Goal: Information Seeking & Learning: Learn about a topic

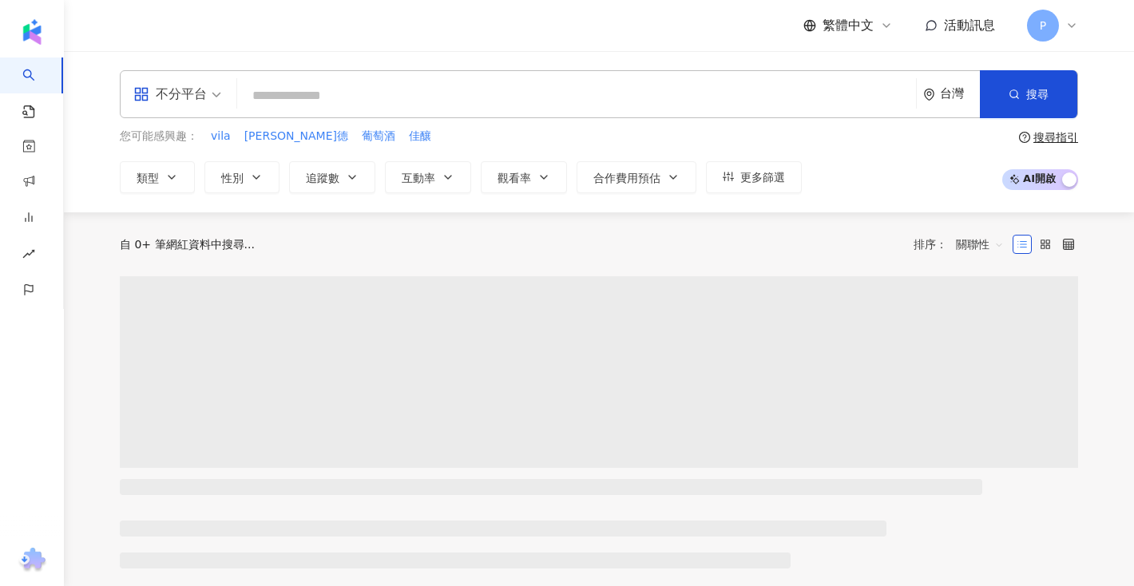
click at [850, 109] on input "search" at bounding box center [576, 96] width 666 height 30
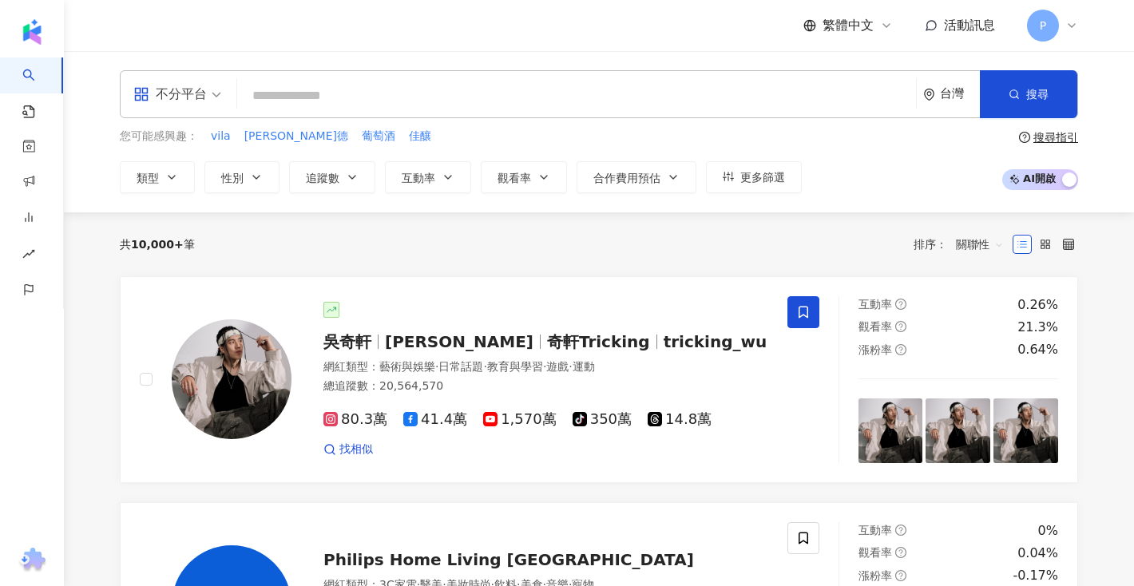
click at [442, 96] on input "search" at bounding box center [576, 96] width 666 height 30
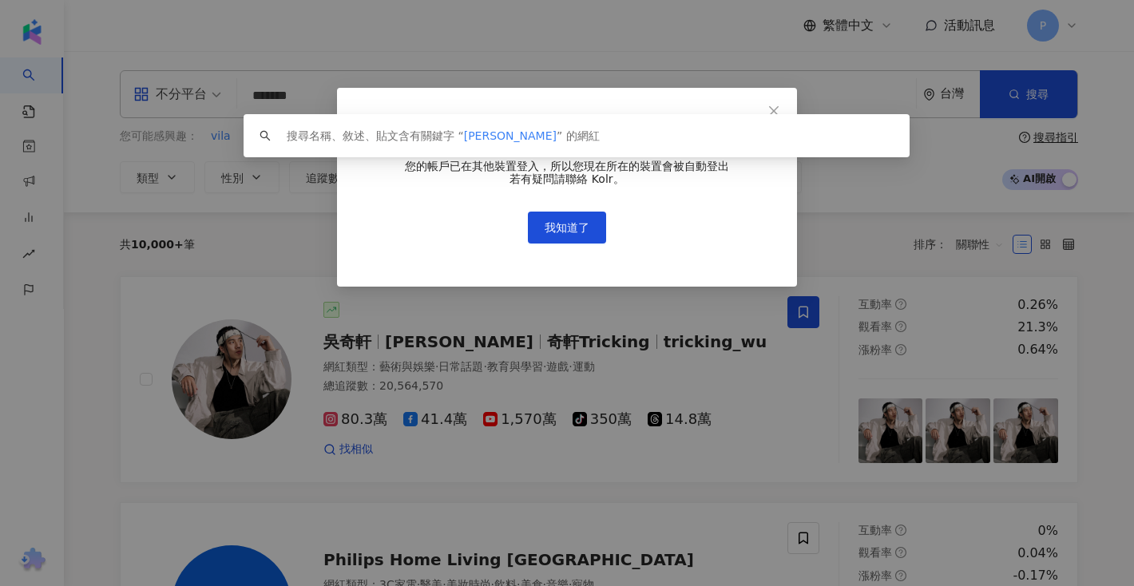
type input "*******"
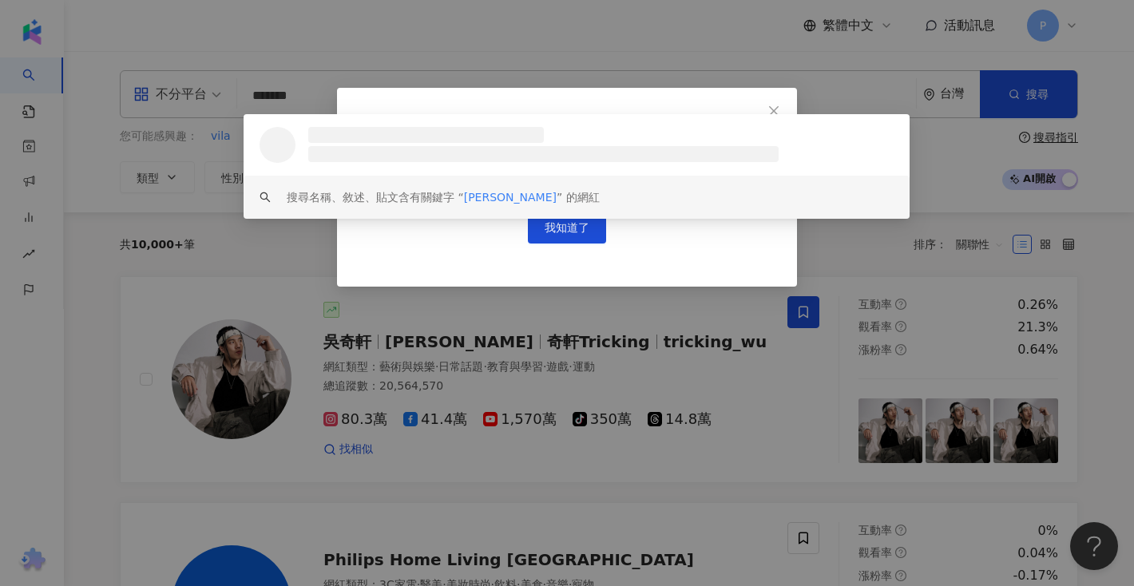
click at [529, 269] on div "重複登入通知 您的帳戶已在其他裝置登入，所以您現在所在的裝置會被自動登出 若有疑問請聯絡 Kolr。 我知道了" at bounding box center [567, 187] width 460 height 199
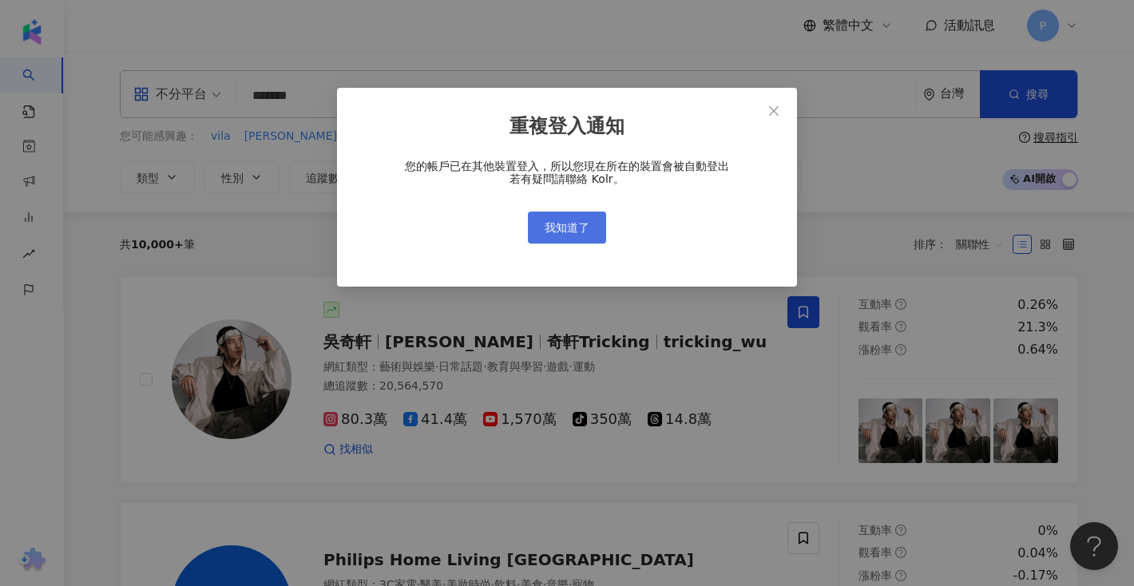
click at [552, 232] on span "我知道了" at bounding box center [566, 227] width 45 height 13
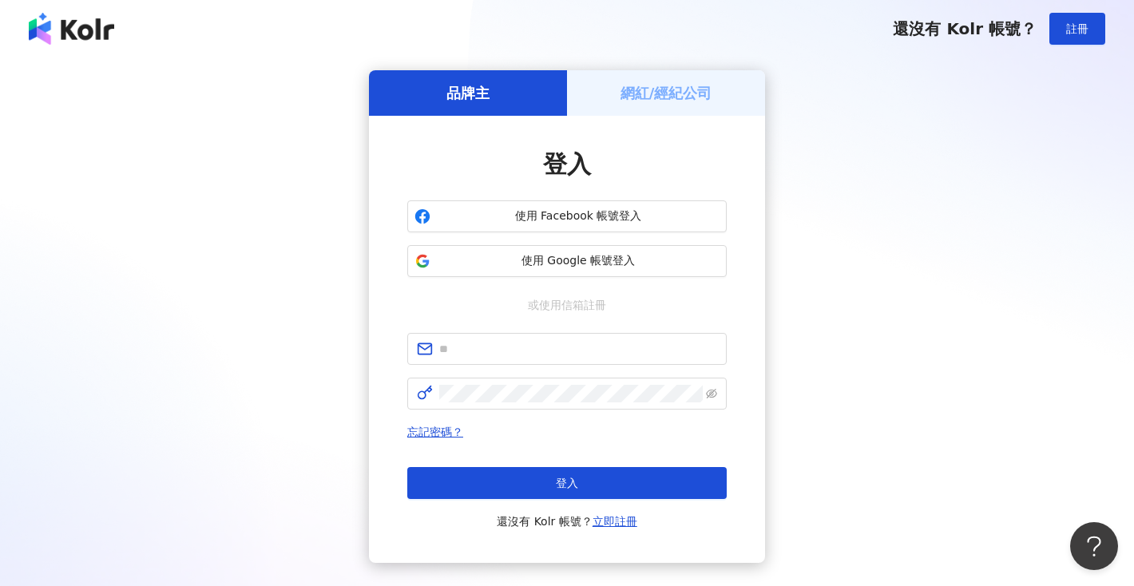
click at [728, 161] on div "登入 使用 Facebook 帳號登入 使用 Google 帳號登入 或使用信箱註冊 忘記密碼？ 登入 還沒有 Kolr 帳號？ 立即註冊" at bounding box center [567, 339] width 396 height 447
type input "**********"
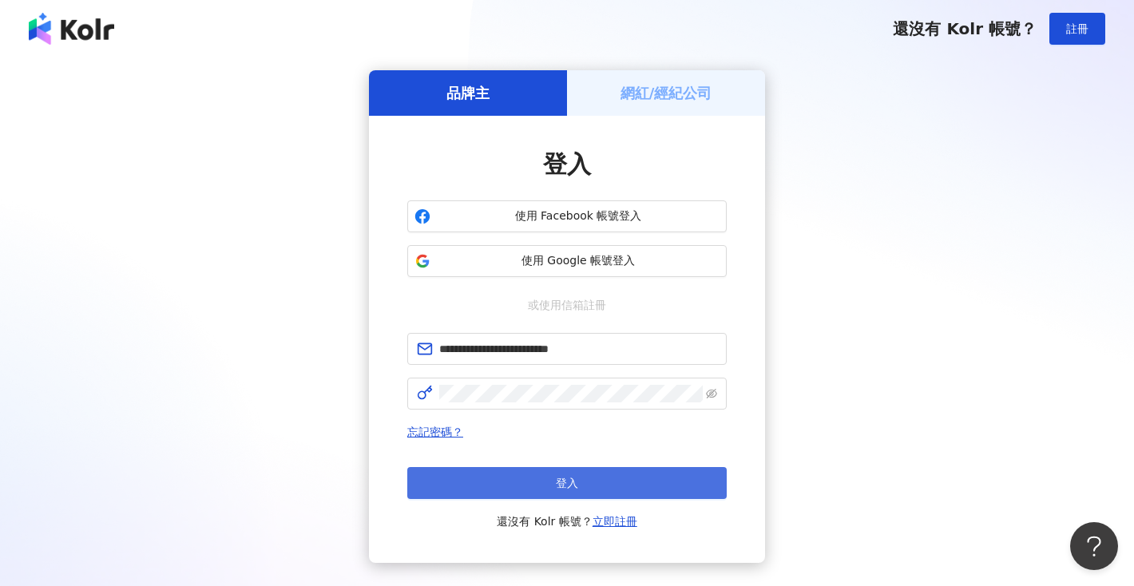
click at [619, 486] on button "登入" at bounding box center [566, 483] width 319 height 32
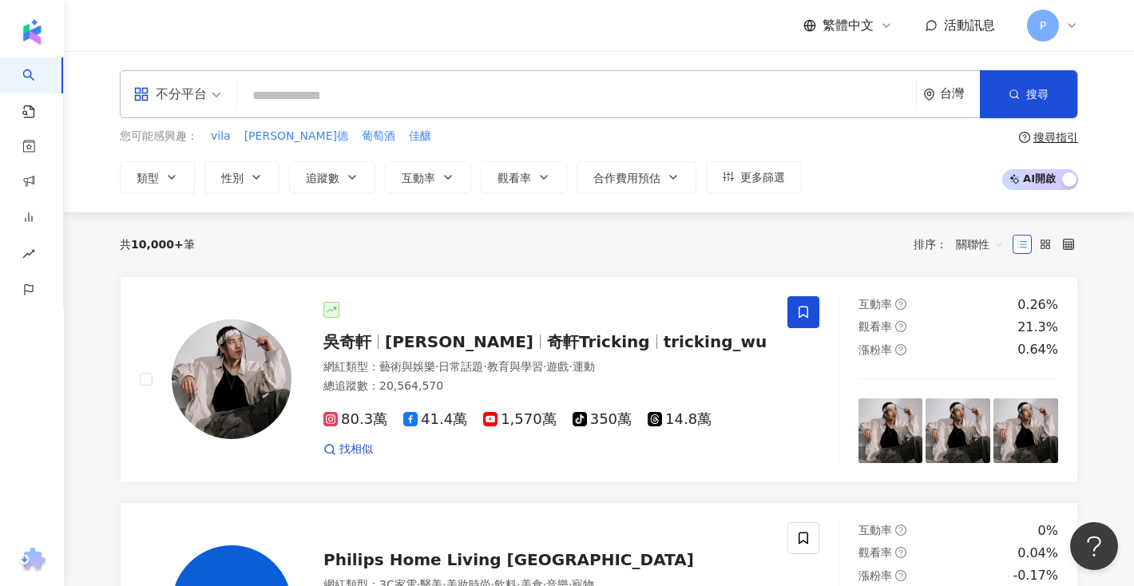
click at [567, 91] on input "search" at bounding box center [576, 96] width 666 height 30
type input "*"
type input "***"
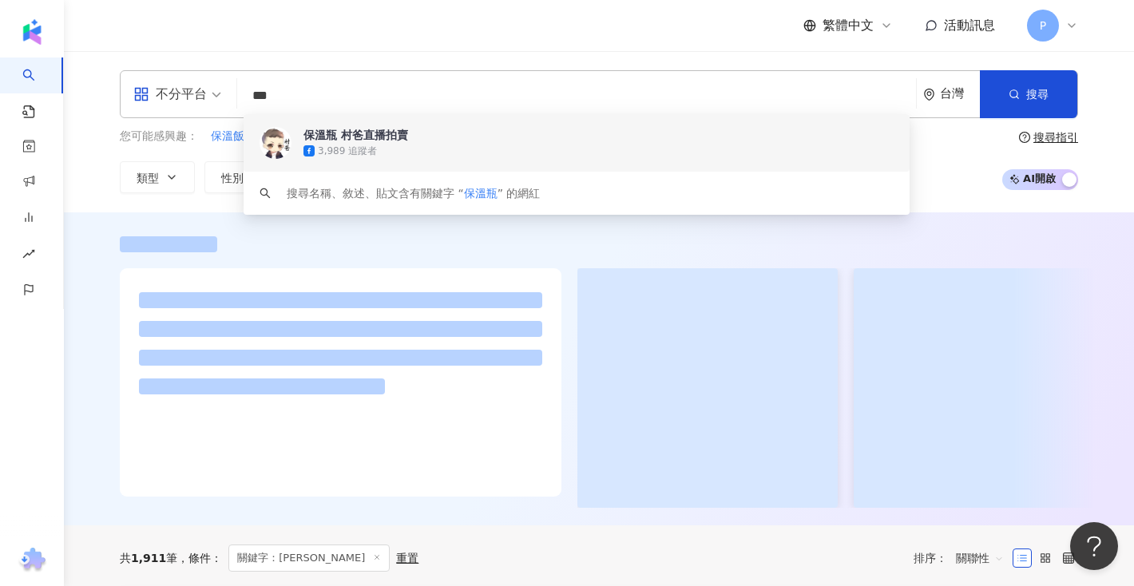
click at [952, 157] on div "您可能感興趣： 保溫飯盒 ᴊᴜʟ.❸ 不鏽鋼碗 省力開瓶器 便當盒 類型 性別 追蹤數 互動率 觀看率 合作費用預估 更多篩選 搜尋指引 AI 開啟 AI 關閉" at bounding box center [599, 160] width 958 height 65
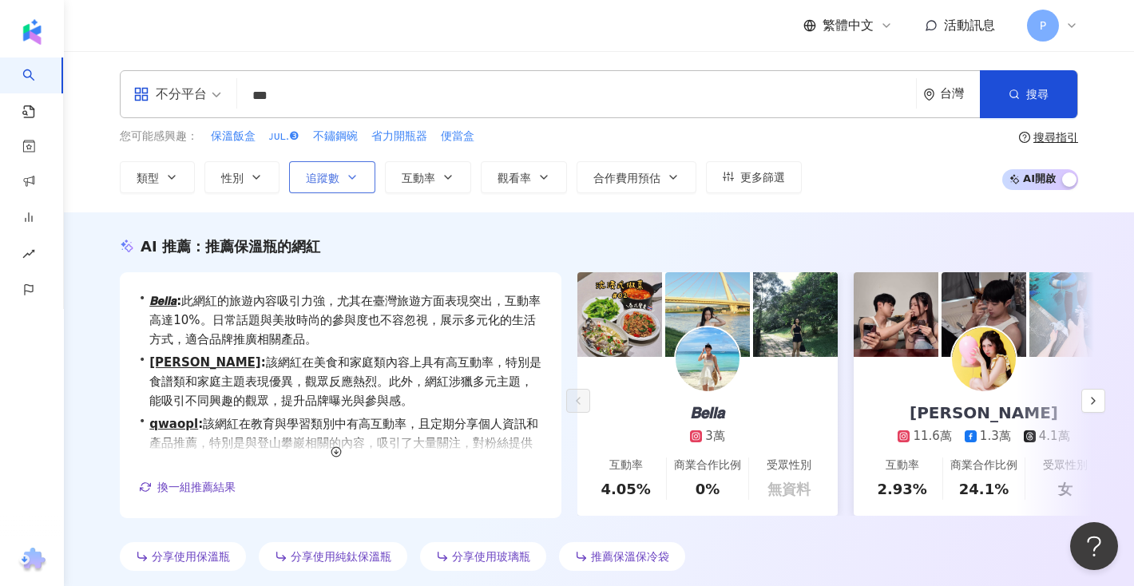
click at [337, 172] on span "追蹤數" at bounding box center [323, 178] width 34 height 13
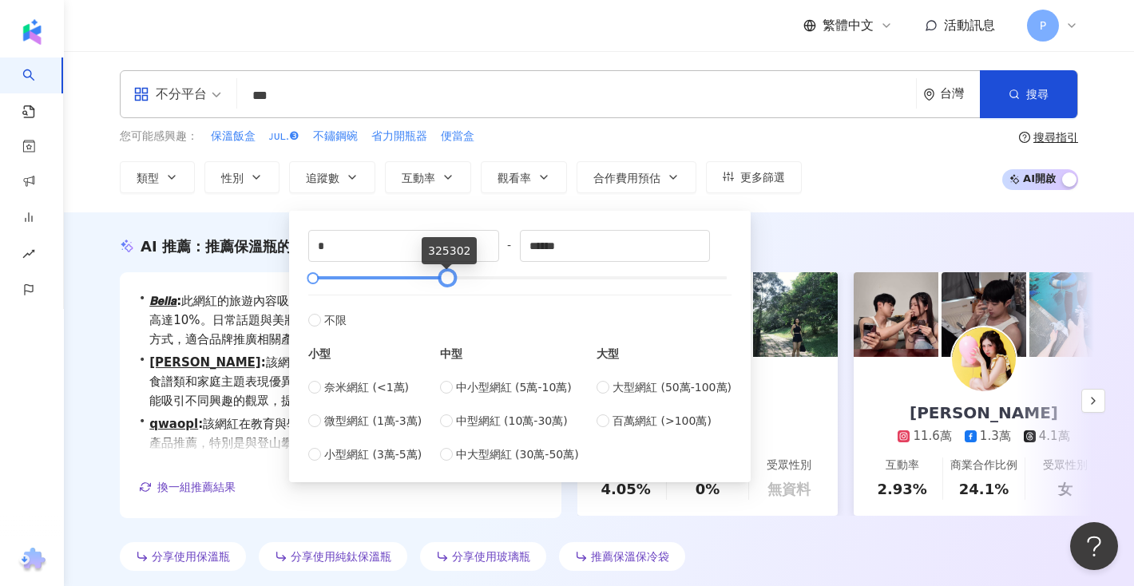
drag, startPoint x: 731, startPoint y: 279, endPoint x: 454, endPoint y: 275, distance: 277.0
click at [452, 275] on div at bounding box center [447, 278] width 9 height 9
drag, startPoint x: 448, startPoint y: 283, endPoint x: 437, endPoint y: 282, distance: 10.4
click at [437, 282] on div at bounding box center [439, 278] width 9 height 9
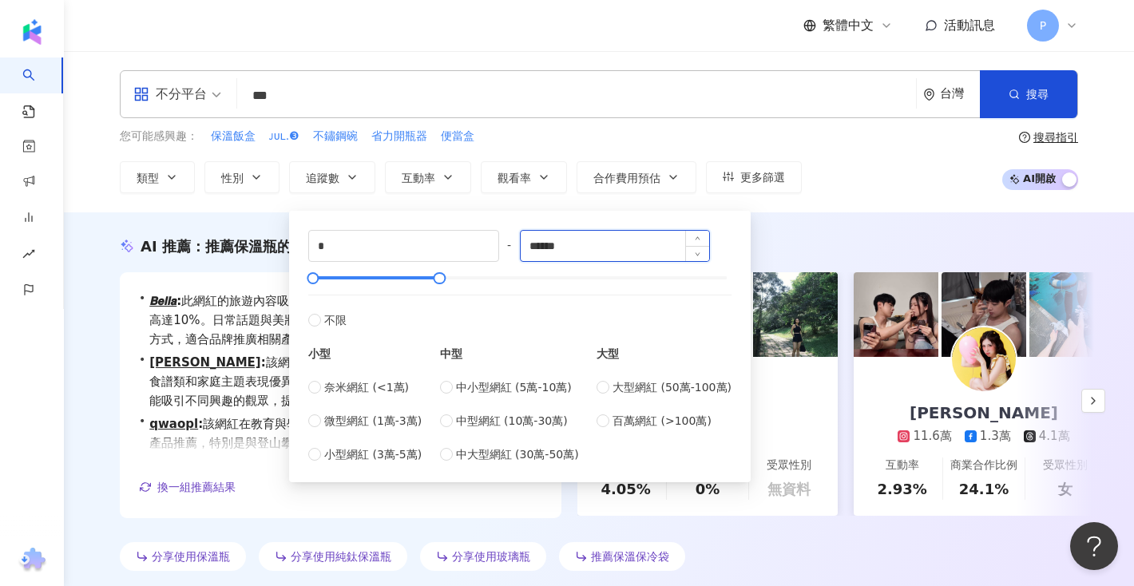
click at [597, 255] on input "******" at bounding box center [614, 246] width 189 height 30
click at [709, 254] on span "Decrease Value" at bounding box center [697, 252] width 24 height 18
drag, startPoint x: 616, startPoint y: 242, endPoint x: 529, endPoint y: 241, distance: 87.0
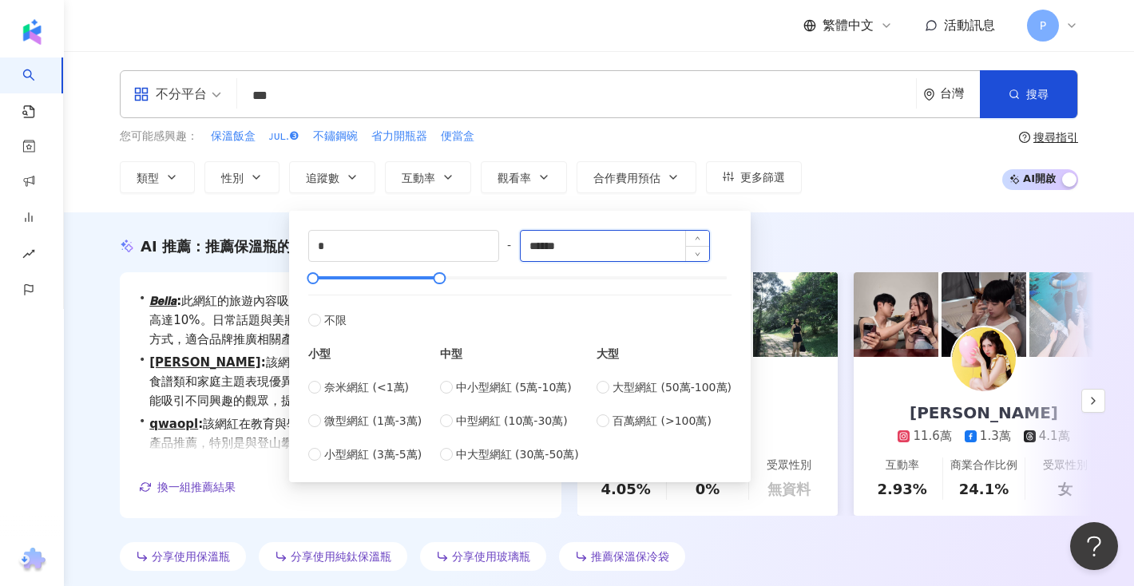
click at [529, 241] on input "******" at bounding box center [614, 246] width 189 height 30
type input "*****"
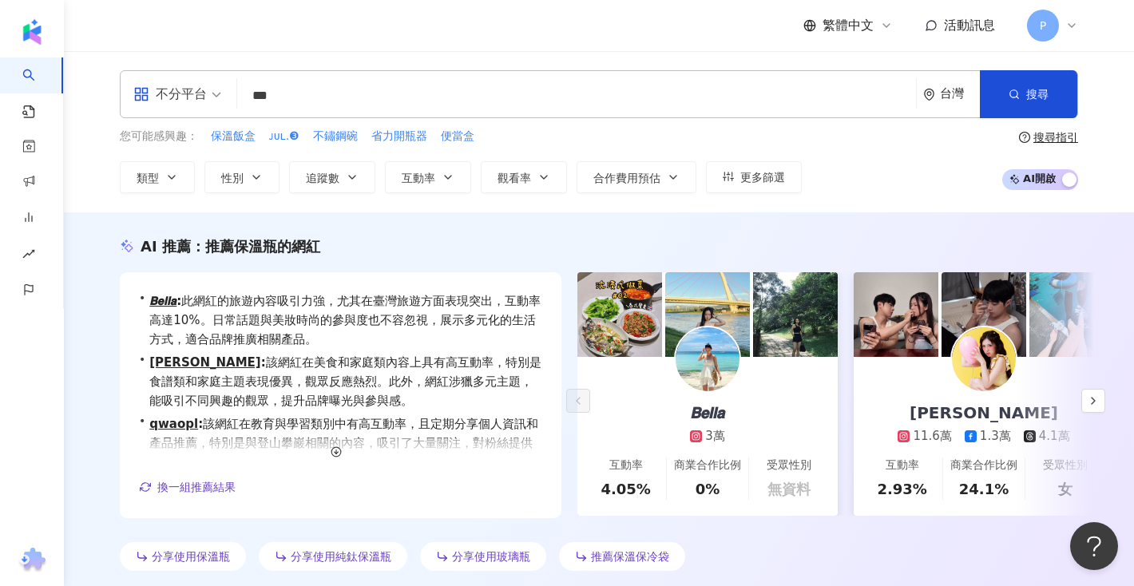
click at [831, 239] on div "AI 推薦 ： 推薦保溫瓶的網紅" at bounding box center [599, 246] width 958 height 20
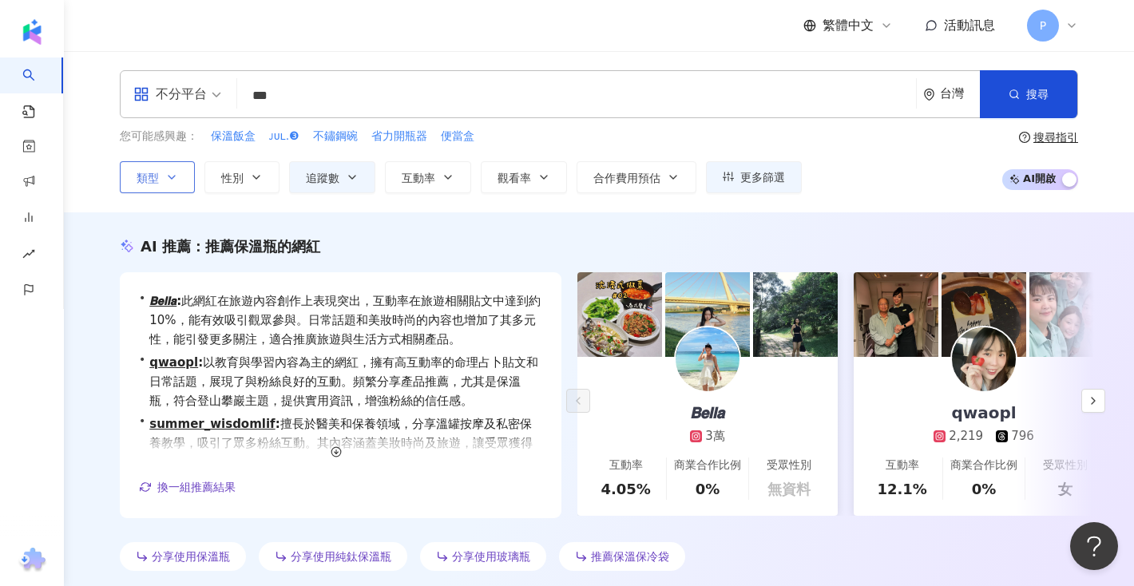
click at [152, 184] on button "類型" at bounding box center [157, 177] width 75 height 32
click at [369, 115] on div "不分平台 *** 台灣 搜尋 a4cd3787-0a7c-49d5-9c46-69b4c0e43908 keyword 保溫瓶 村爸直播拍賣 3,989 追蹤…" at bounding box center [599, 94] width 958 height 48
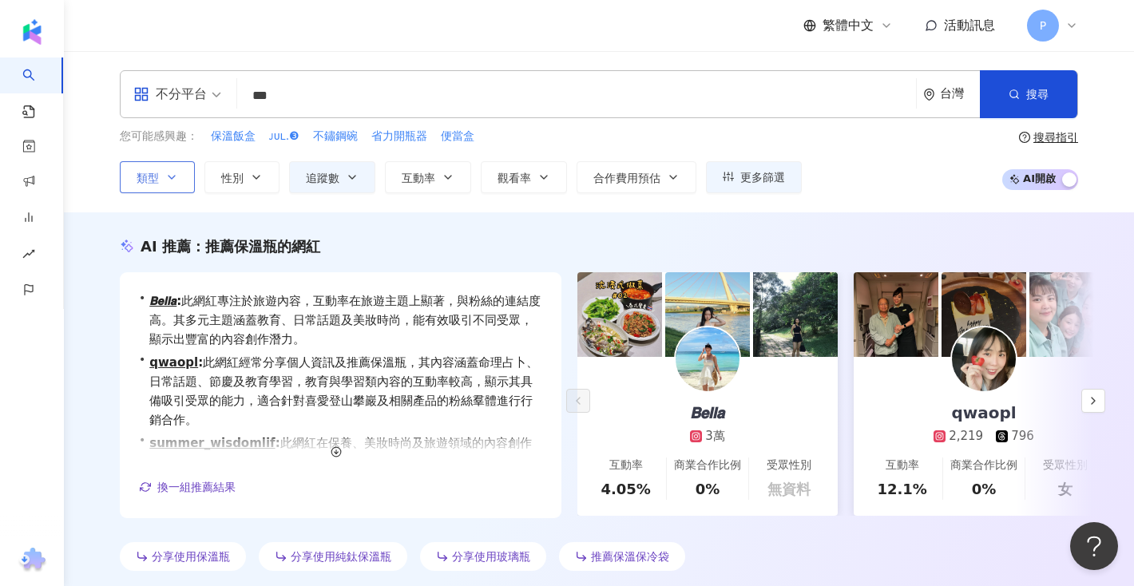
click at [163, 172] on button "類型" at bounding box center [157, 177] width 75 height 32
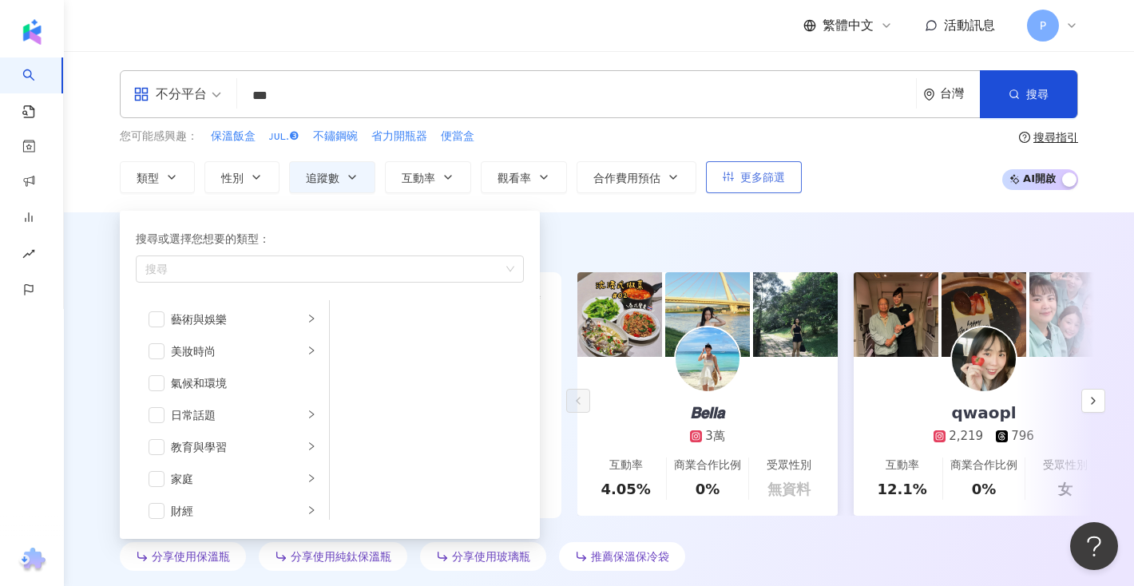
click at [764, 169] on button "更多篩選" at bounding box center [754, 177] width 96 height 32
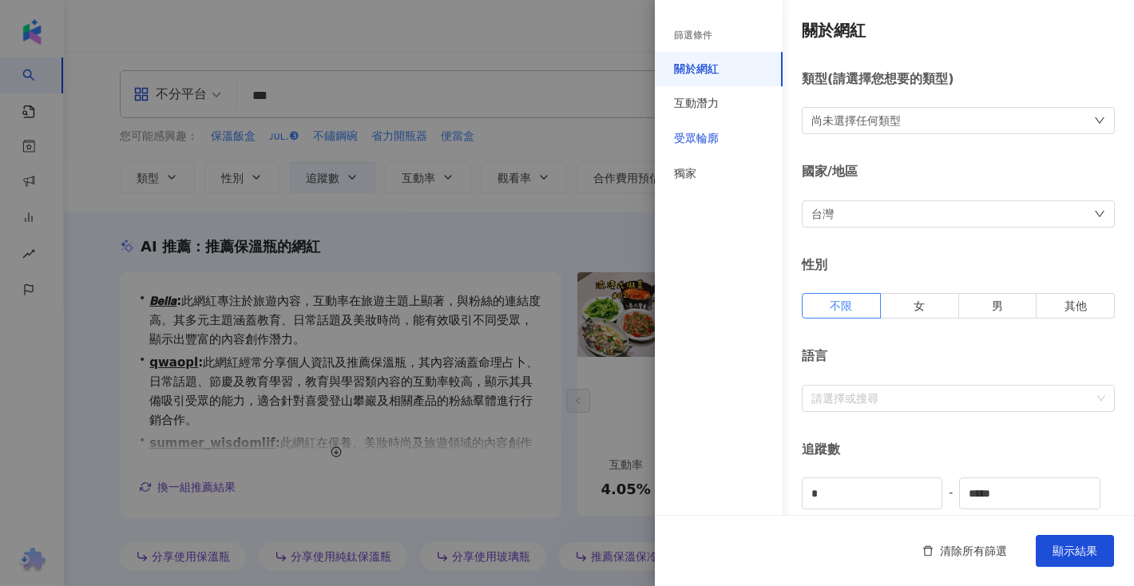
click at [714, 141] on div "受眾輪廓" at bounding box center [696, 139] width 45 height 16
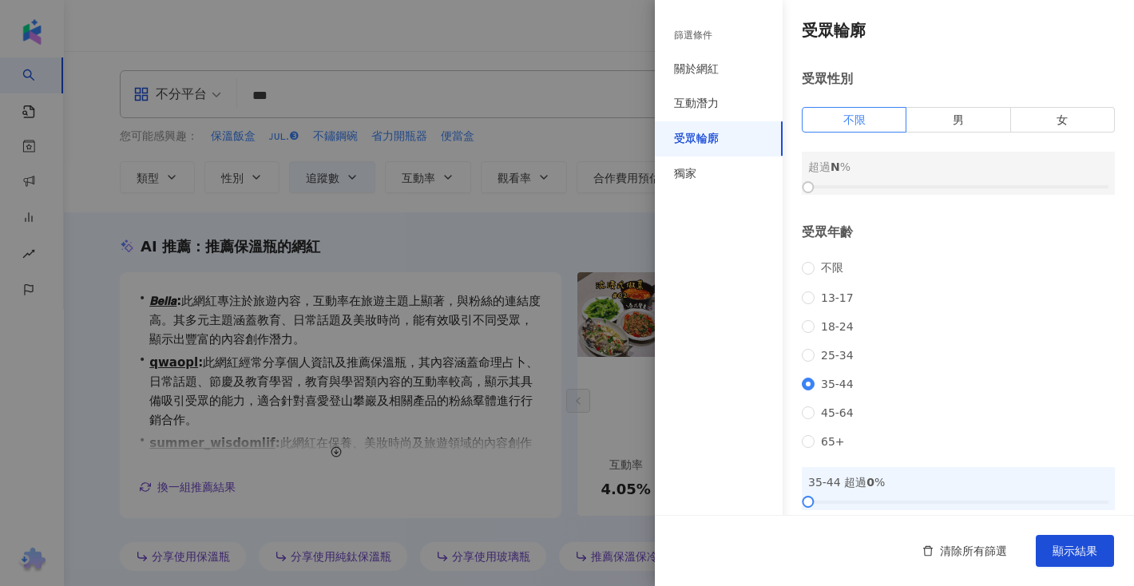
click at [830, 183] on div at bounding box center [958, 187] width 300 height 10
click at [513, 354] on div at bounding box center [567, 293] width 1134 height 586
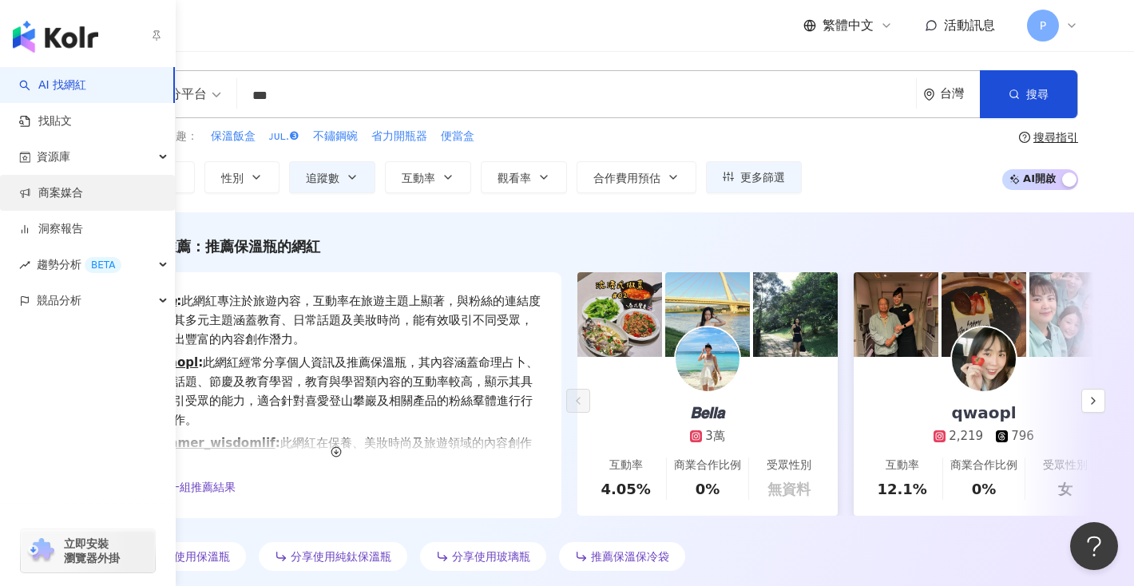
click at [83, 191] on link "商案媒合" at bounding box center [51, 193] width 64 height 16
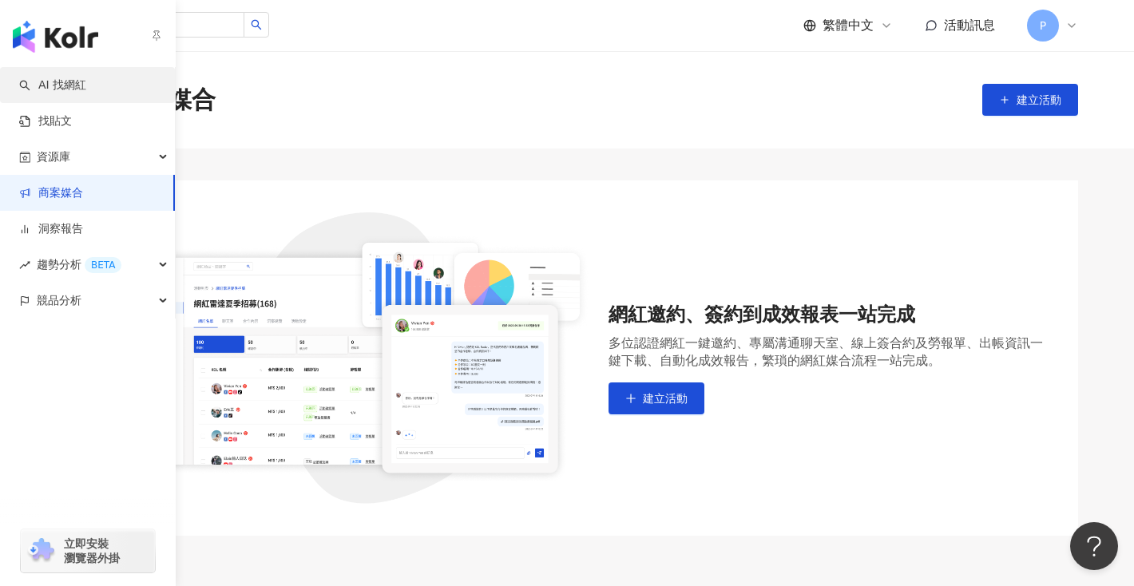
click at [86, 81] on link "AI 找網紅" at bounding box center [52, 85] width 67 height 16
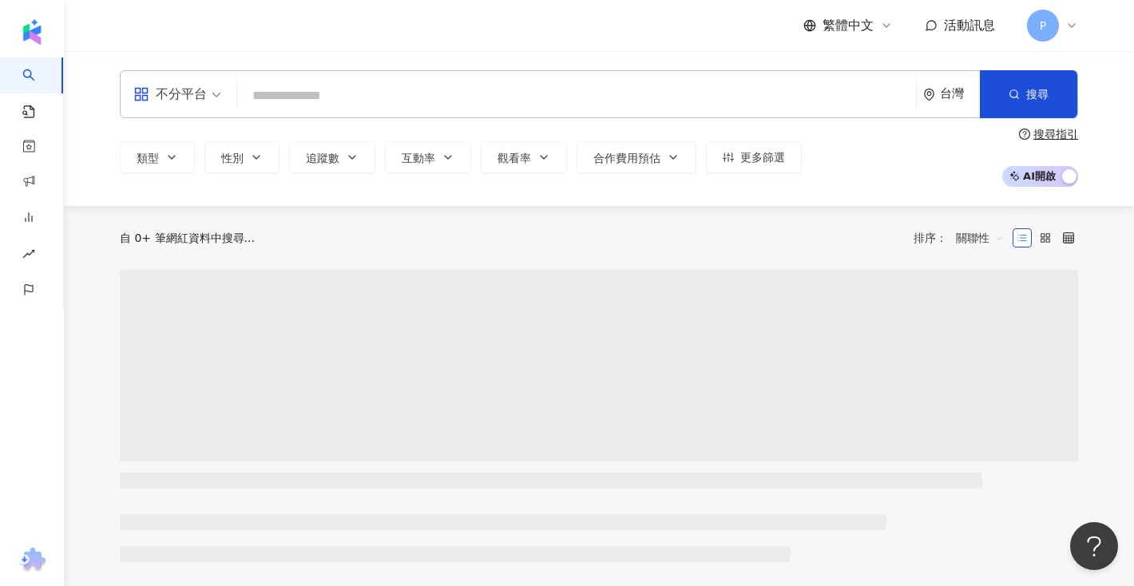
click at [337, 100] on input "search" at bounding box center [576, 96] width 666 height 30
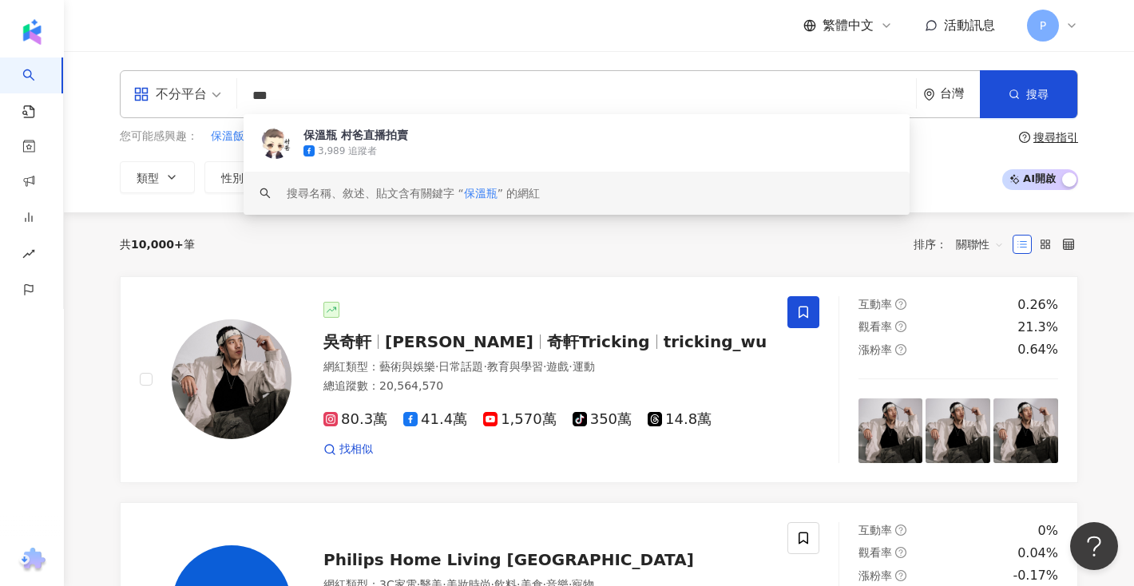
type input "***"
click at [511, 232] on div "共 10,000+ 筆 排序： 關聯性" at bounding box center [599, 245] width 958 height 26
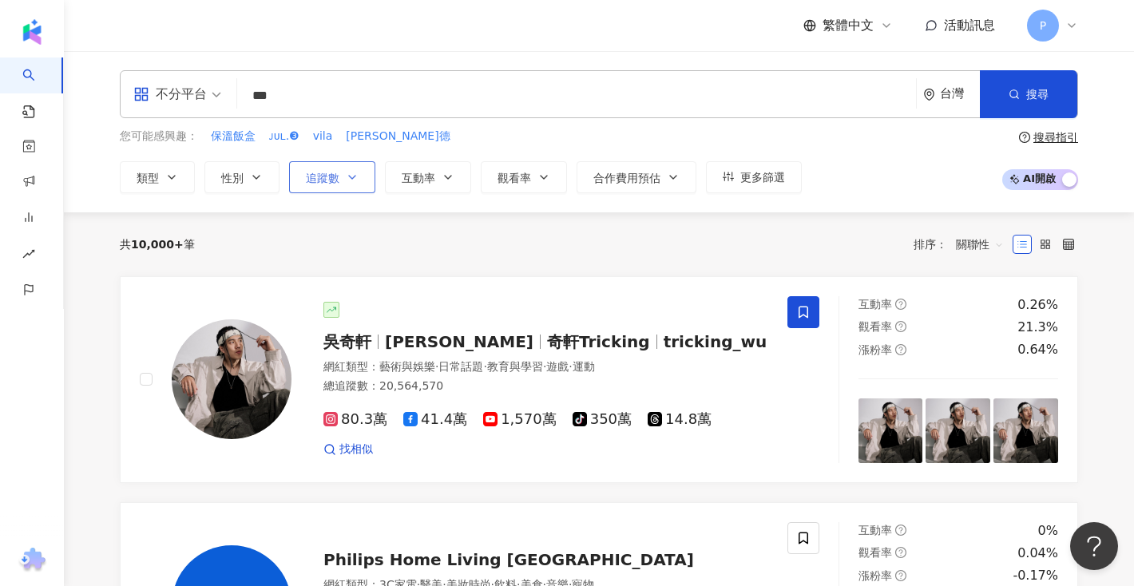
click at [333, 173] on span "追蹤數" at bounding box center [323, 178] width 34 height 13
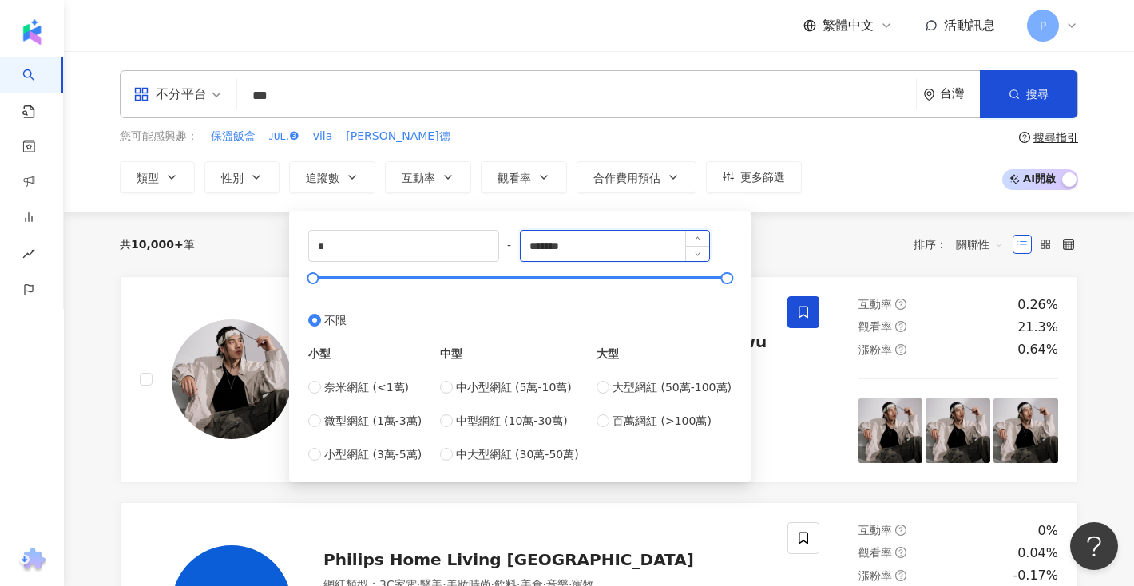
drag, startPoint x: 600, startPoint y: 249, endPoint x: 531, endPoint y: 249, distance: 68.7
click at [531, 249] on input "*******" at bounding box center [614, 246] width 189 height 30
type input "*****"
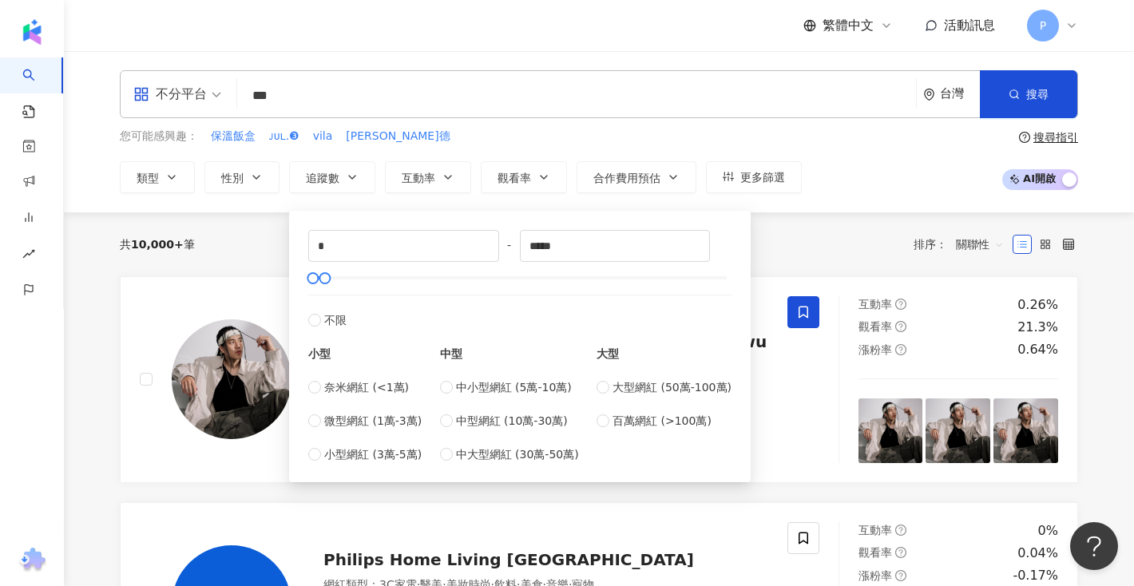
click at [902, 180] on div "您可能感興趣： 保溫飯盒 ᴊᴜʟ.❸ vila 萊德 類型 性別 追蹤數 互動率 觀看率 合作費用預估 更多篩選 * - ***** 不限 小型 奈米網紅 (…" at bounding box center [599, 160] width 958 height 65
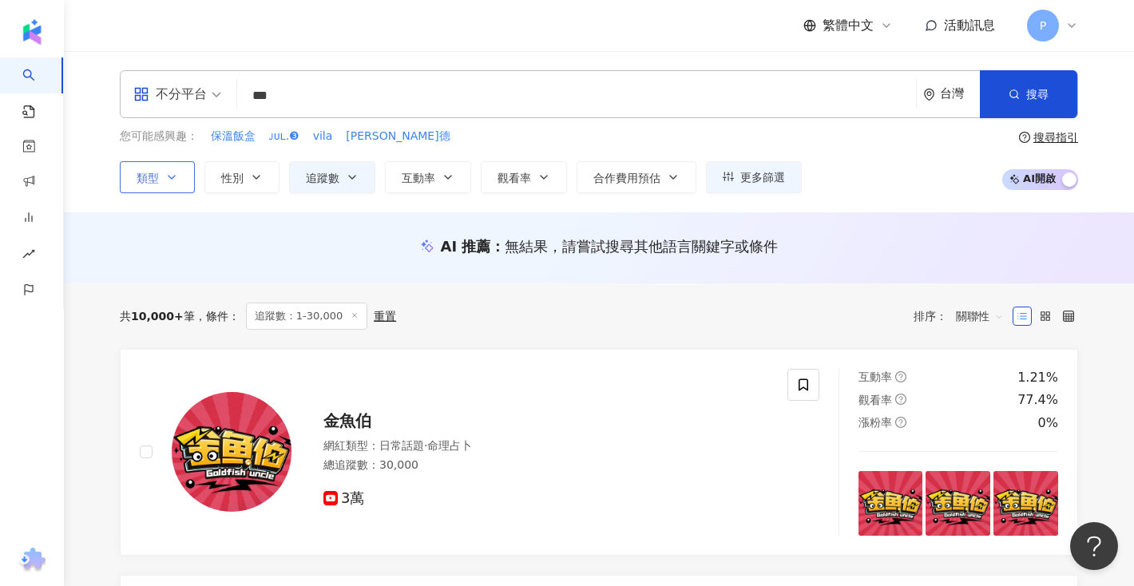
click at [166, 172] on icon "button" at bounding box center [171, 177] width 13 height 13
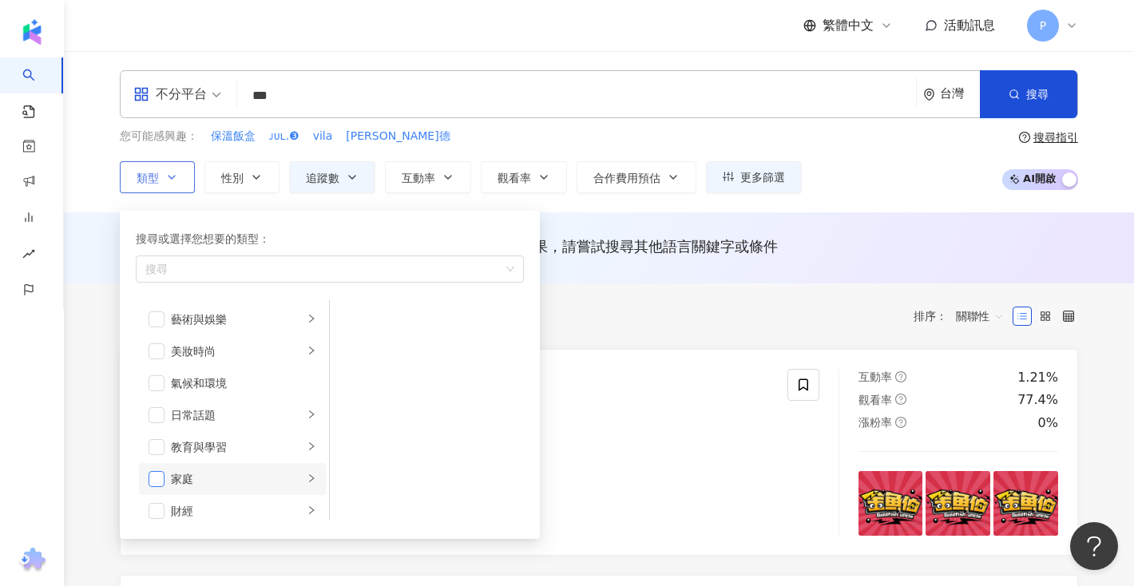
click at [156, 476] on span "button" at bounding box center [156, 479] width 16 height 16
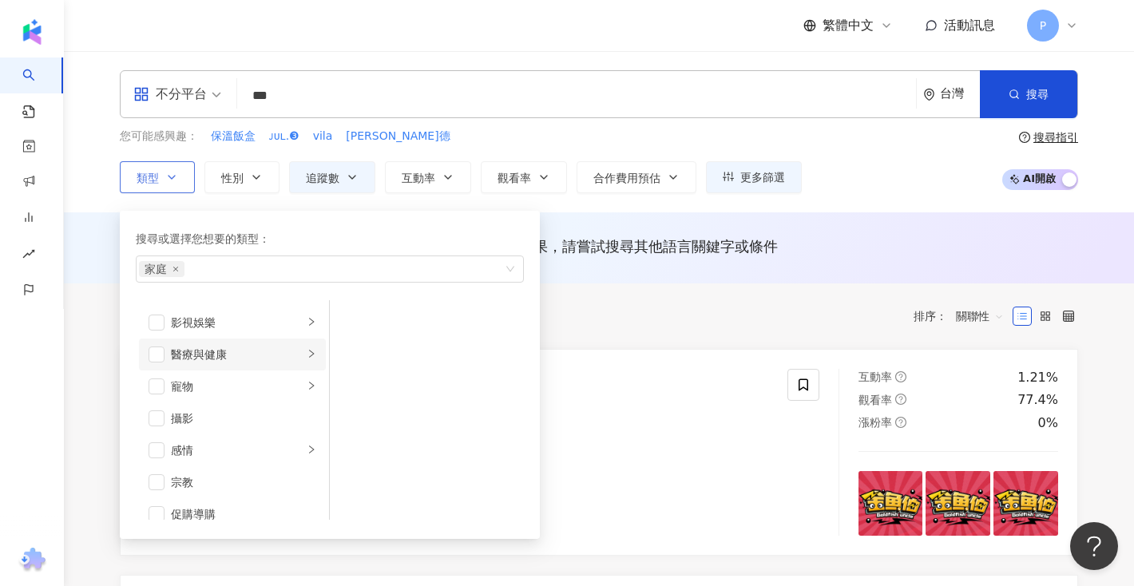
click at [307, 354] on icon "right" at bounding box center [312, 354] width 10 height 10
click at [351, 377] on span "button" at bounding box center [350, 383] width 16 height 16
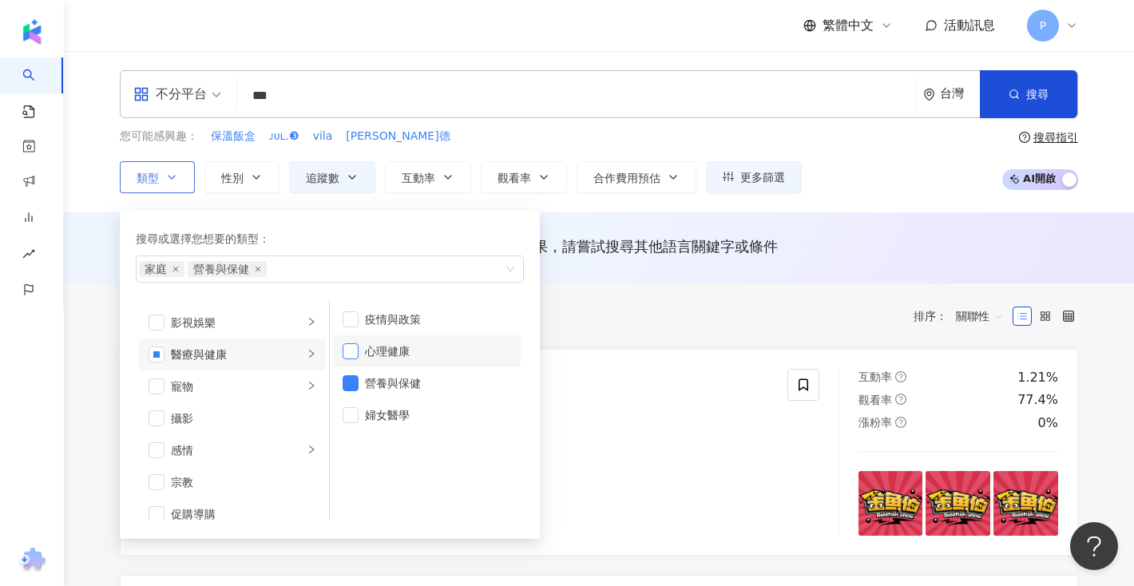
click at [352, 351] on span "button" at bounding box center [350, 351] width 16 height 16
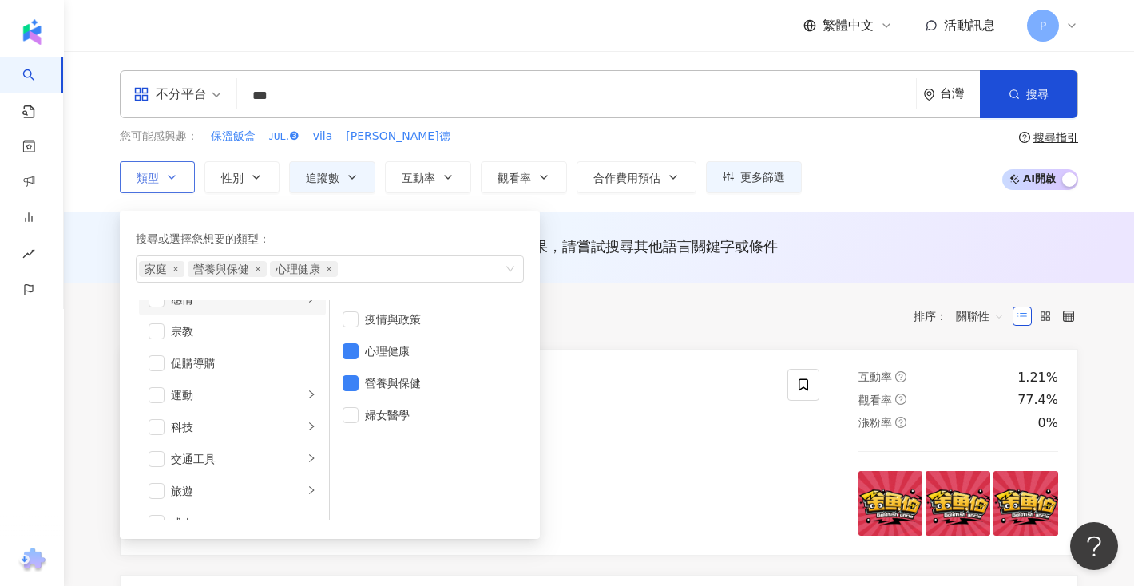
scroll to position [553, 0]
click at [307, 370] on icon "right" at bounding box center [312, 372] width 10 height 10
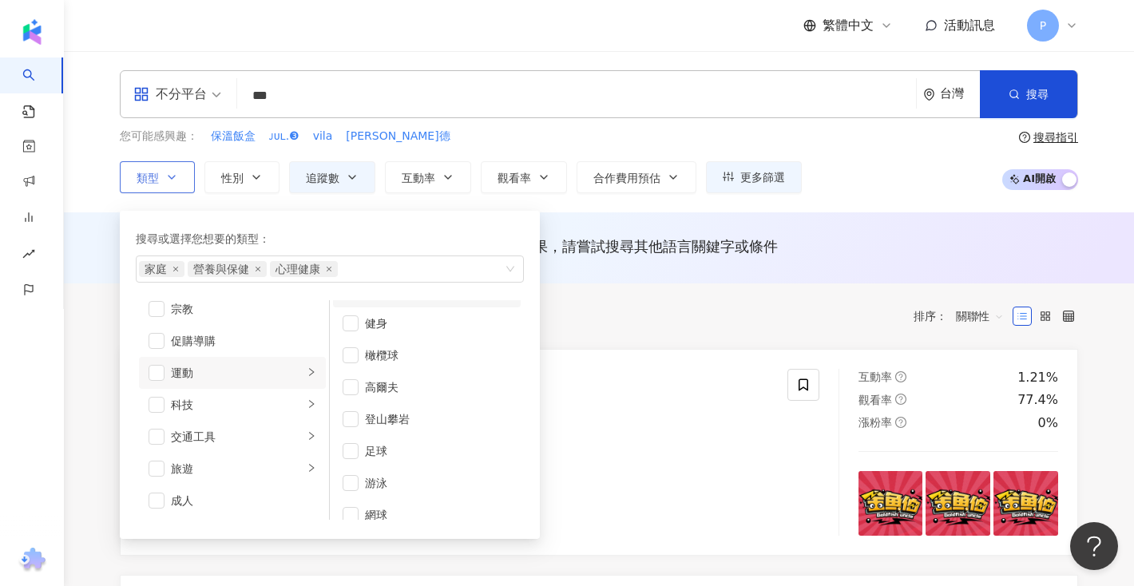
scroll to position [202, 0]
click at [154, 370] on span "button" at bounding box center [156, 373] width 16 height 16
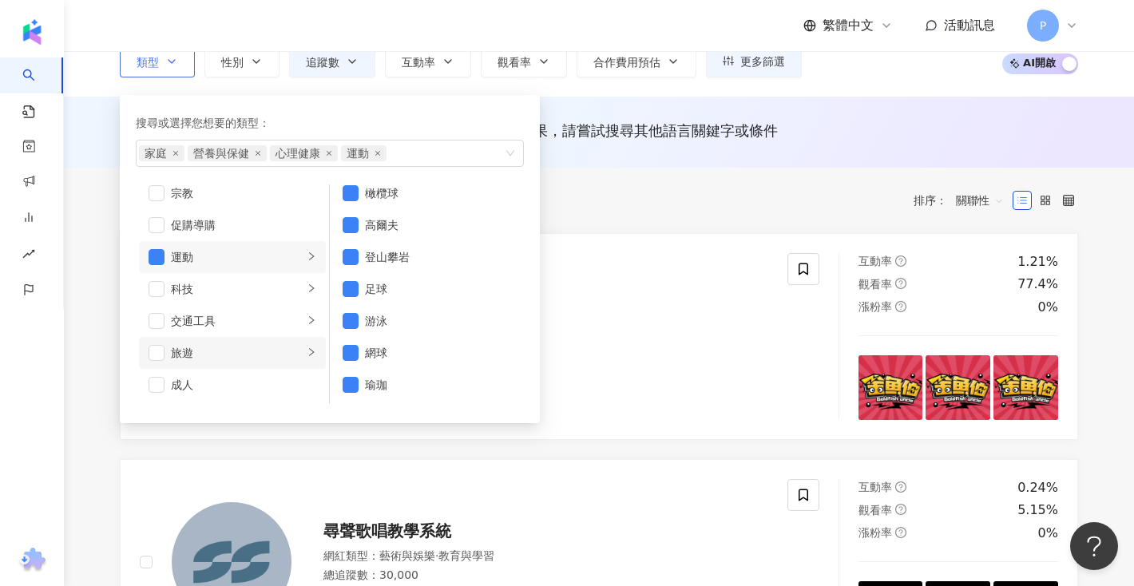
scroll to position [552, 0]
click at [156, 354] on span "button" at bounding box center [156, 354] width 16 height 16
click at [157, 354] on span "button" at bounding box center [156, 352] width 16 height 16
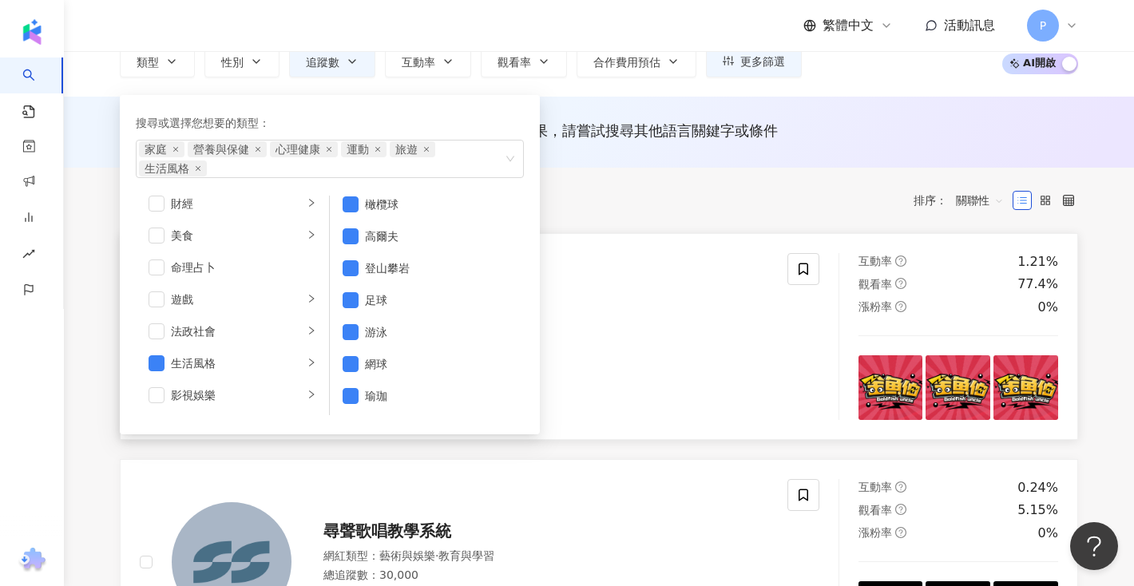
click at [598, 348] on div "總追蹤數 ： 30,000" at bounding box center [545, 350] width 445 height 16
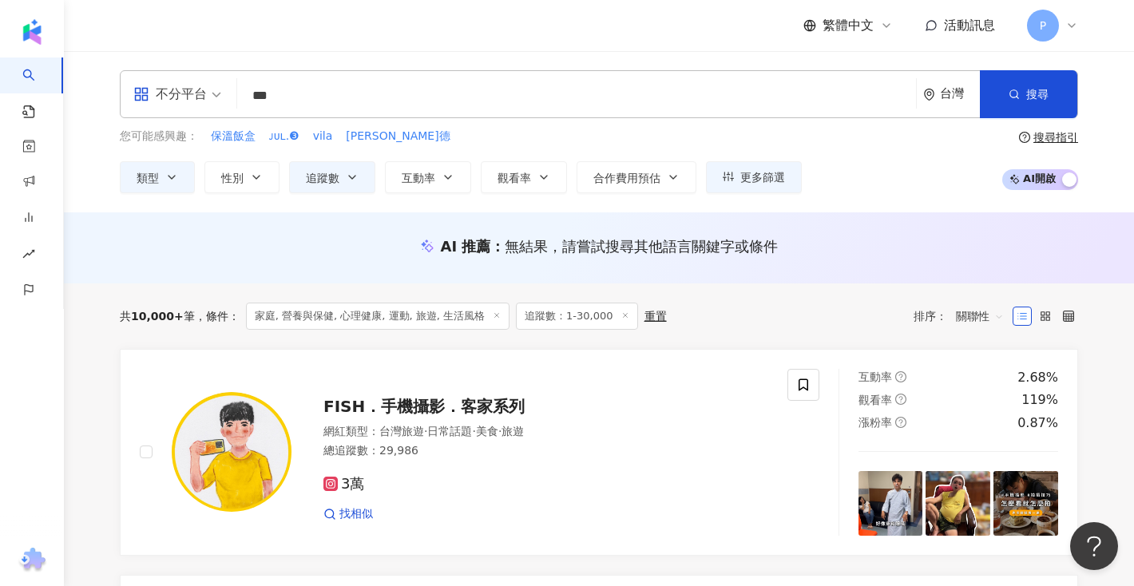
click at [379, 99] on input "***" at bounding box center [576, 96] width 666 height 30
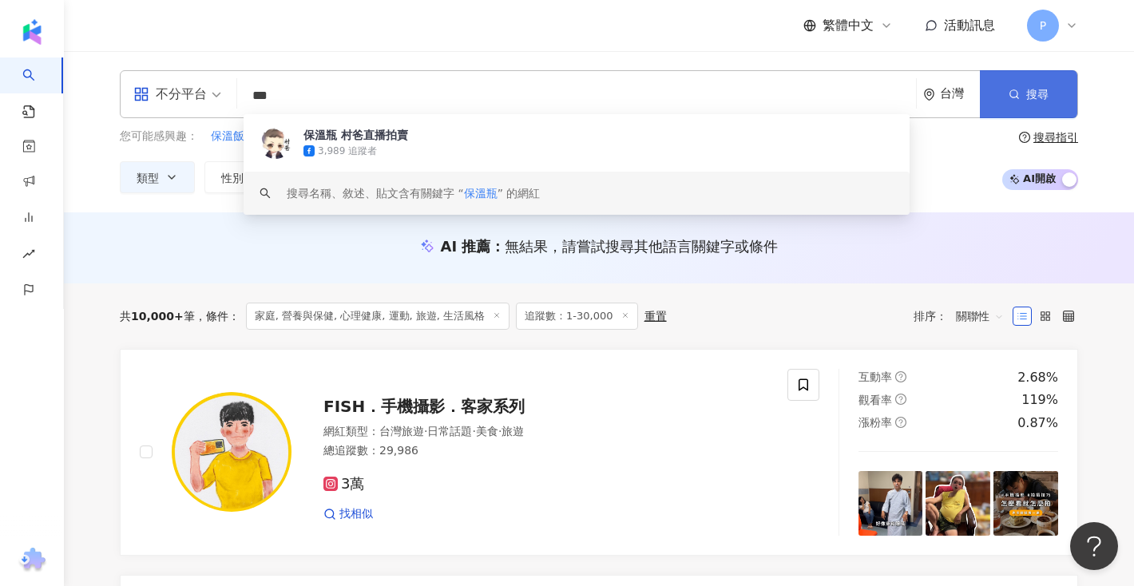
click at [1001, 101] on button "搜尋" at bounding box center [1028, 94] width 97 height 48
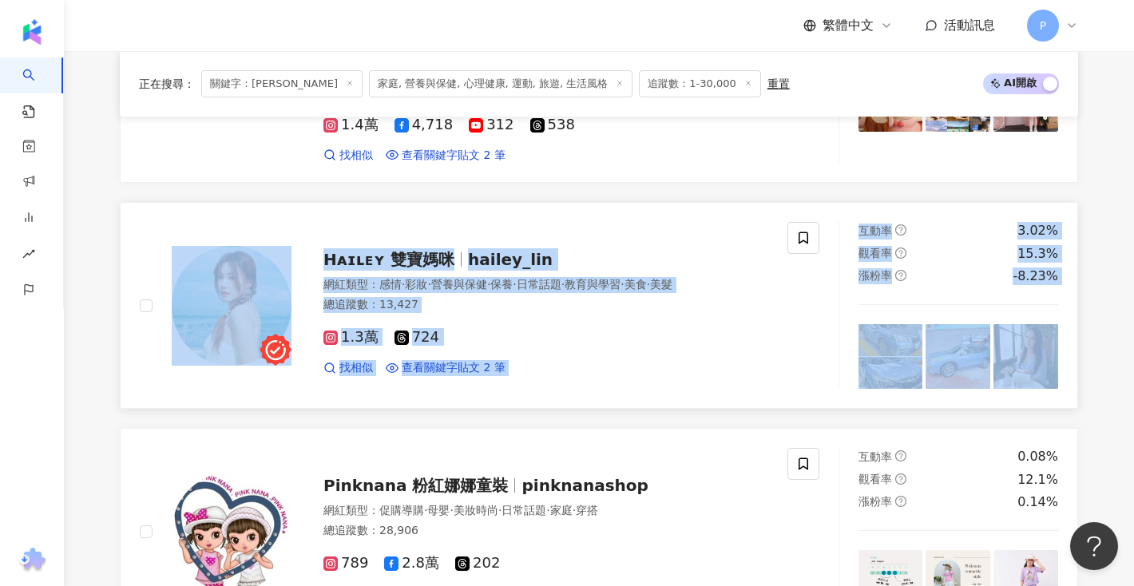
scroll to position [1273, 0]
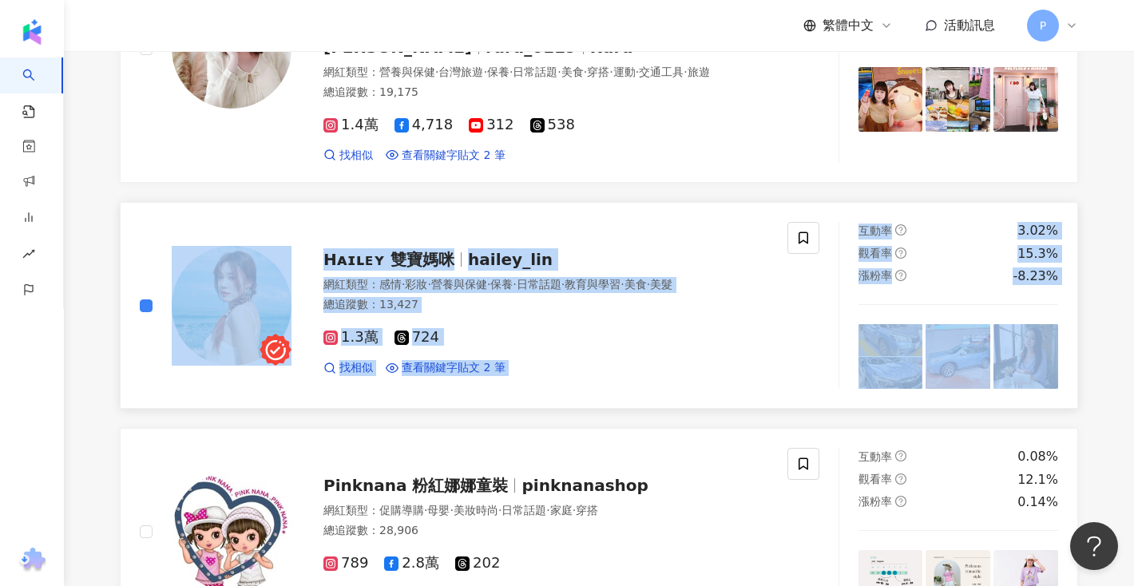
click at [377, 330] on link "Hᴀɪʟᴇʏ 雙寶媽咪 hailey_lin 網紅類型 ： 感情 · 彩妝 · 營養與保健 · 保養 · 日常話題 · 教育與學習 · 美食 · 美髮 總追蹤…" at bounding box center [599, 305] width 958 height 207
click at [422, 297] on div "總追蹤數 ： 13,427" at bounding box center [545, 305] width 445 height 16
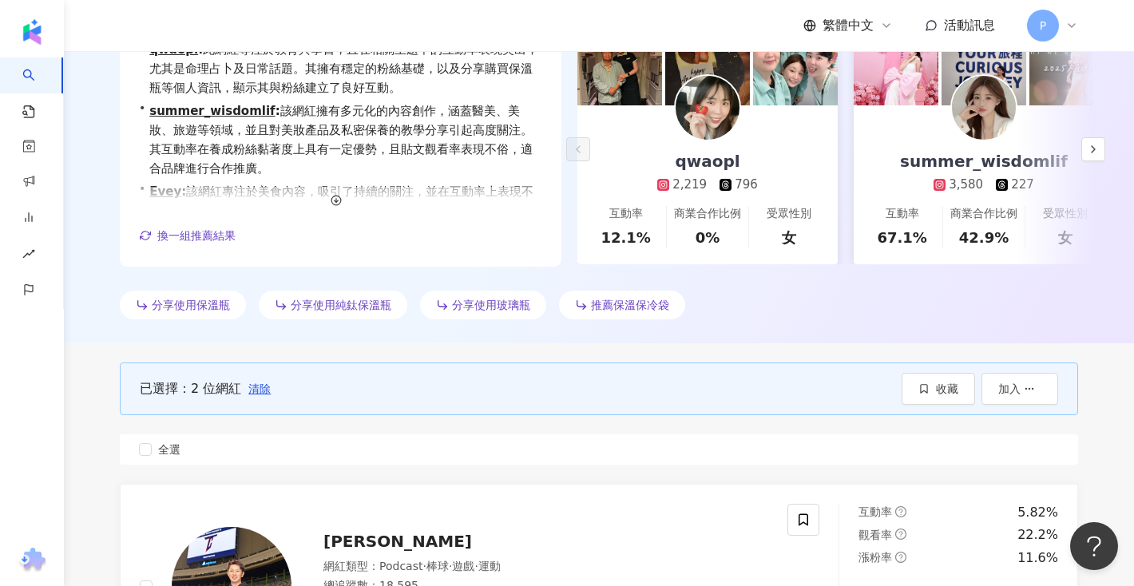
scroll to position [0, 0]
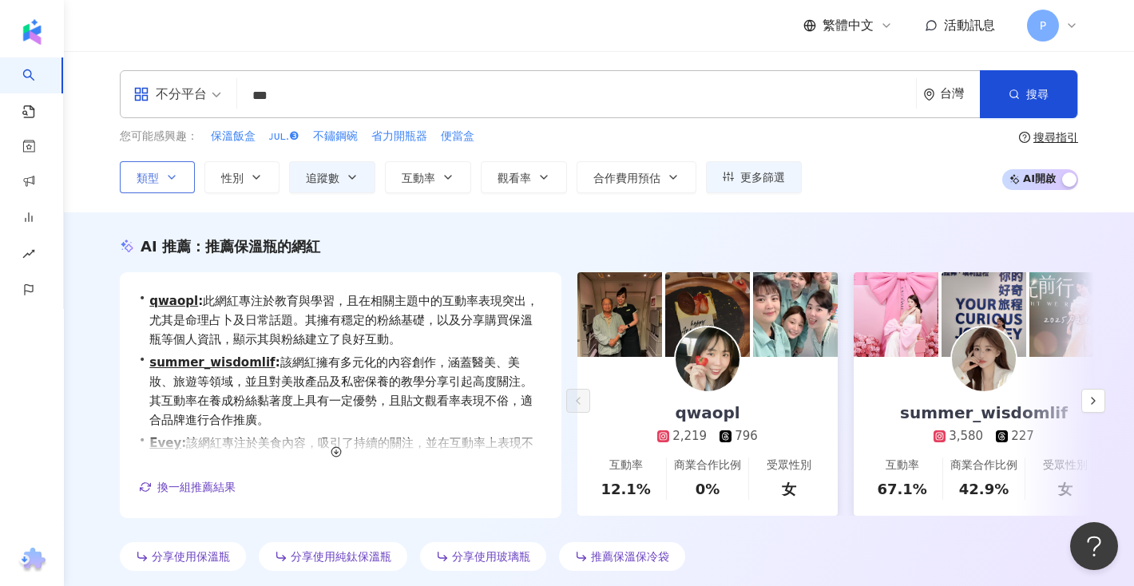
click at [176, 171] on icon "button" at bounding box center [171, 177] width 13 height 13
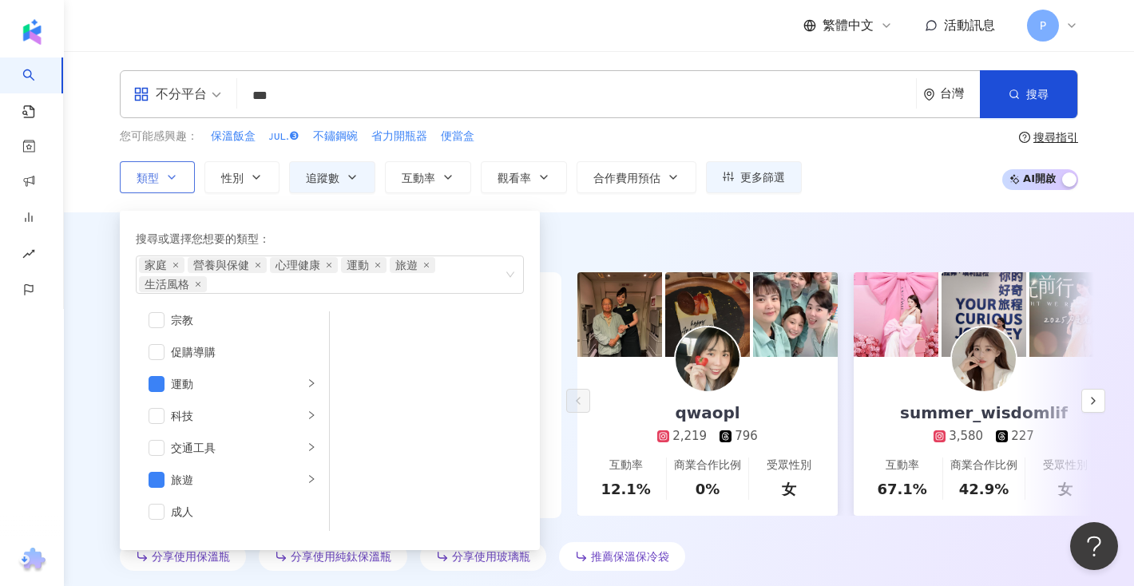
scroll to position [540, 0]
click at [154, 364] on span "button" at bounding box center [156, 366] width 16 height 16
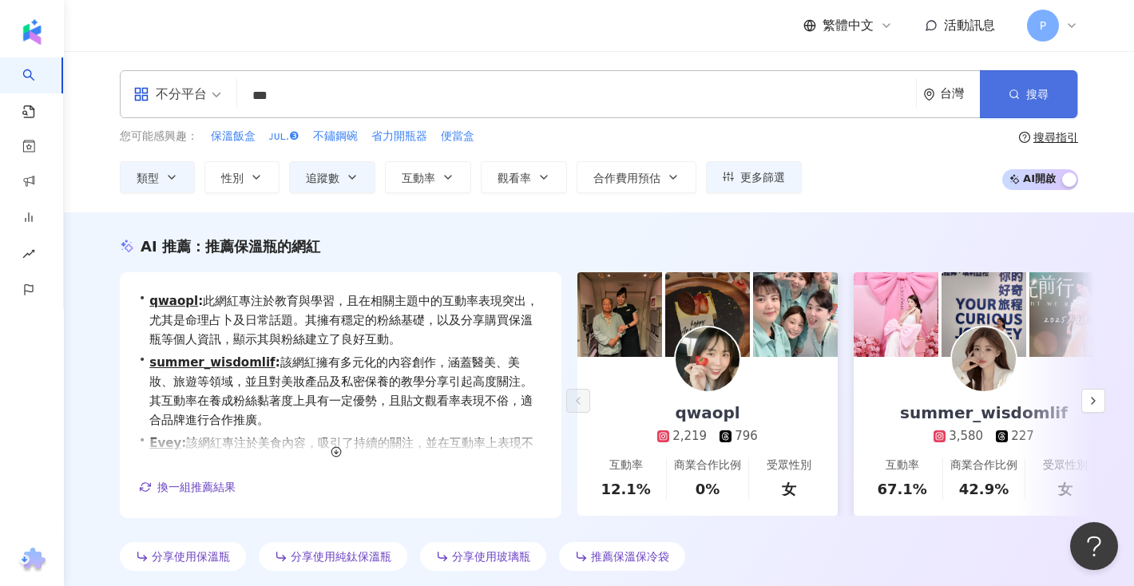
click at [1019, 104] on button "搜尋" at bounding box center [1028, 94] width 97 height 48
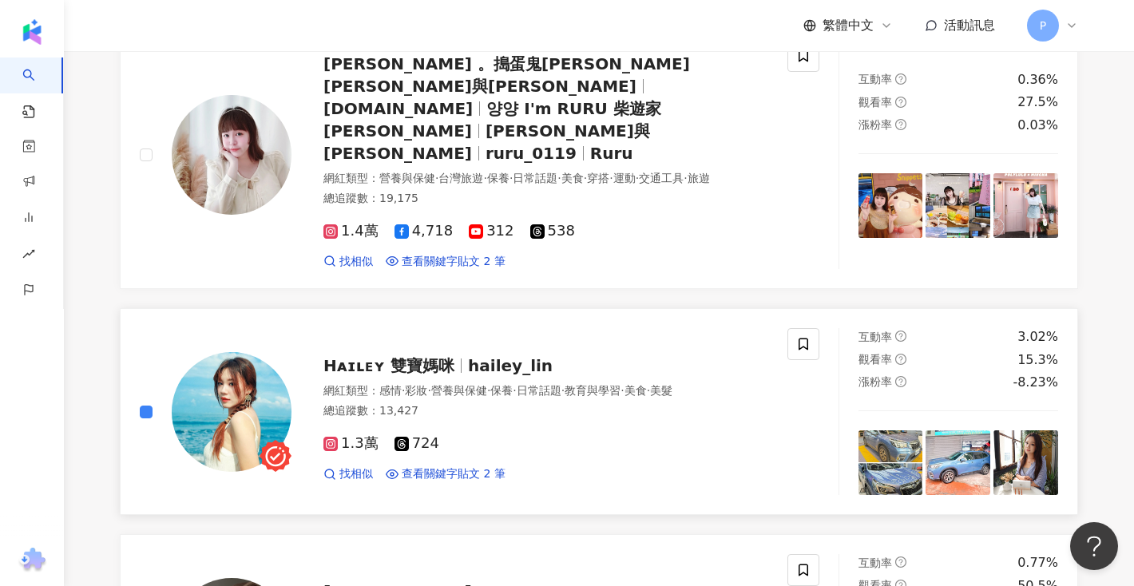
scroll to position [1477, 0]
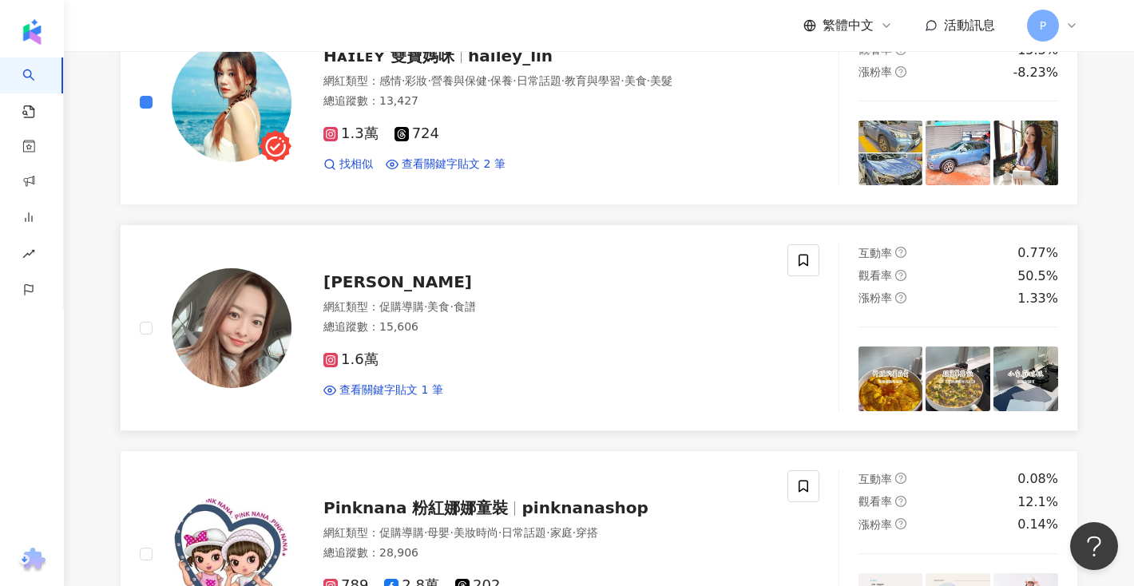
click at [152, 265] on div at bounding box center [216, 327] width 152 height 167
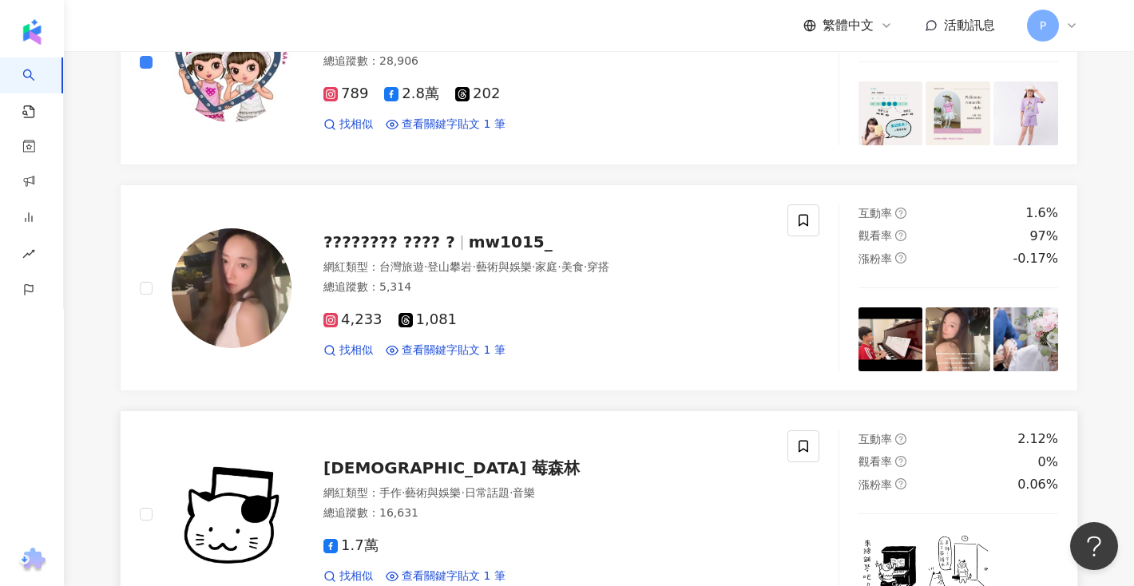
scroll to position [1988, 0]
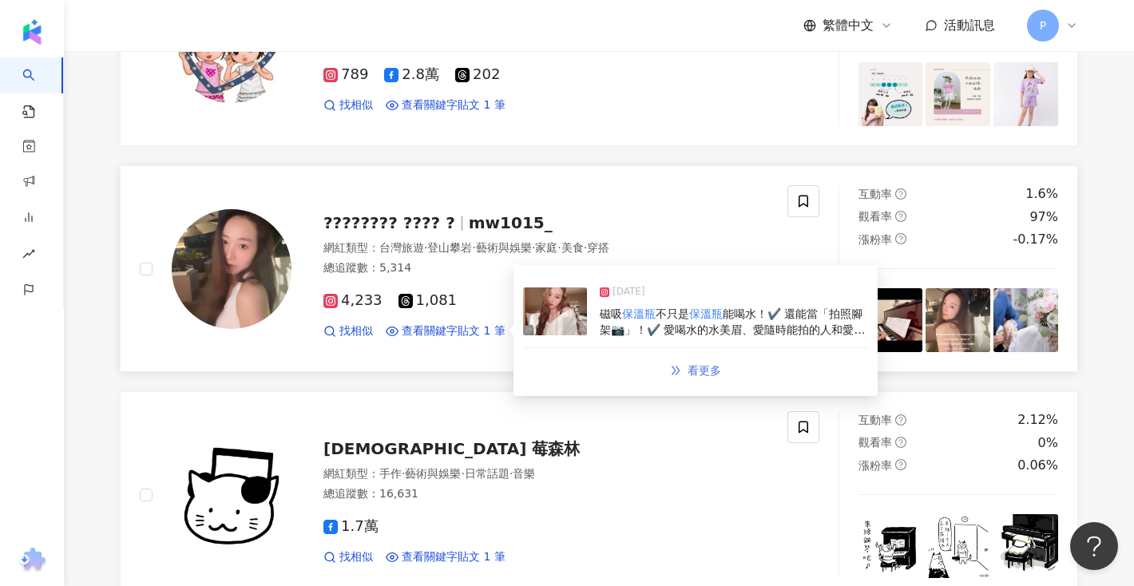
click at [695, 364] on span "看更多" at bounding box center [704, 370] width 34 height 13
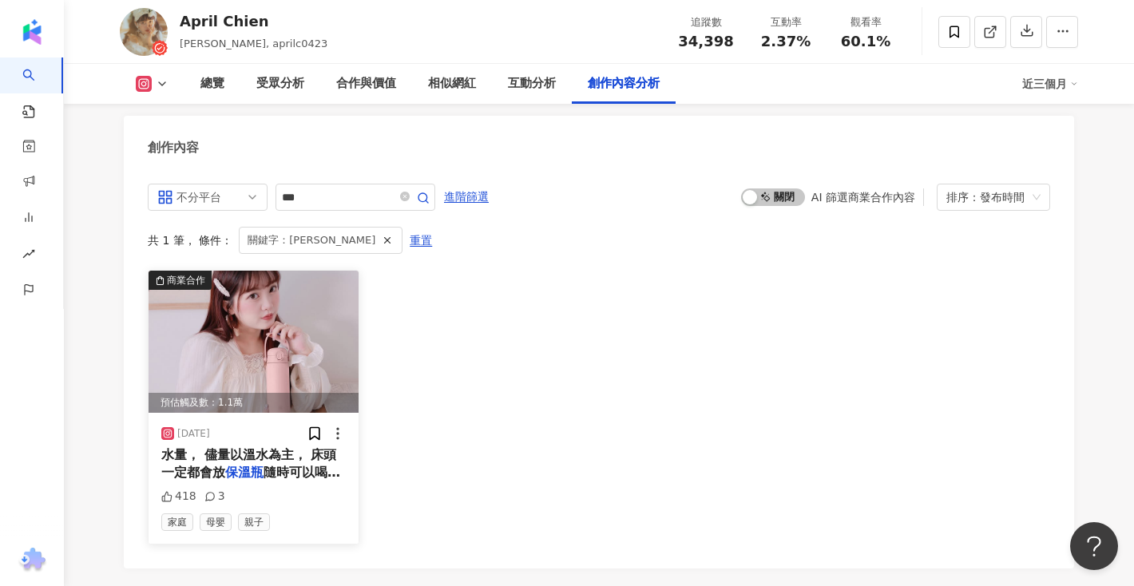
scroll to position [4906, 0]
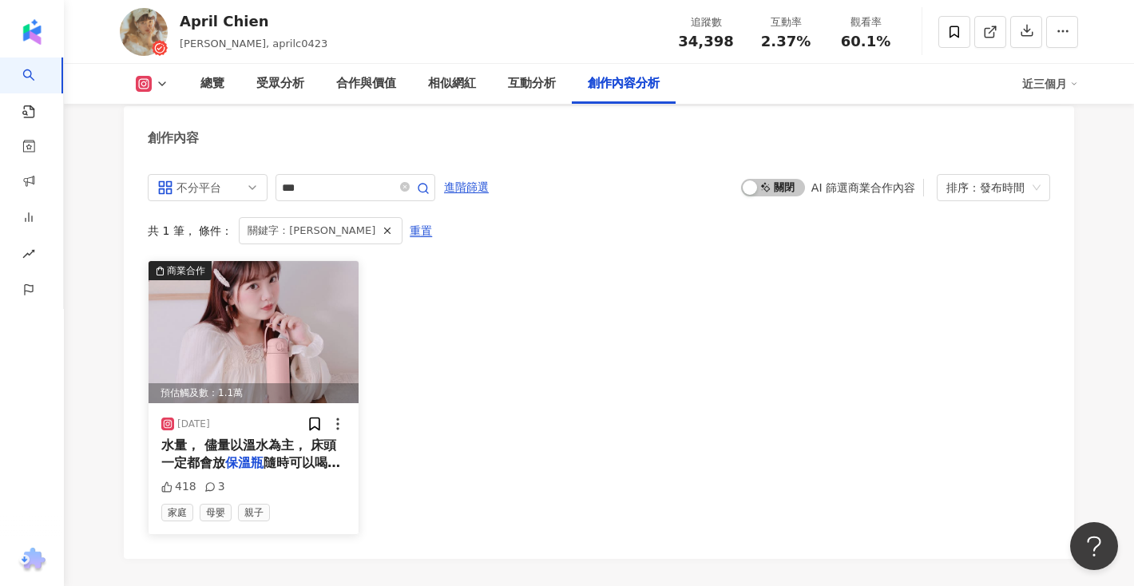
click at [255, 376] on img at bounding box center [253, 332] width 210 height 142
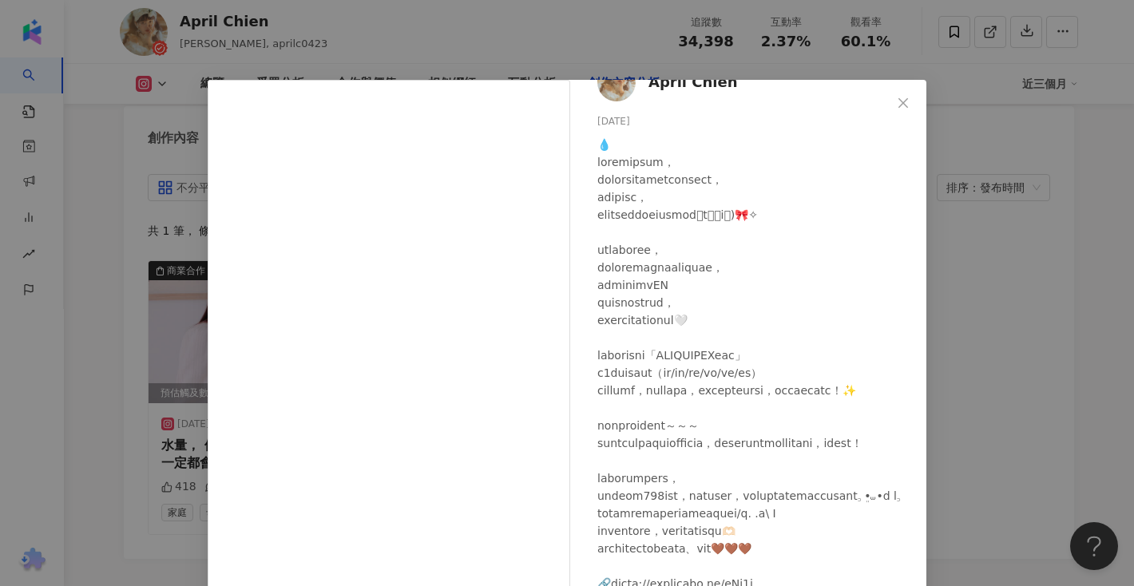
scroll to position [130, 0]
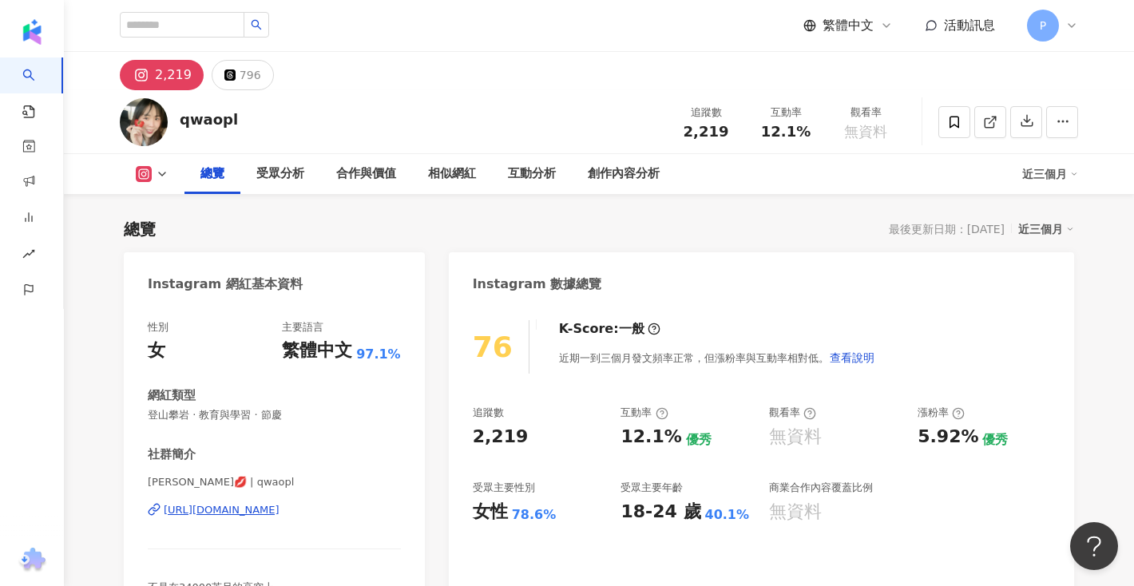
click at [239, 509] on div "https://www.instagram.com/qwaopl/" at bounding box center [222, 510] width 116 height 14
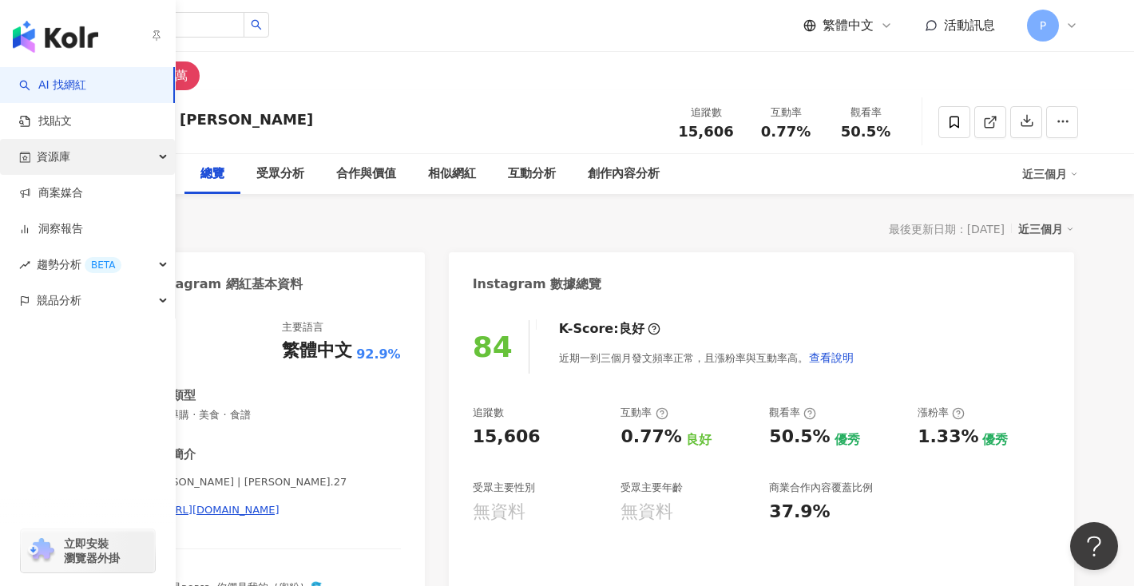
click at [113, 168] on div "資源庫" at bounding box center [87, 157] width 175 height 36
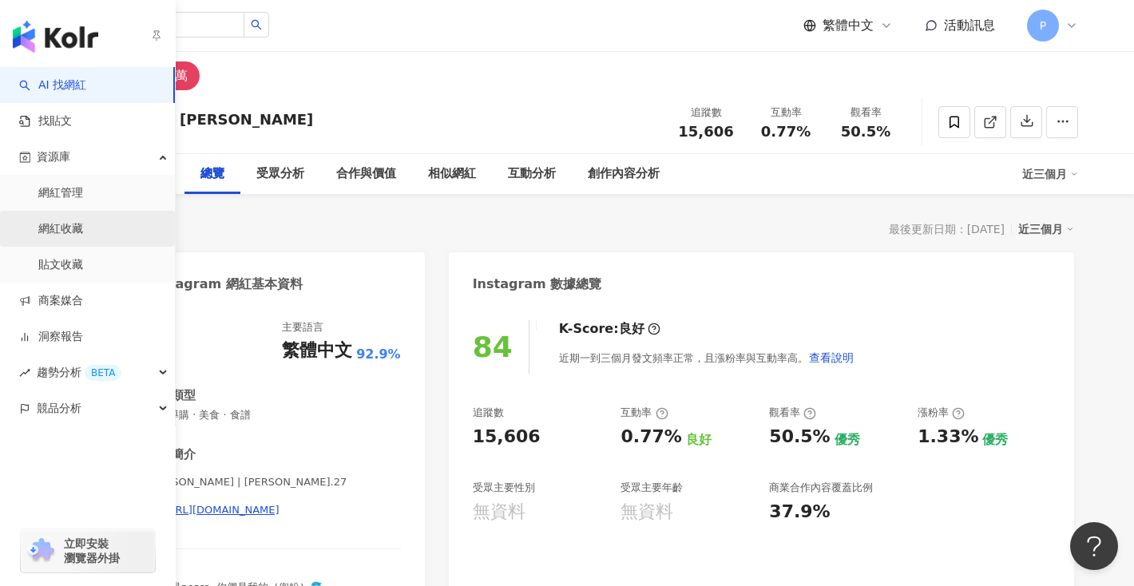
click at [83, 228] on link "網紅收藏" at bounding box center [60, 229] width 45 height 16
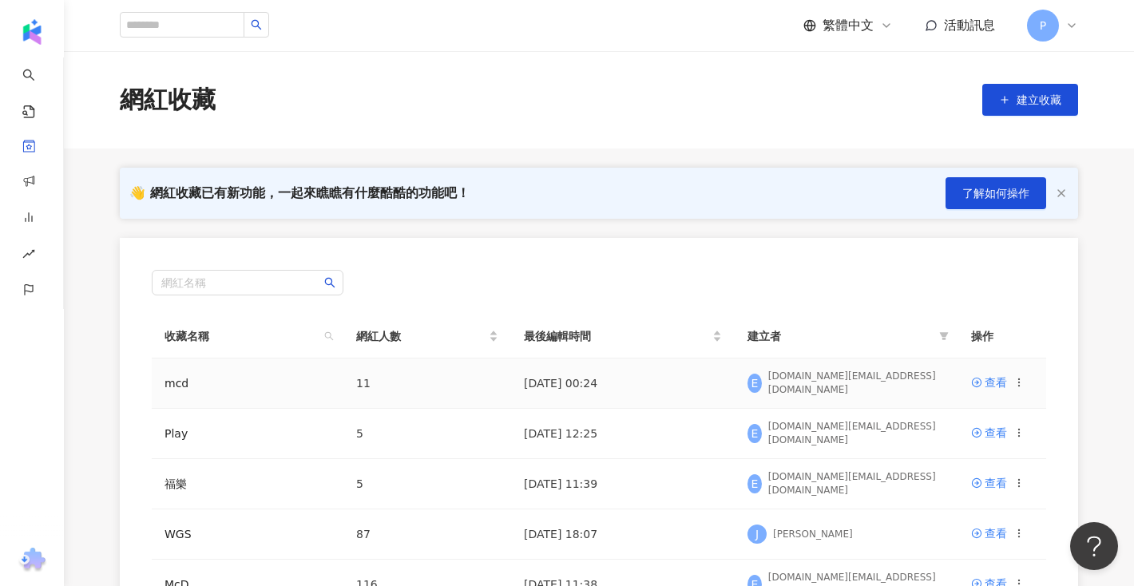
click at [356, 382] on span "11" at bounding box center [363, 383] width 14 height 13
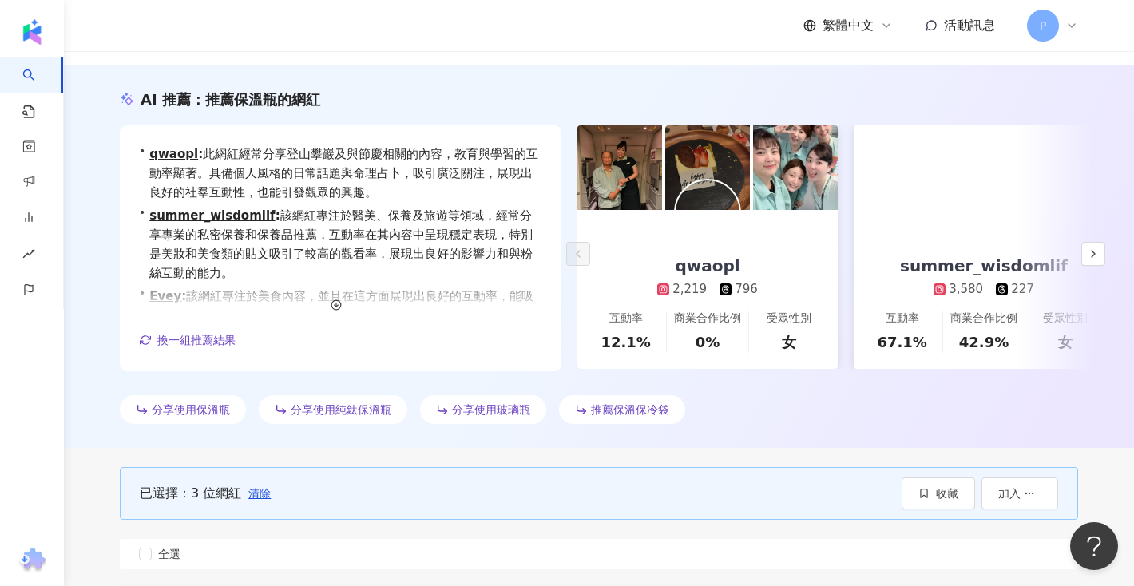
scroll to position [524, 0]
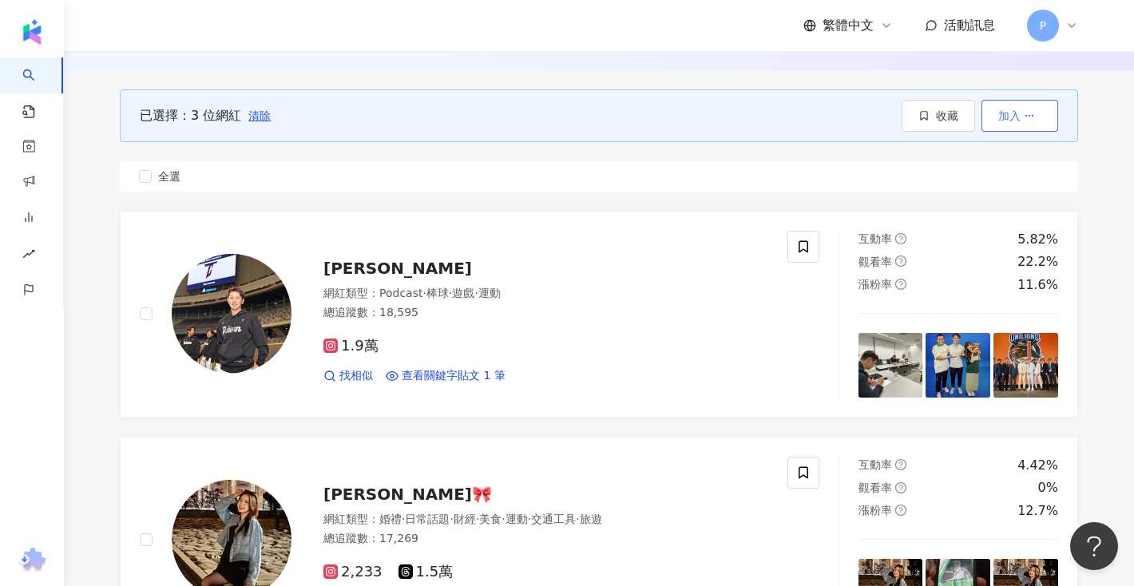
click at [1014, 122] on button "加入" at bounding box center [1019, 116] width 77 height 32
click at [947, 114] on span "收藏" at bounding box center [947, 115] width 22 height 13
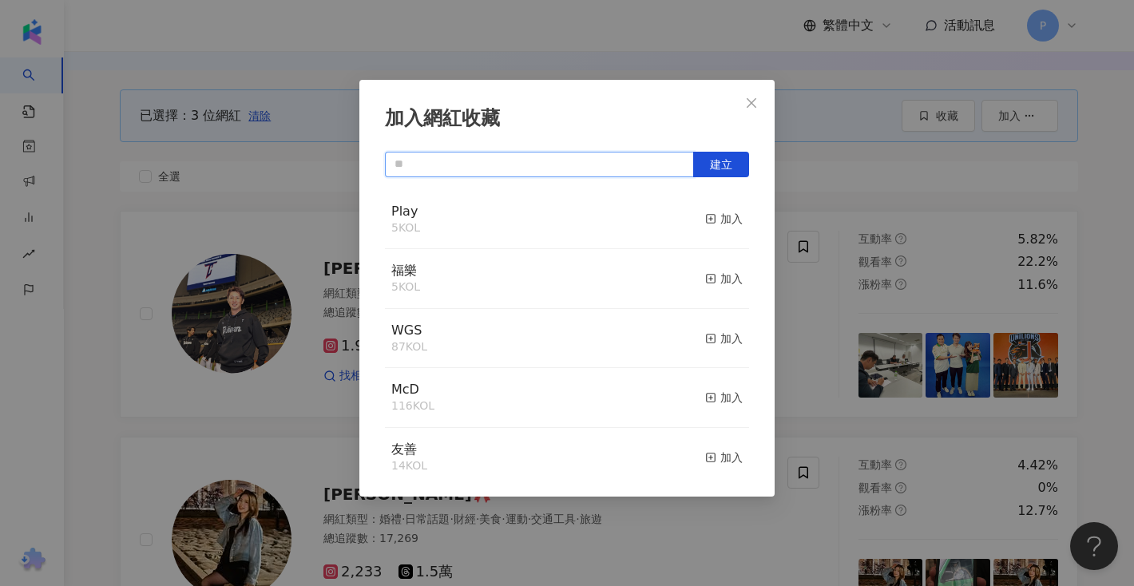
click at [630, 169] on input "text" at bounding box center [539, 165] width 309 height 26
click at [711, 174] on button "建立" at bounding box center [721, 165] width 56 height 26
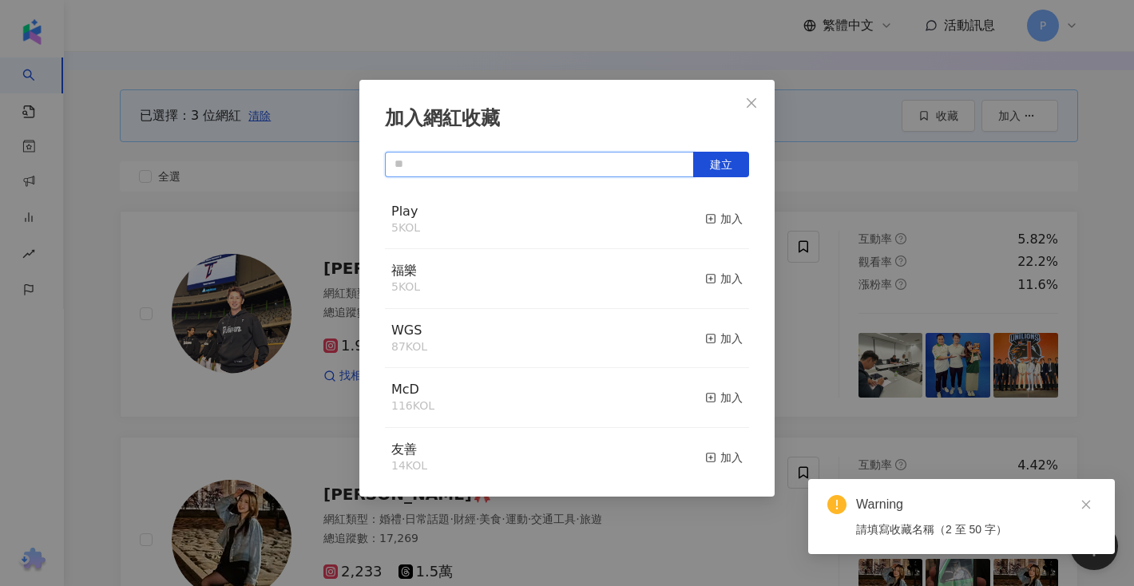
click at [611, 164] on input "text" at bounding box center [539, 165] width 309 height 26
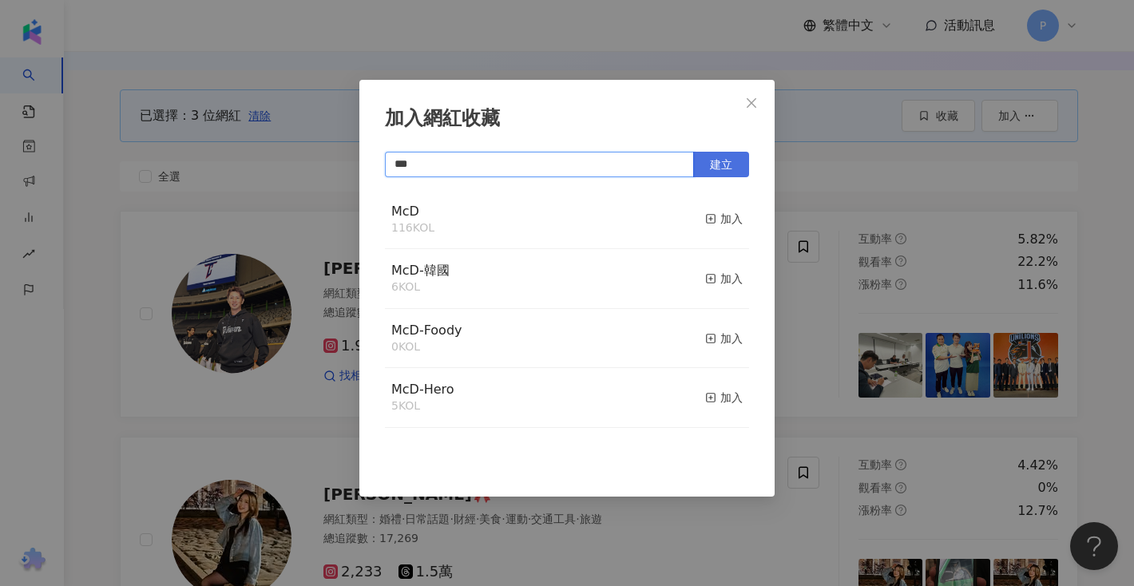
click at [741, 171] on button "建立" at bounding box center [721, 165] width 56 height 26
type input "***"
click at [814, 152] on div "加入網紅收藏 *** 建立 mcd 3 KOL 加入 McD 116 KOL 加入 McD-韓國 6 KOL 加入 McD-Foody 0 KOL 加入 Mc…" at bounding box center [567, 293] width 1134 height 586
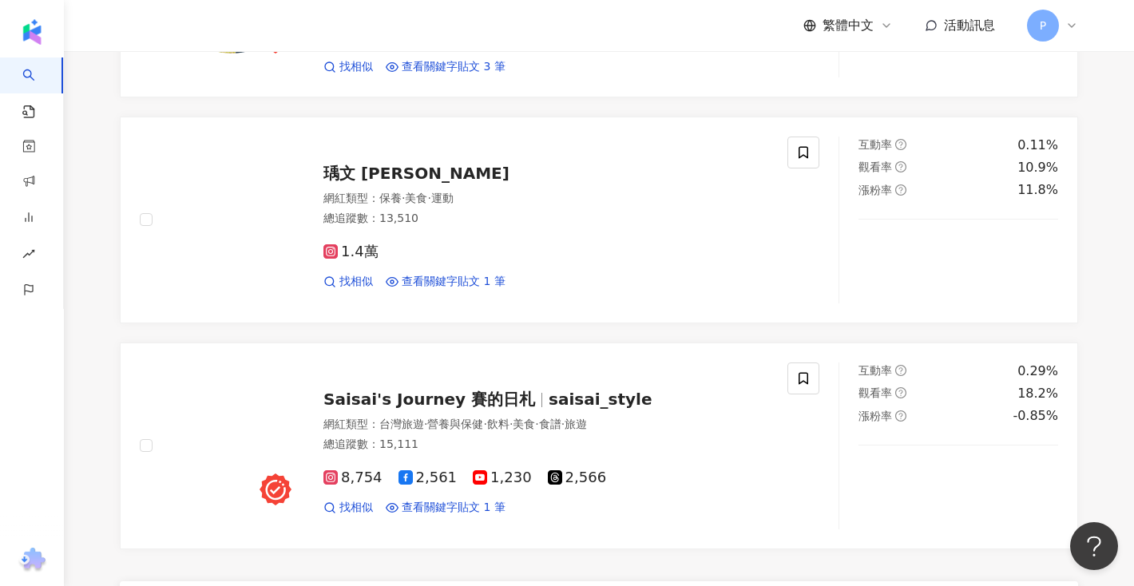
scroll to position [3292, 0]
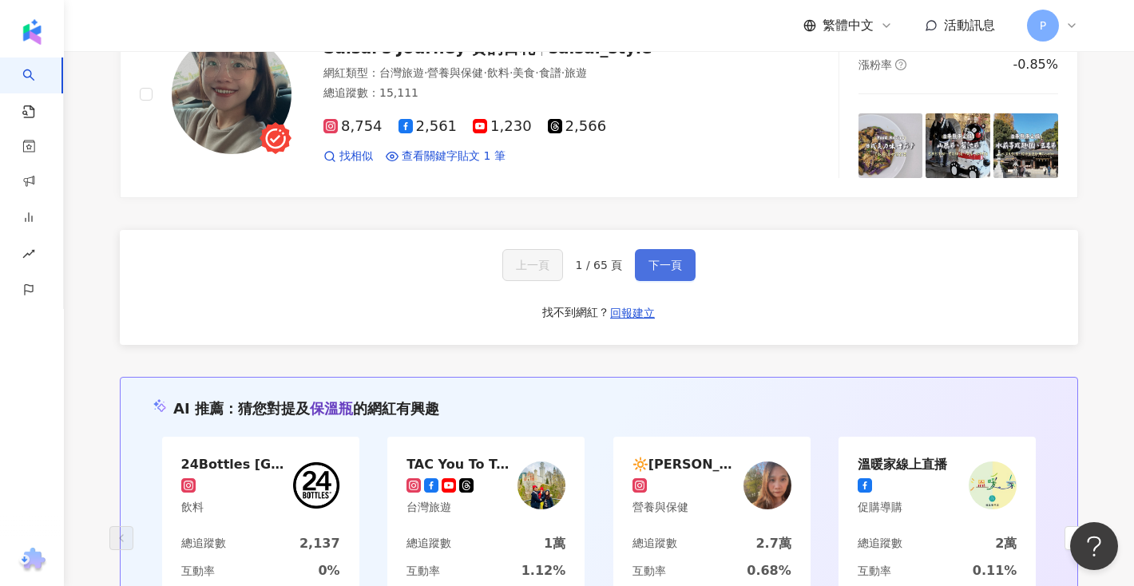
click at [664, 259] on span "下一頁" at bounding box center [665, 265] width 34 height 13
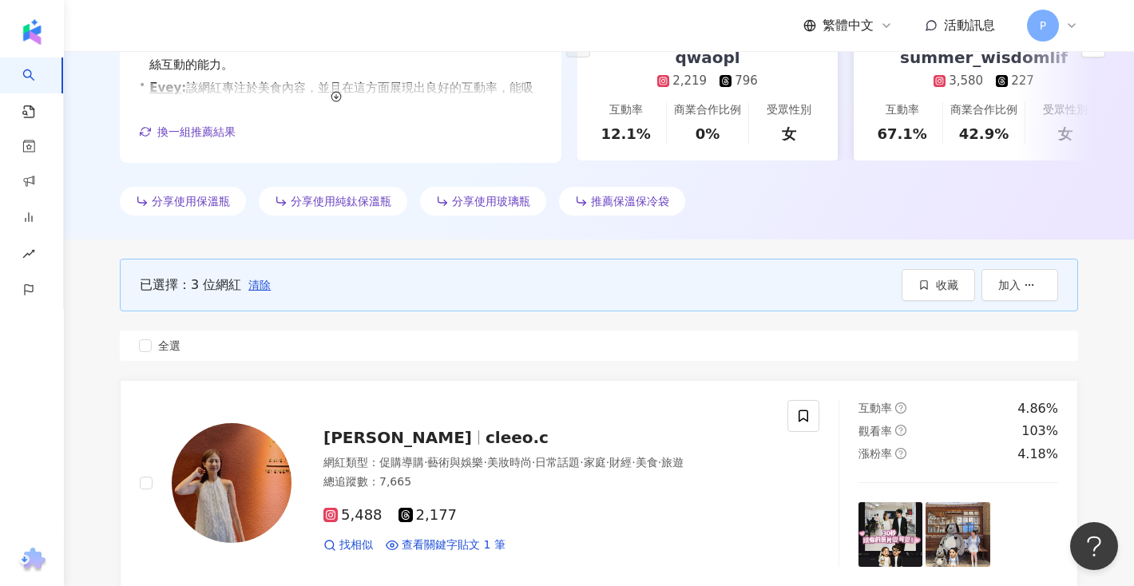
scroll to position [0, 0]
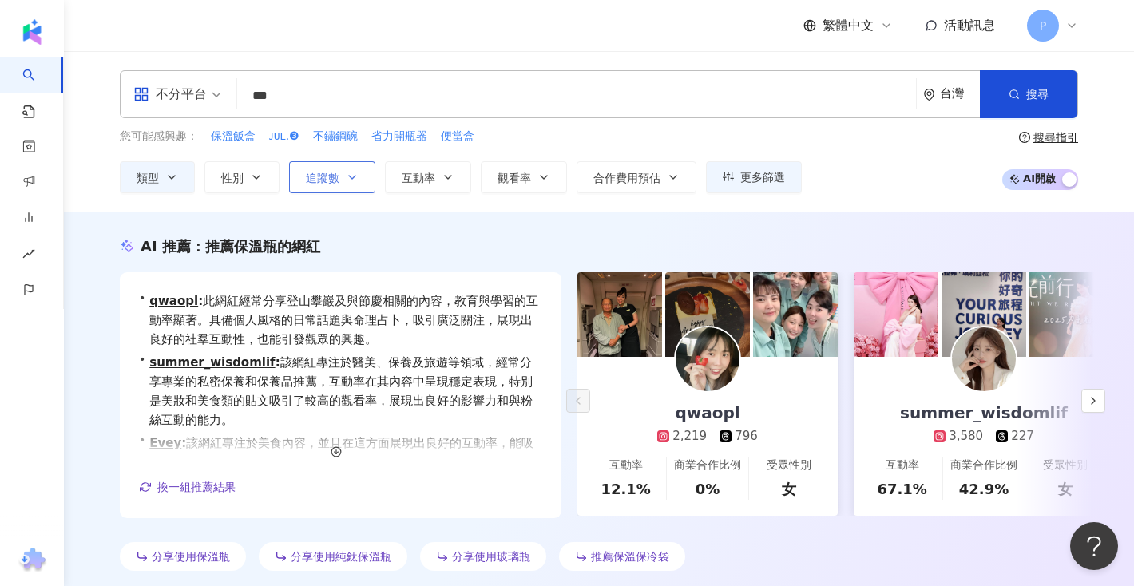
click at [349, 178] on icon "button" at bounding box center [352, 177] width 13 height 13
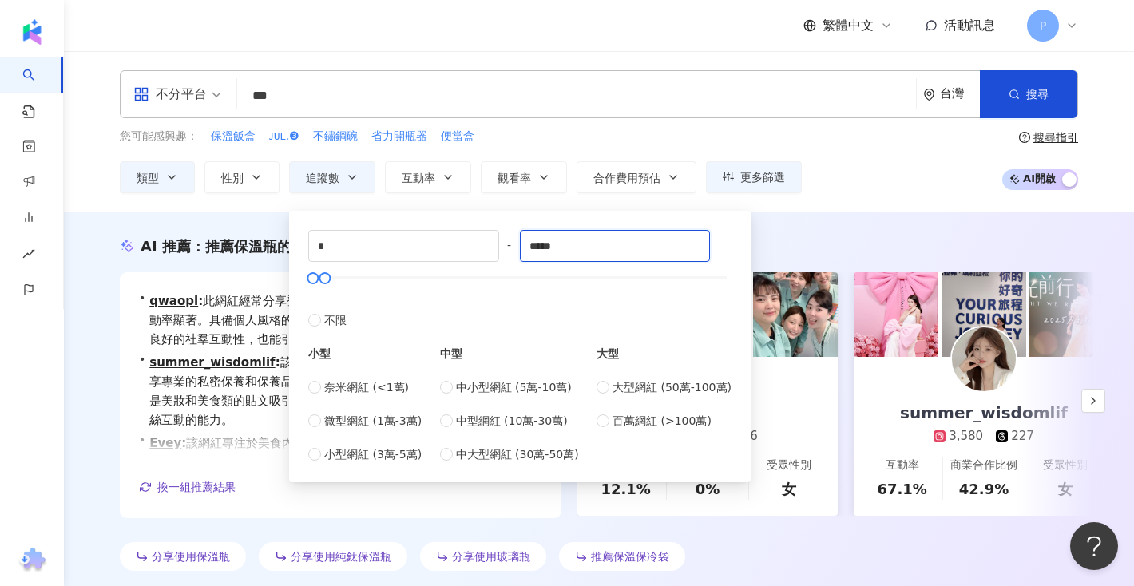
drag, startPoint x: 544, startPoint y: 247, endPoint x: 508, endPoint y: 247, distance: 35.9
click at [508, 247] on div "* - ***** 不限 小型 奈米網紅 (<1萬) 微型網紅 (1萬-3萬) 小型網紅 (3萬-5萬) 中型 中小型網紅 (5萬-10萬) 中型網紅 (10…" at bounding box center [519, 346] width 423 height 233
type input "*******"
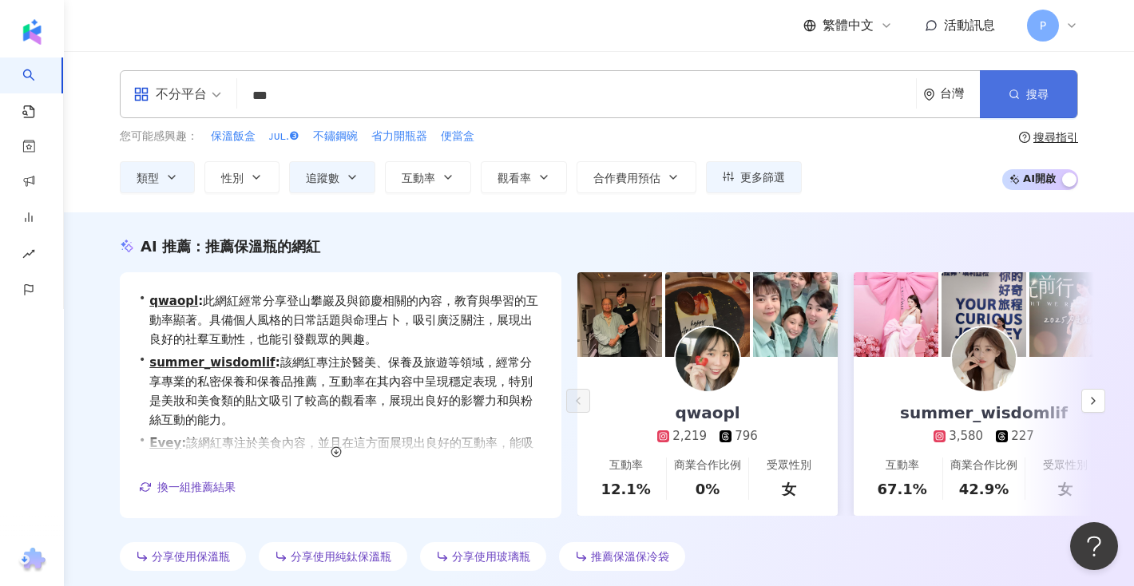
click at [1035, 104] on button "搜尋" at bounding box center [1028, 94] width 97 height 48
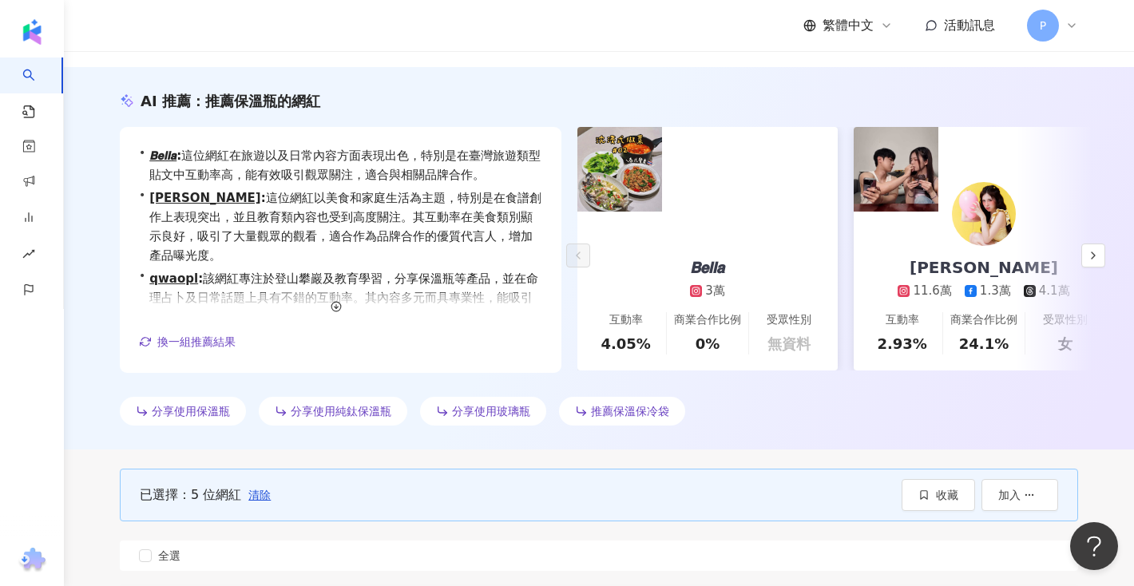
scroll to position [362, 0]
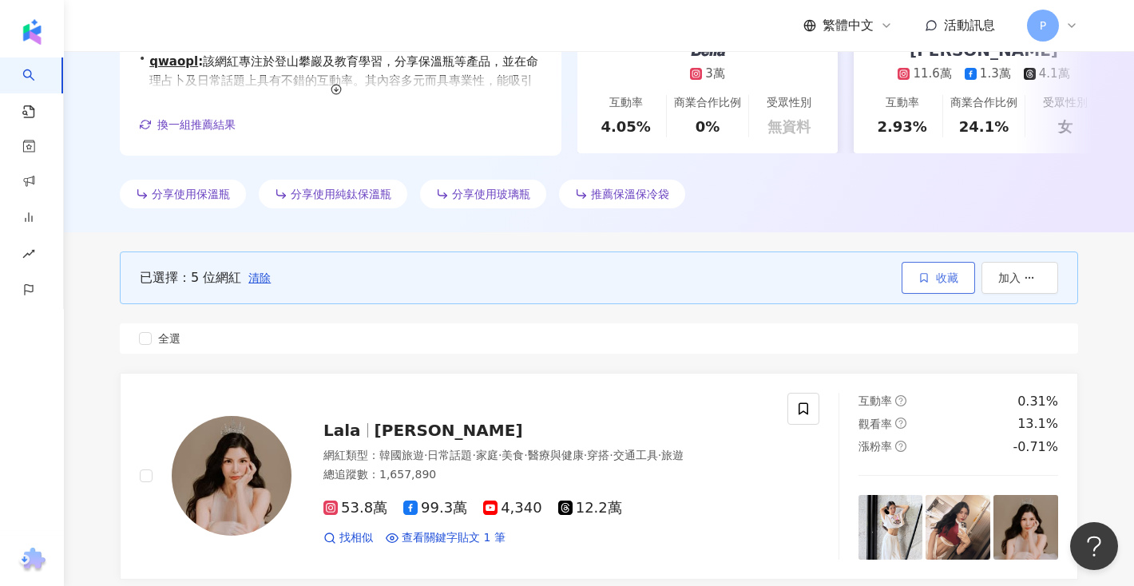
click at [927, 286] on button "收藏" at bounding box center [937, 278] width 73 height 32
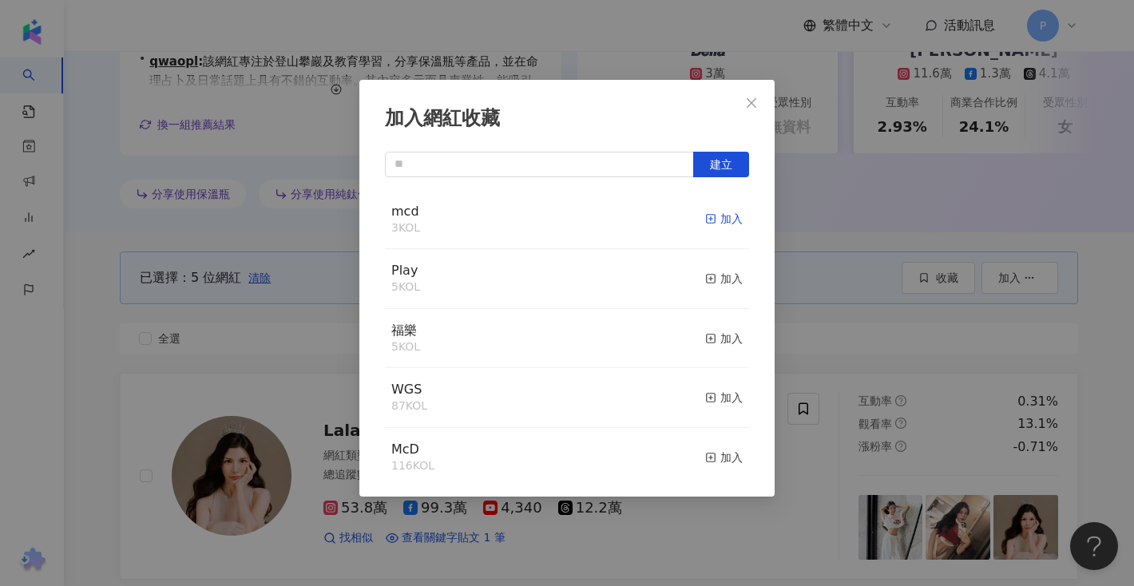
click at [726, 219] on div "加入" at bounding box center [724, 219] width 38 height 18
click at [807, 428] on div "加入網紅收藏 建立 mcd 8 KOL 已加入 Play 5 KOL 加入 福樂 5 KOL 加入 WGS 87 KOL 加入 McD 116 KOL 加入 …" at bounding box center [567, 293] width 1134 height 586
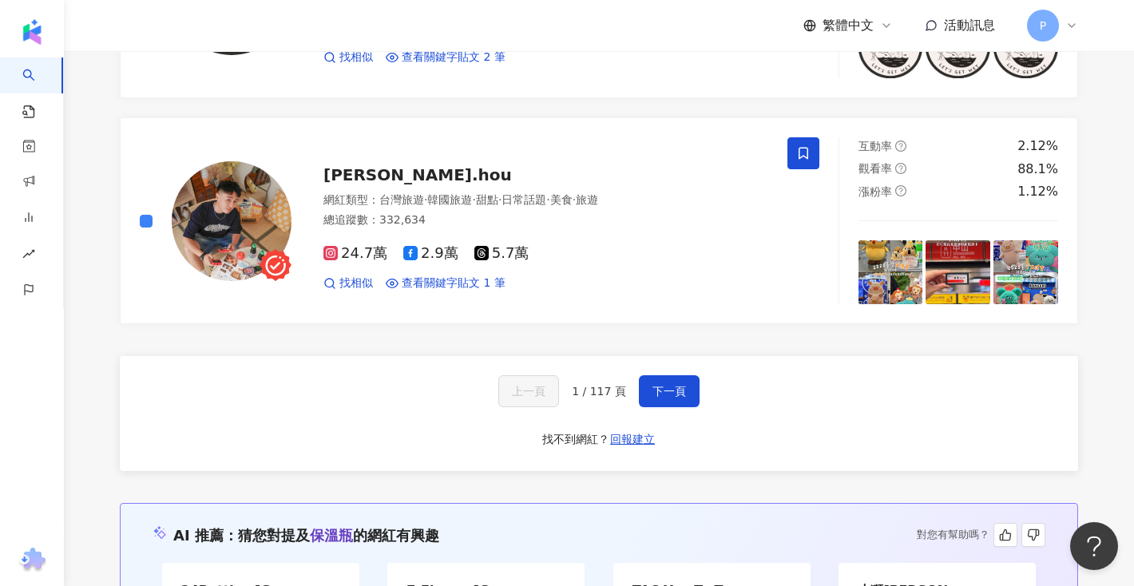
scroll to position [3233, 0]
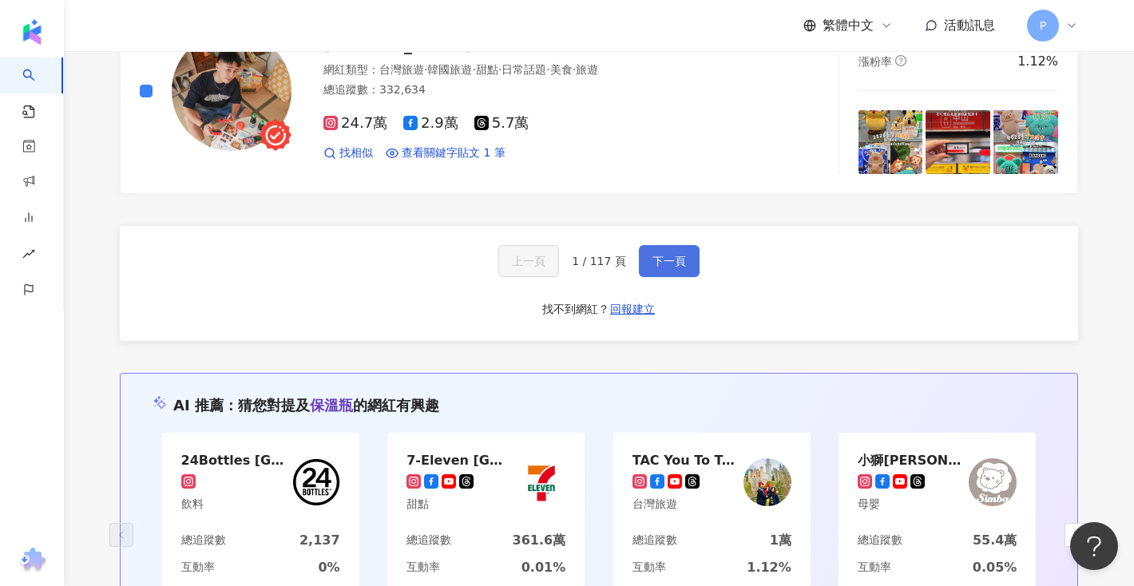
click at [657, 269] on button "下一頁" at bounding box center [669, 261] width 61 height 32
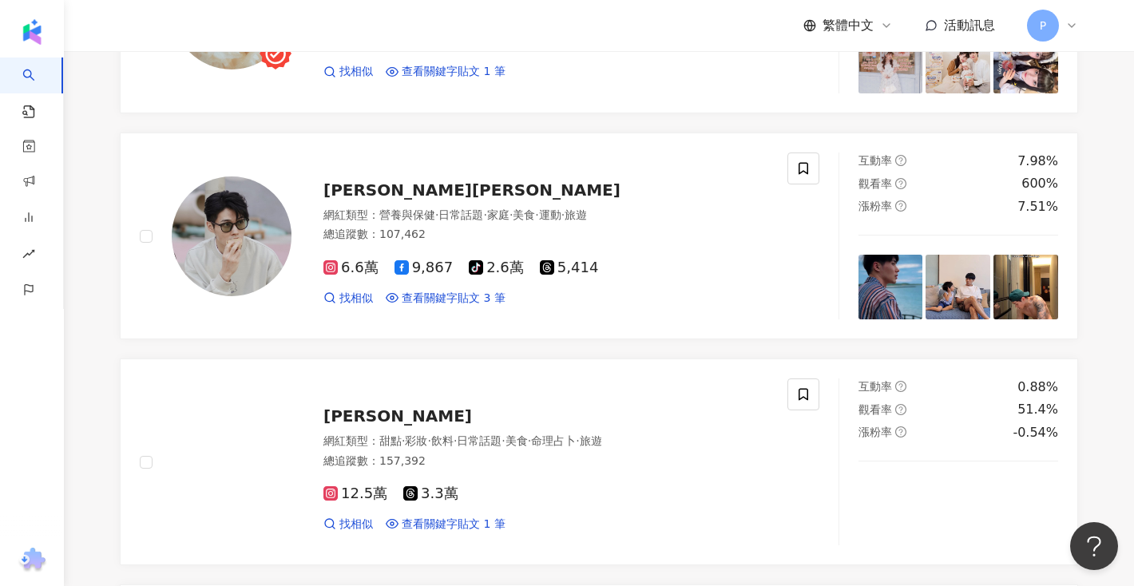
scroll to position [0, 0]
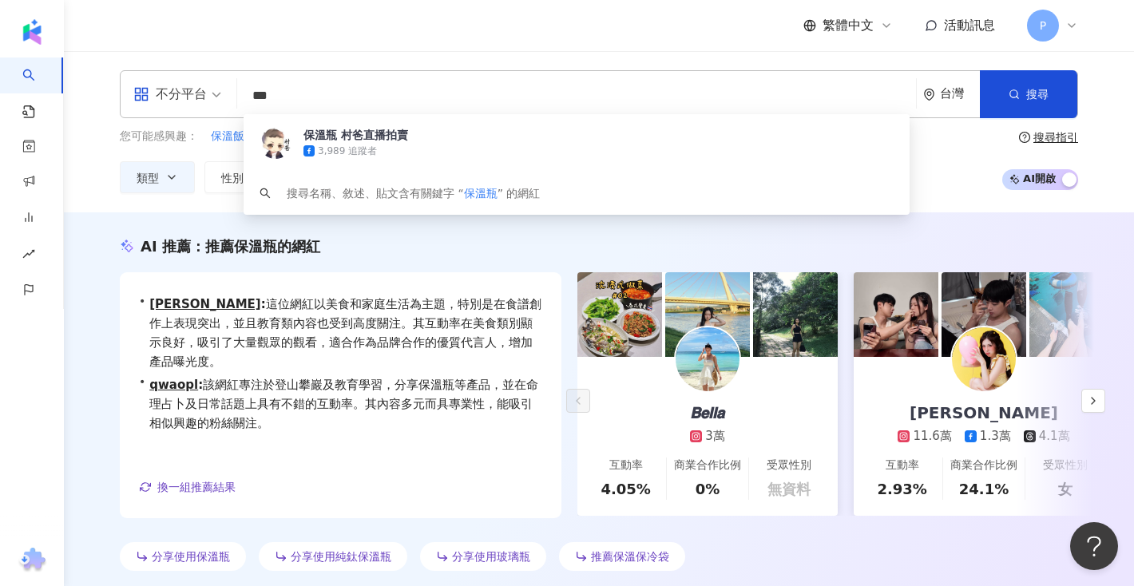
drag, startPoint x: 331, startPoint y: 89, endPoint x: 234, endPoint y: 83, distance: 97.6
click at [234, 83] on div "不分平台 *** 台灣 搜尋 a4cd3787-0a7c-49d5-9c46-69b4c0e43908 保溫瓶 村爸直播拍賣 3,989 追蹤者 搜尋名稱、敘…" at bounding box center [599, 94] width 958 height 48
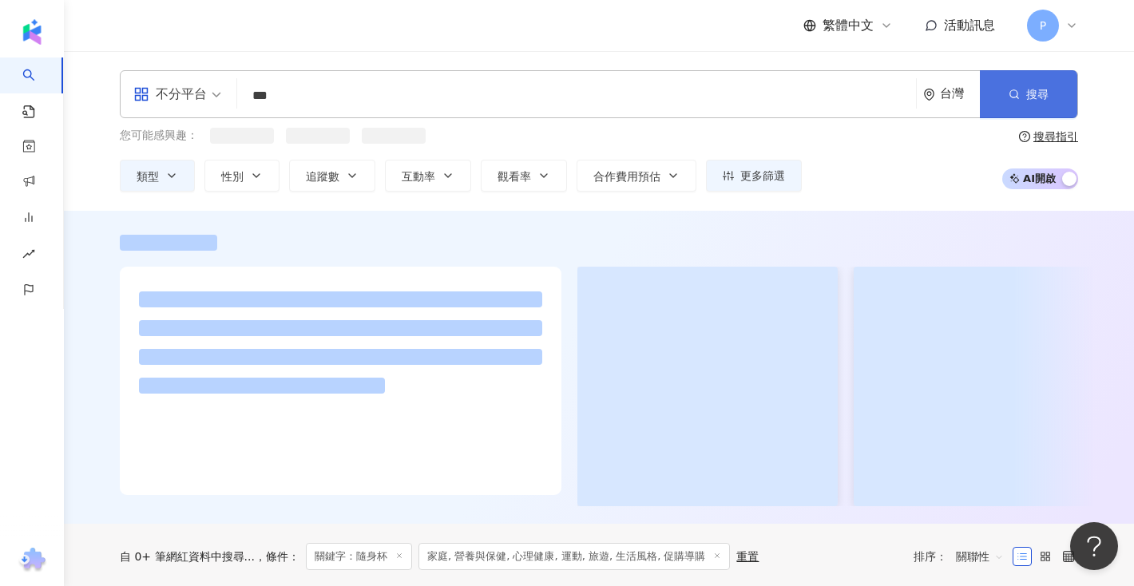
click at [1052, 101] on button "搜尋" at bounding box center [1028, 94] width 97 height 48
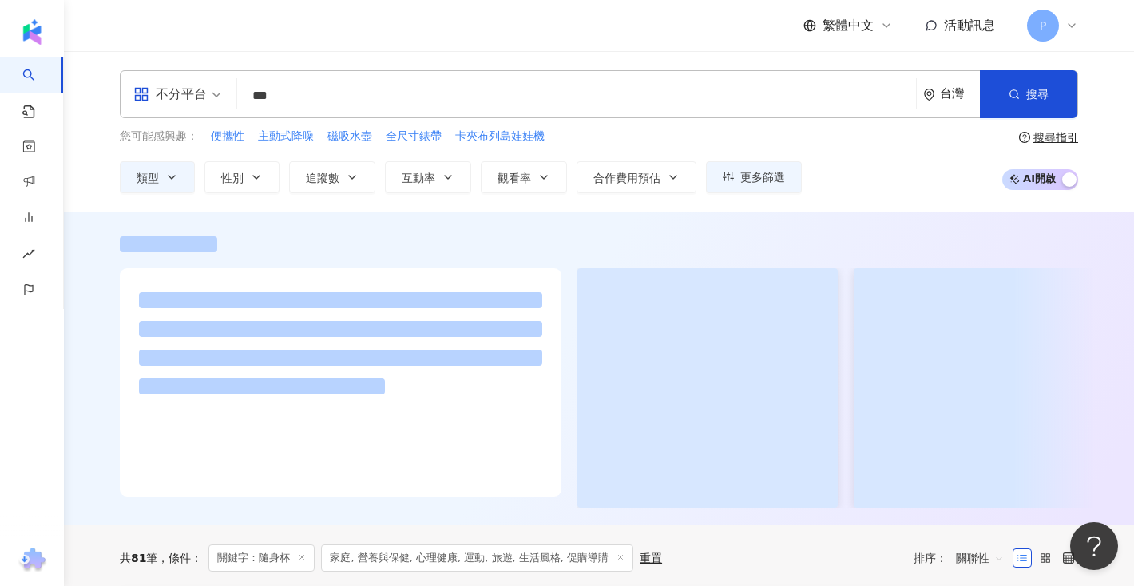
click at [459, 93] on input "***" at bounding box center [576, 96] width 666 height 30
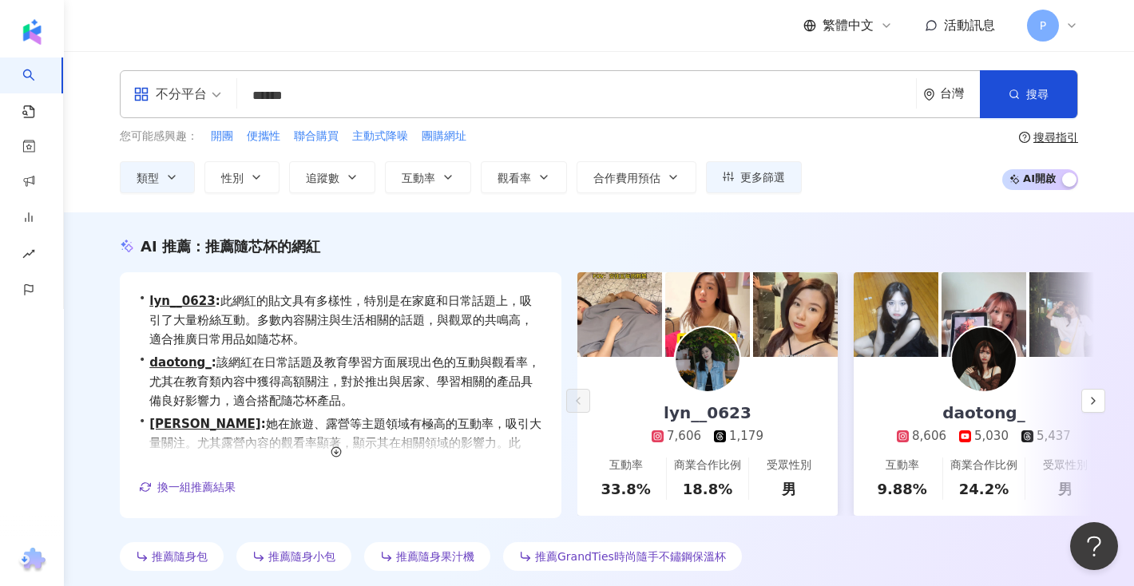
click at [390, 98] on input "******" at bounding box center [576, 96] width 666 height 30
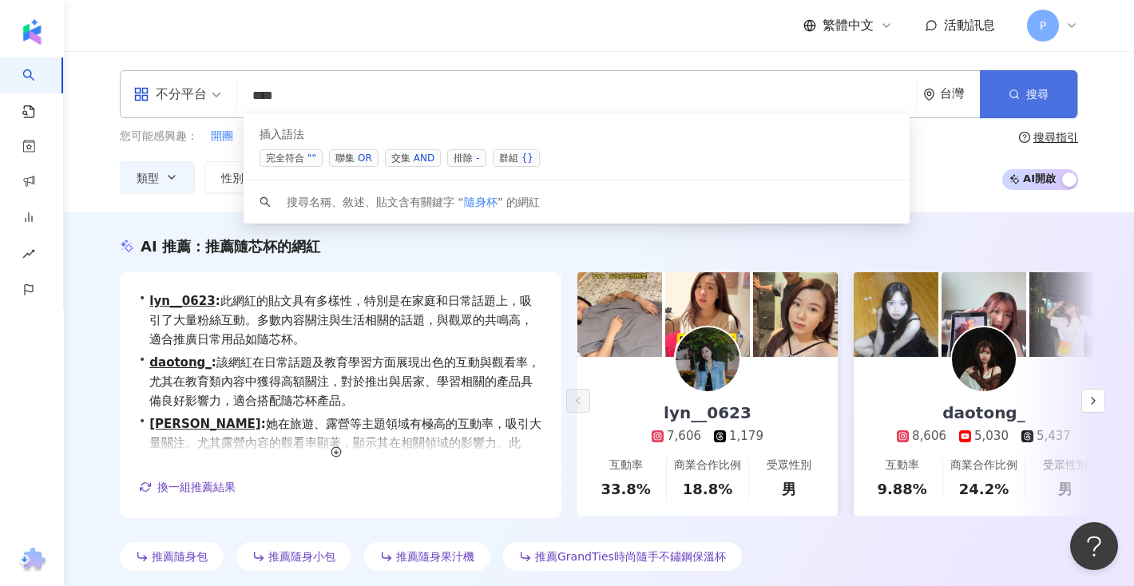
click at [1027, 89] on span "搜尋" at bounding box center [1037, 94] width 22 height 13
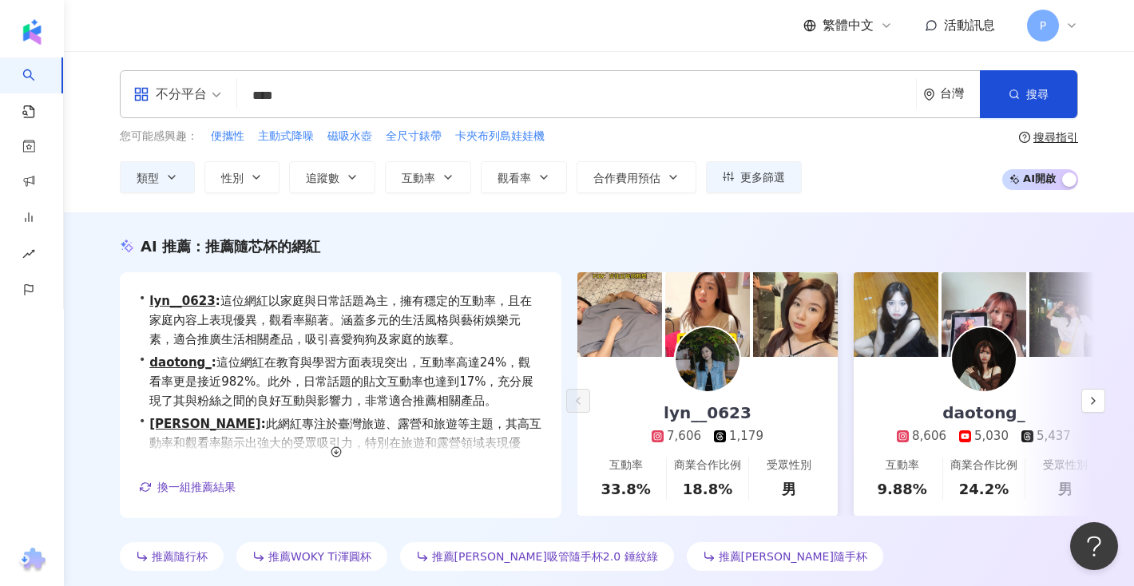
scroll to position [449, 0]
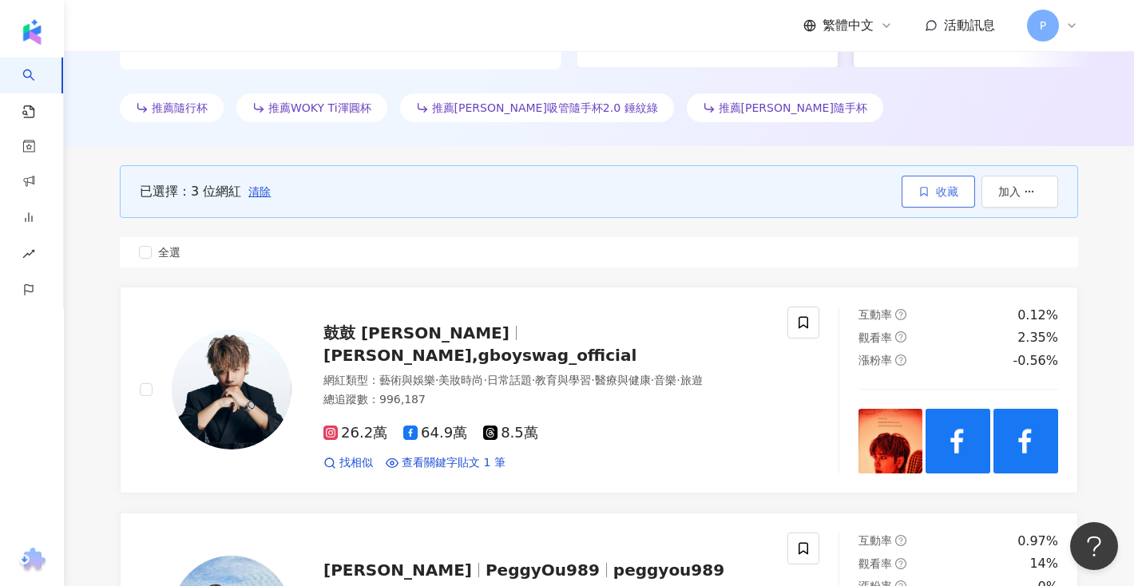
click at [948, 180] on button "收藏" at bounding box center [937, 192] width 73 height 32
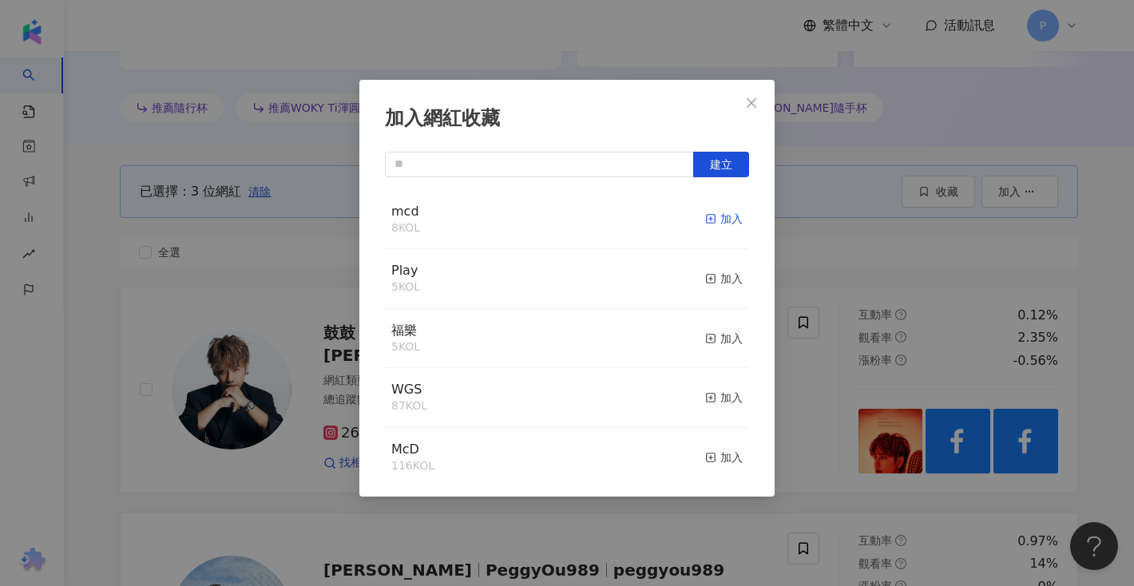
click at [716, 216] on div "加入" at bounding box center [724, 219] width 38 height 18
click at [805, 272] on div "加入網紅收藏 建立 mcd 11 KOL 已加入 Play 5 KOL 加入 福樂 5 KOL 加入 WGS 87 KOL 加入 McD 116 KOL 加入…" at bounding box center [567, 293] width 1134 height 586
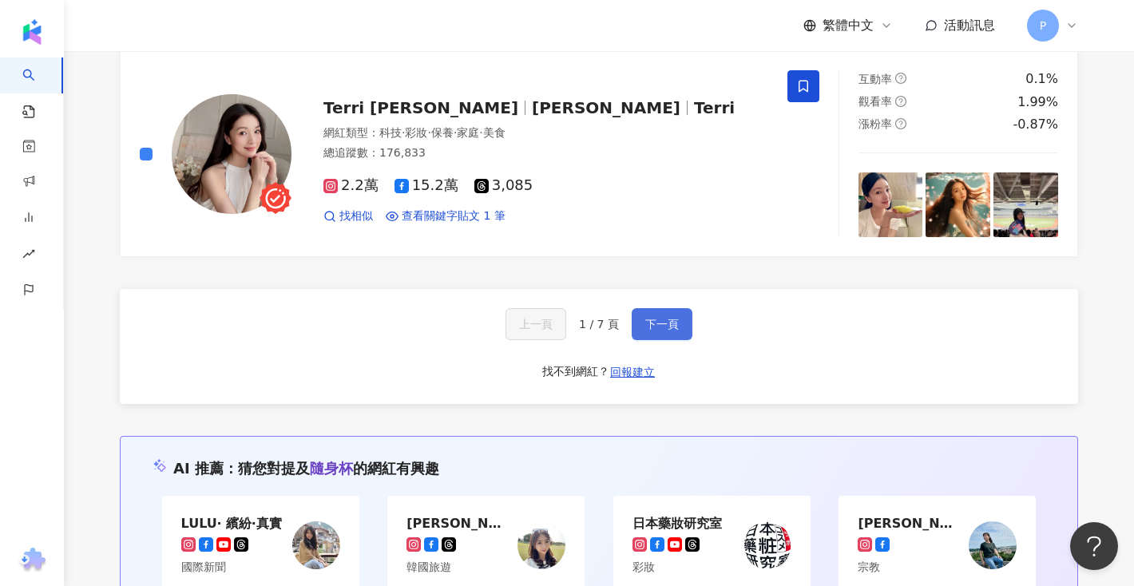
click at [675, 321] on span "下一頁" at bounding box center [662, 324] width 34 height 13
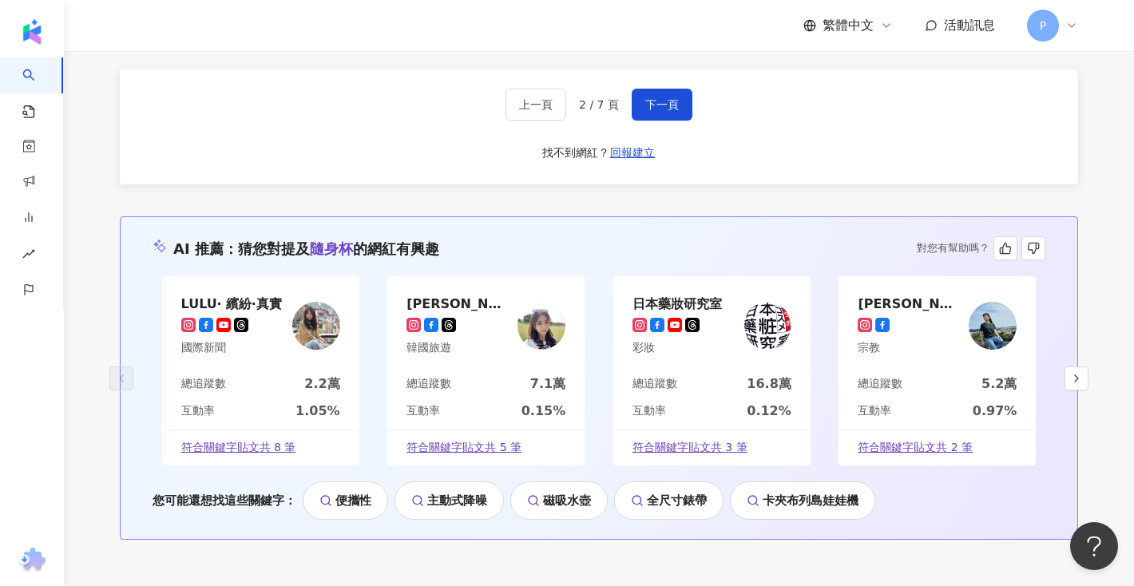
scroll to position [3452, 0]
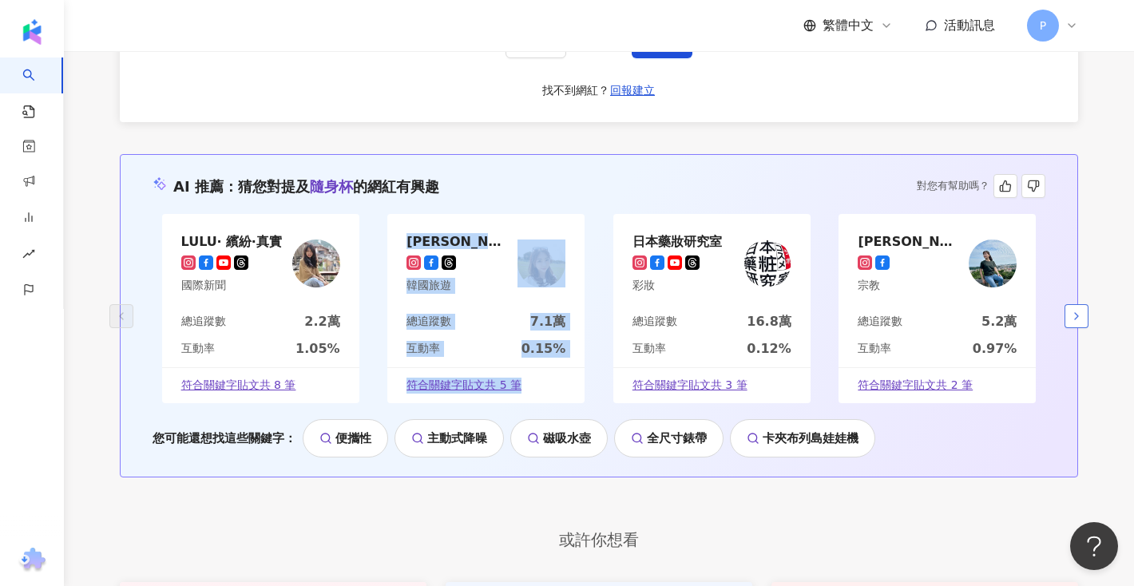
click at [1086, 313] on button "button" at bounding box center [1076, 316] width 24 height 24
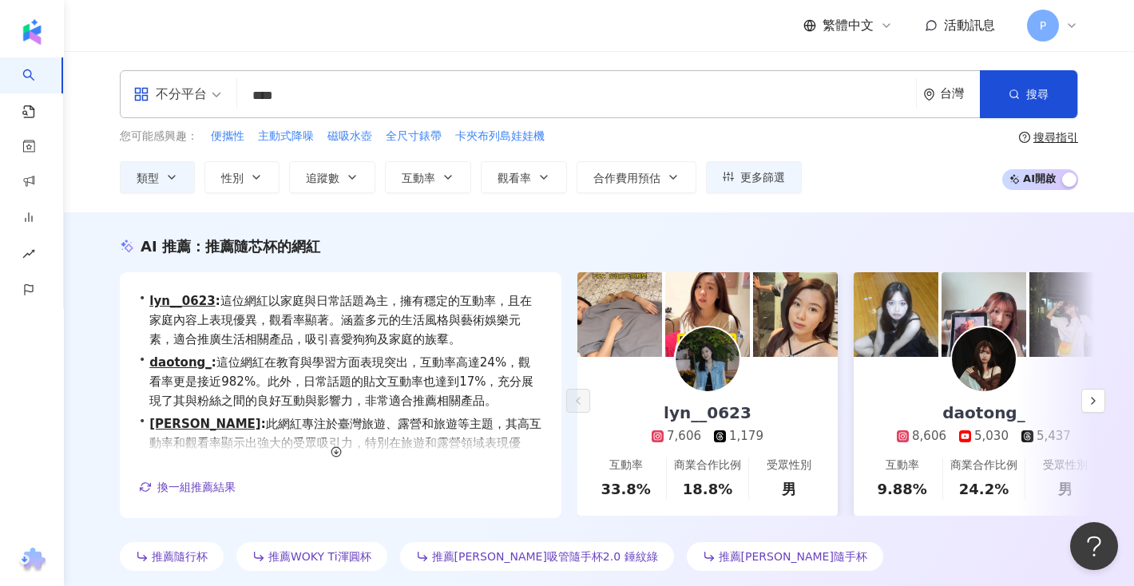
scroll to position [188, 0]
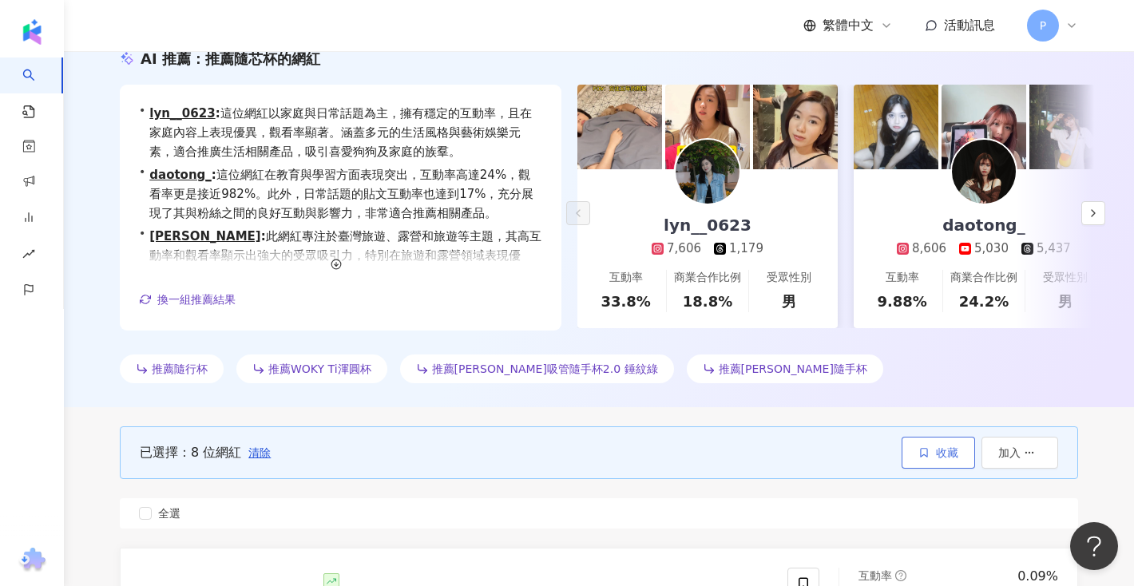
click at [938, 456] on span "收藏" at bounding box center [947, 452] width 22 height 13
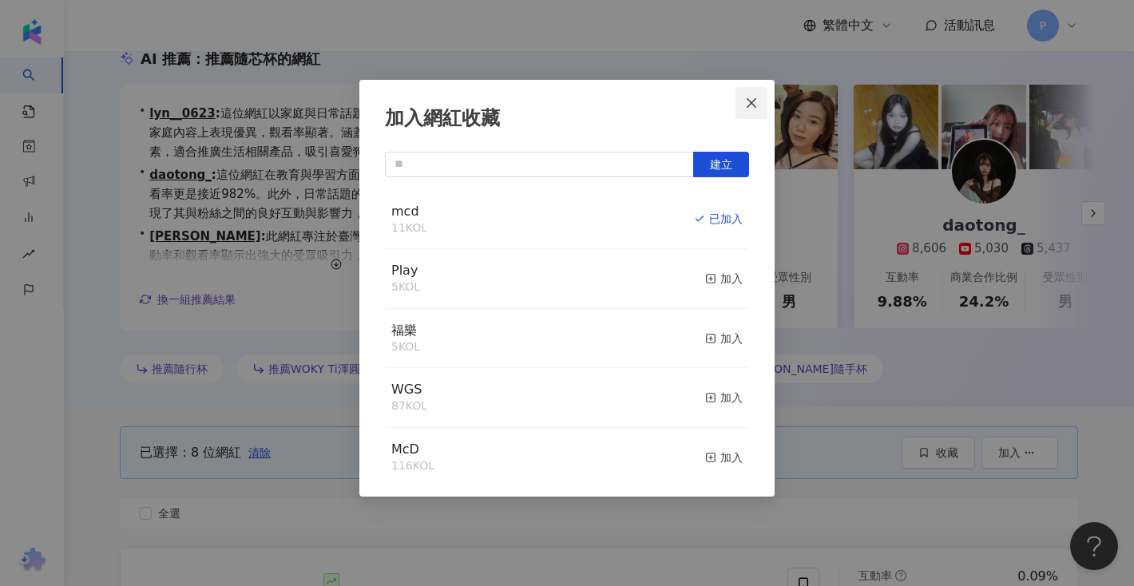
click at [754, 106] on icon "close" at bounding box center [751, 103] width 13 height 13
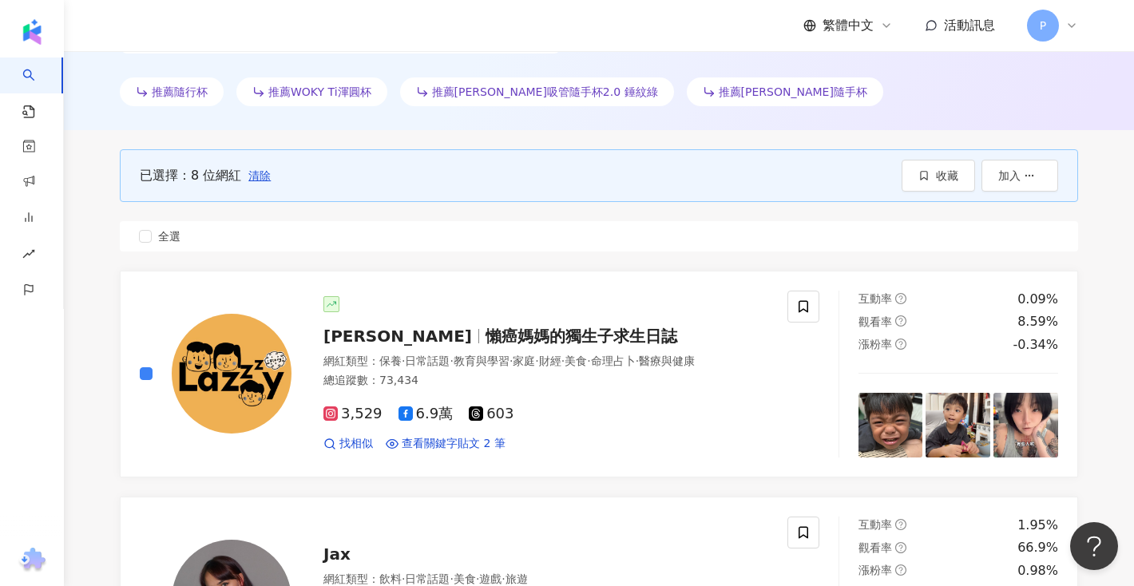
scroll to position [349, 0]
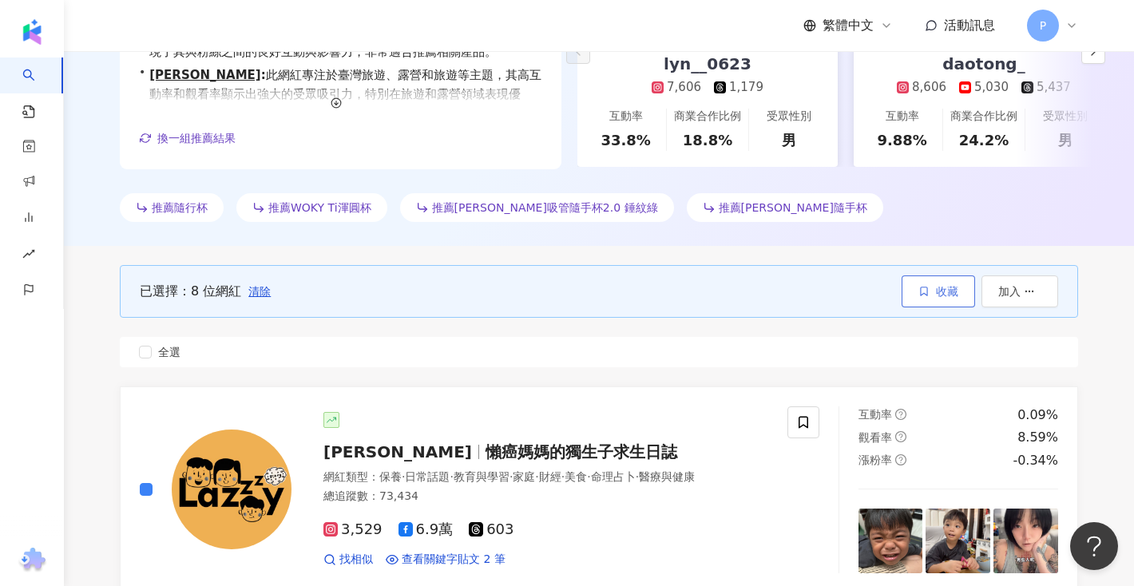
click at [939, 297] on span "收藏" at bounding box center [947, 291] width 22 height 13
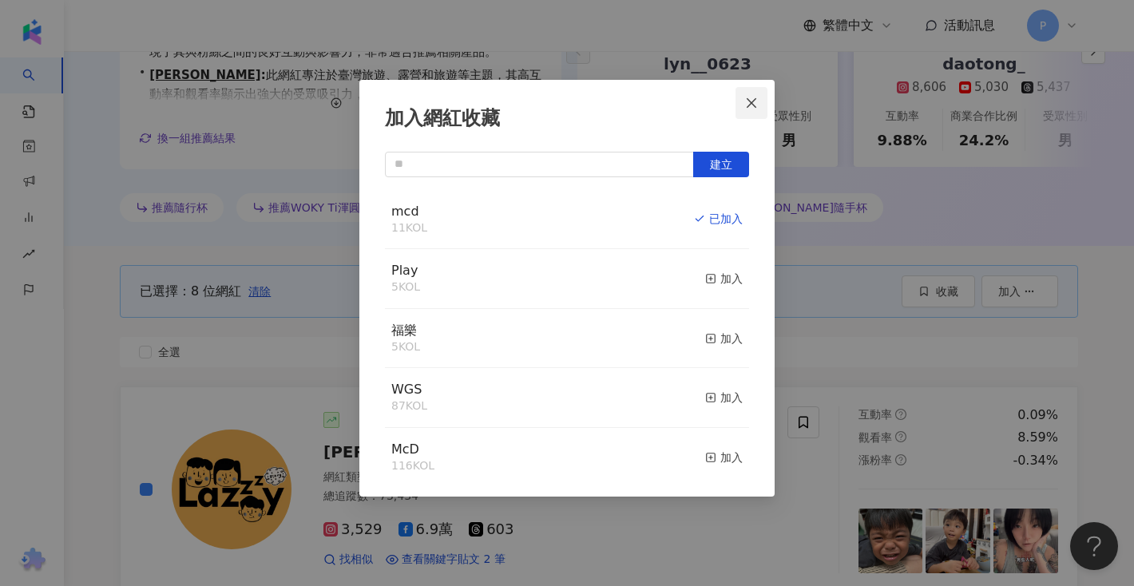
click at [758, 104] on span "Close" at bounding box center [751, 103] width 32 height 13
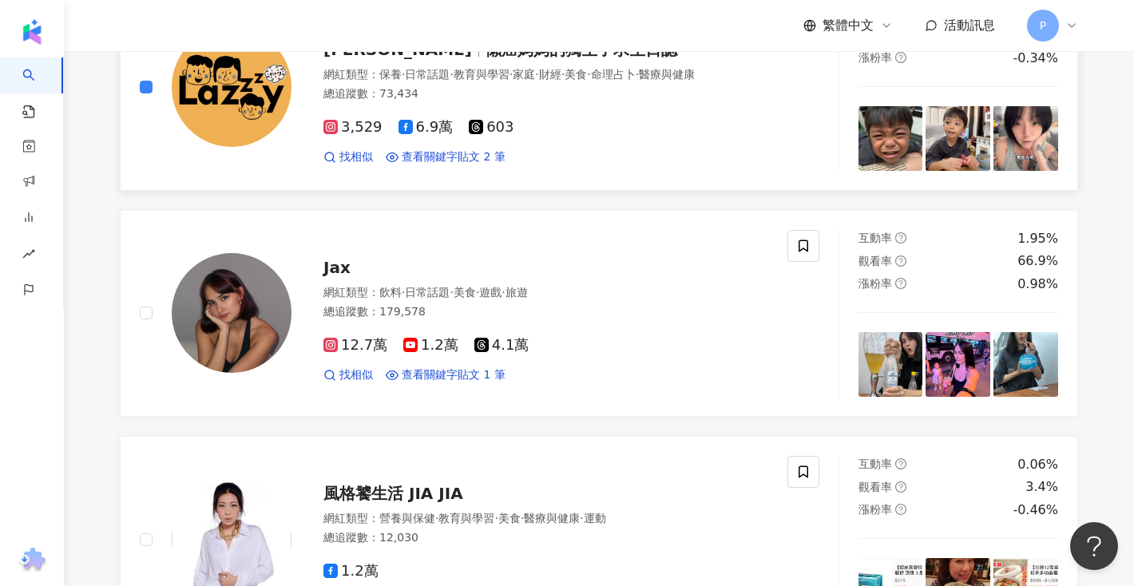
scroll to position [401, 0]
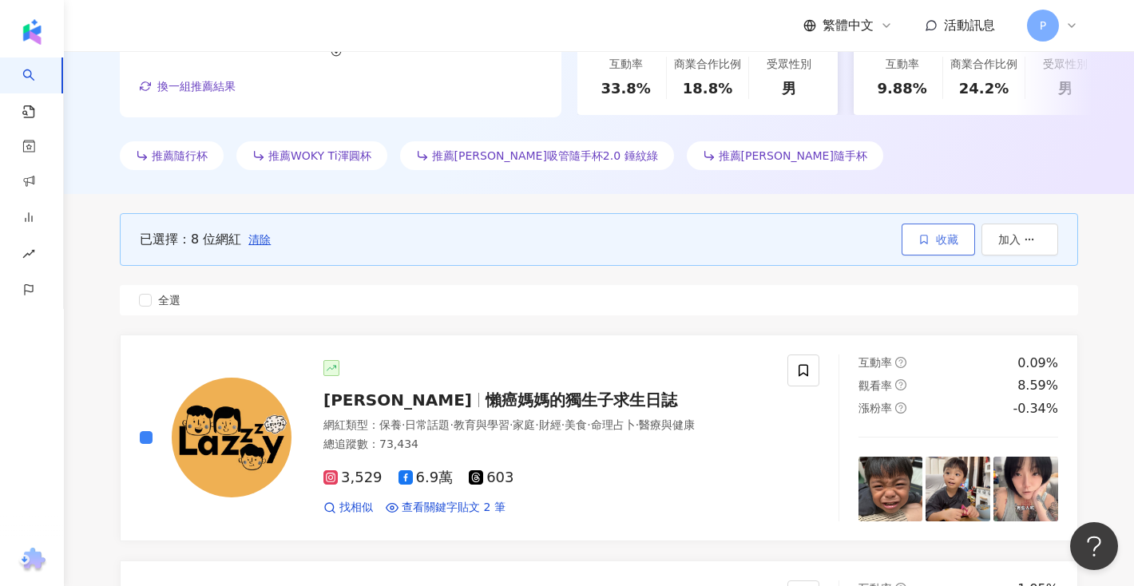
click at [946, 245] on span "收藏" at bounding box center [947, 239] width 22 height 13
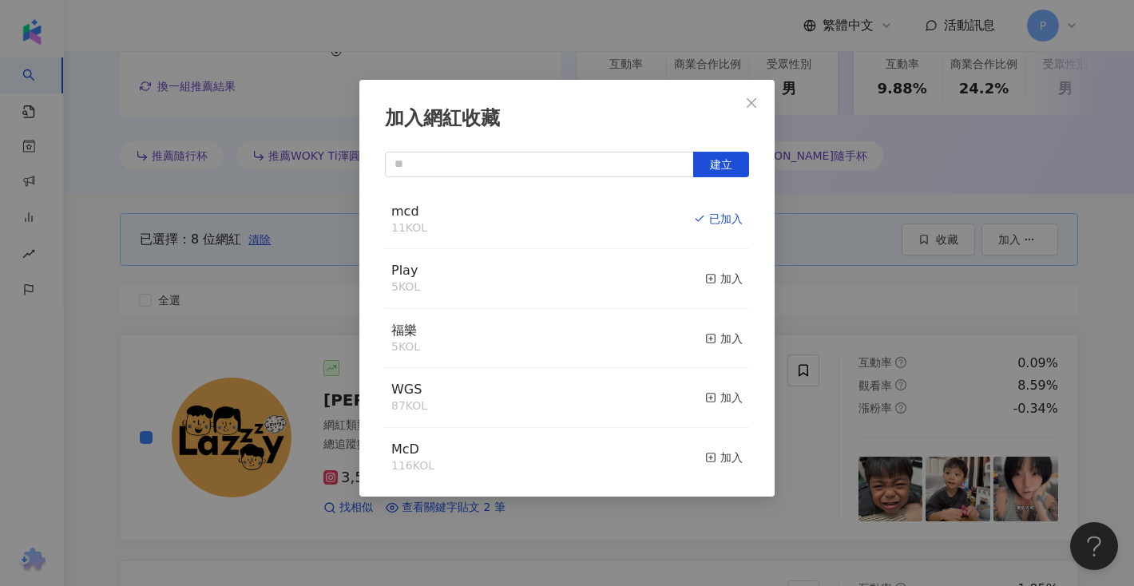
click at [827, 311] on div "加入網紅收藏 建立 mcd 11 KOL 已加入 Play 5 KOL 加入 福樂 5 KOL 加入 WGS 87 KOL 加入 McD 116 KOL 加入…" at bounding box center [567, 293] width 1134 height 586
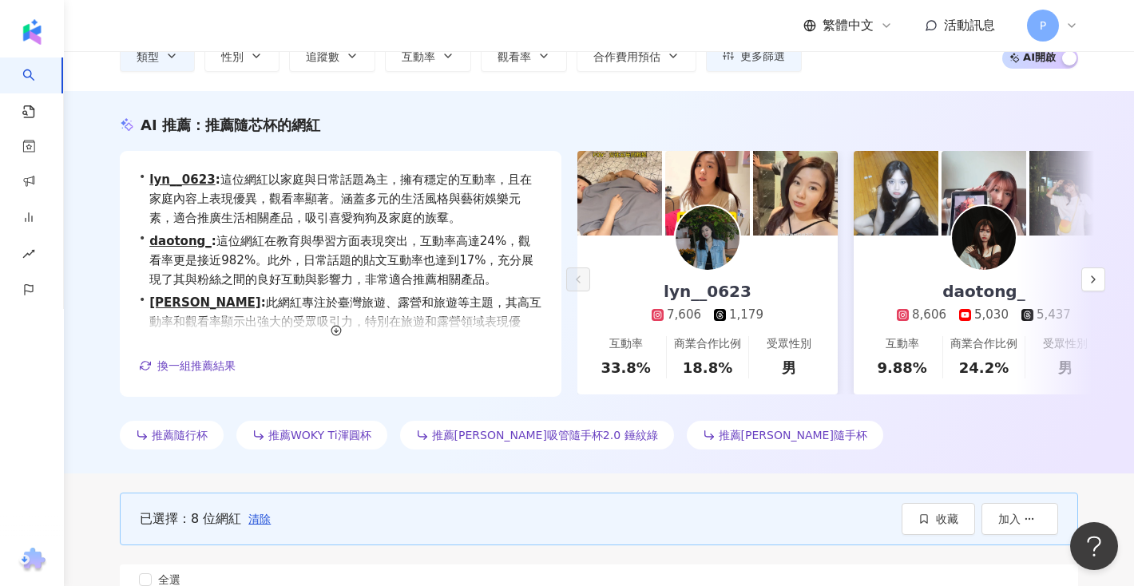
scroll to position [341, 0]
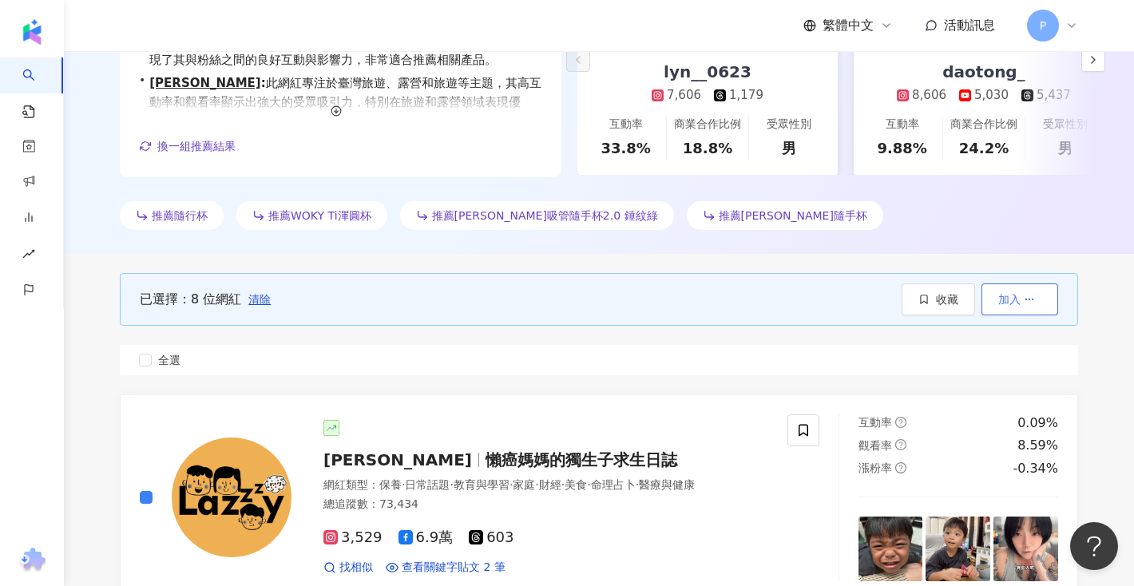
click at [1006, 294] on span "加入" at bounding box center [1009, 299] width 22 height 13
click at [921, 339] on div "已選擇：8 位網紅 清除 收藏 加入 全選" at bounding box center [599, 324] width 958 height 141
click at [922, 301] on icon "button" at bounding box center [923, 299] width 6 height 9
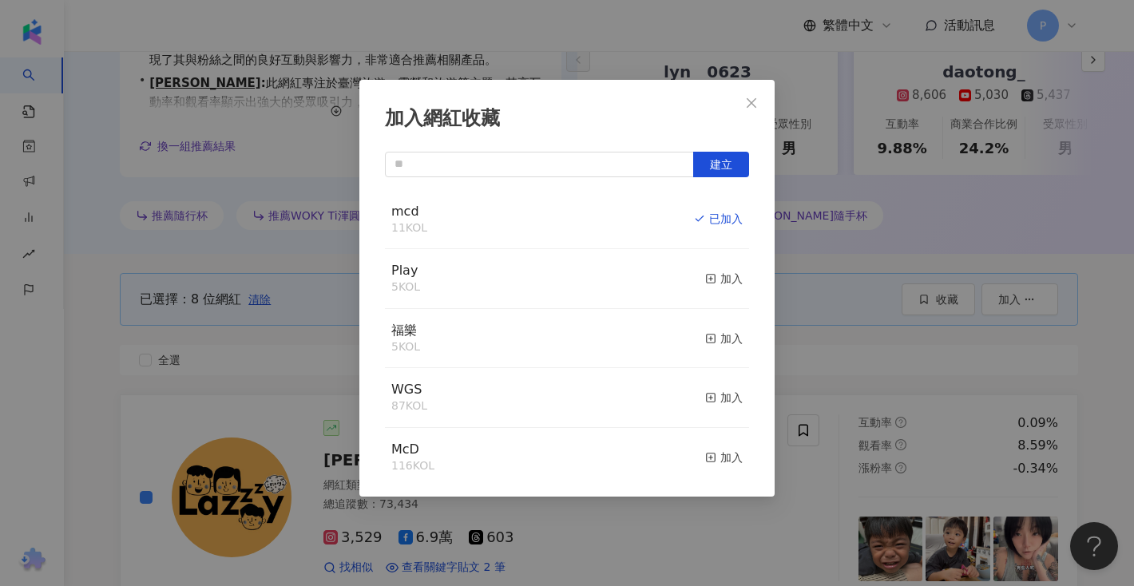
click at [792, 223] on div "加入網紅收藏 建立 mcd 11 KOL 已加入 Play 5 KOL 加入 福樂 5 KOL 加入 WGS 87 KOL 加入 McD 116 KOL 加入…" at bounding box center [567, 293] width 1134 height 586
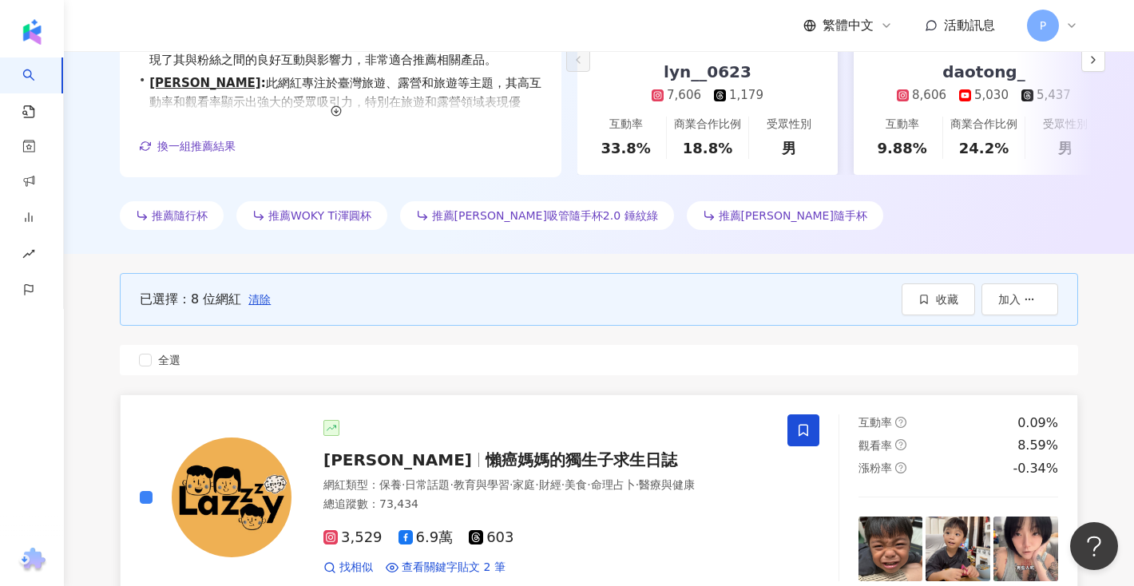
click at [800, 433] on icon at bounding box center [803, 430] width 10 height 12
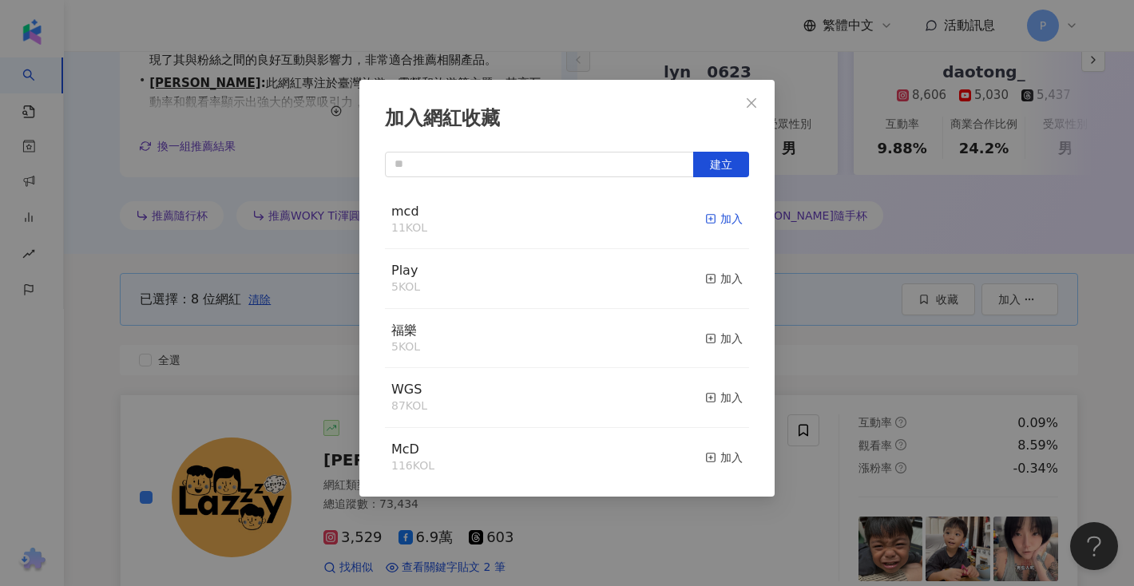
click at [726, 220] on div "加入" at bounding box center [724, 219] width 38 height 18
click at [833, 363] on div "加入網紅收藏 建立 mcd 12 KOL 已加入 Play 5 KOL 加入 福樂 5 KOL 加入 WGS 87 KOL 加入 McD 116 KOL 加入…" at bounding box center [567, 293] width 1134 height 586
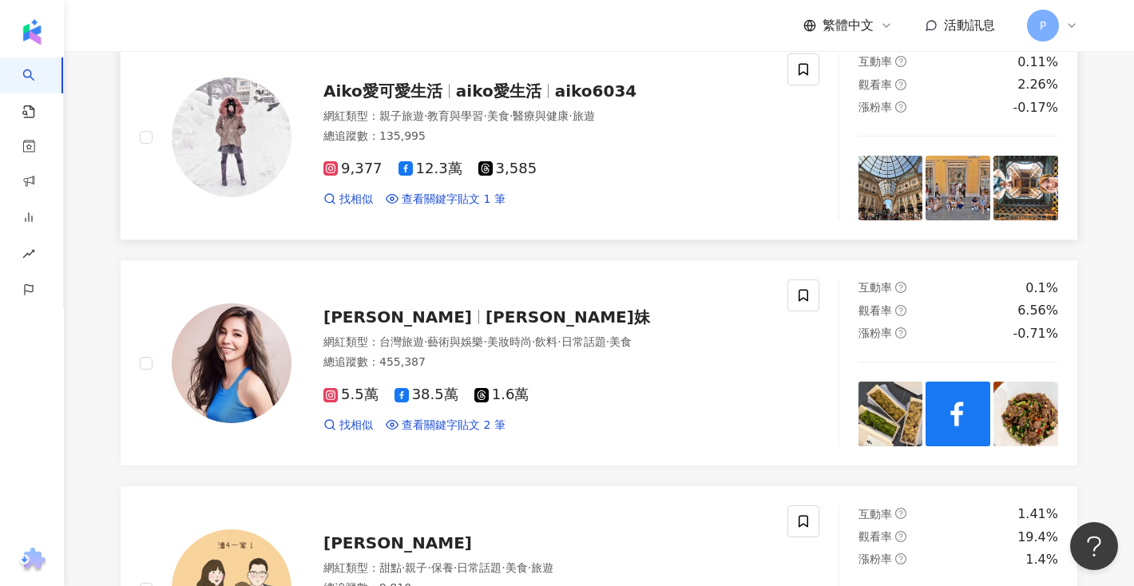
scroll to position [1377, 0]
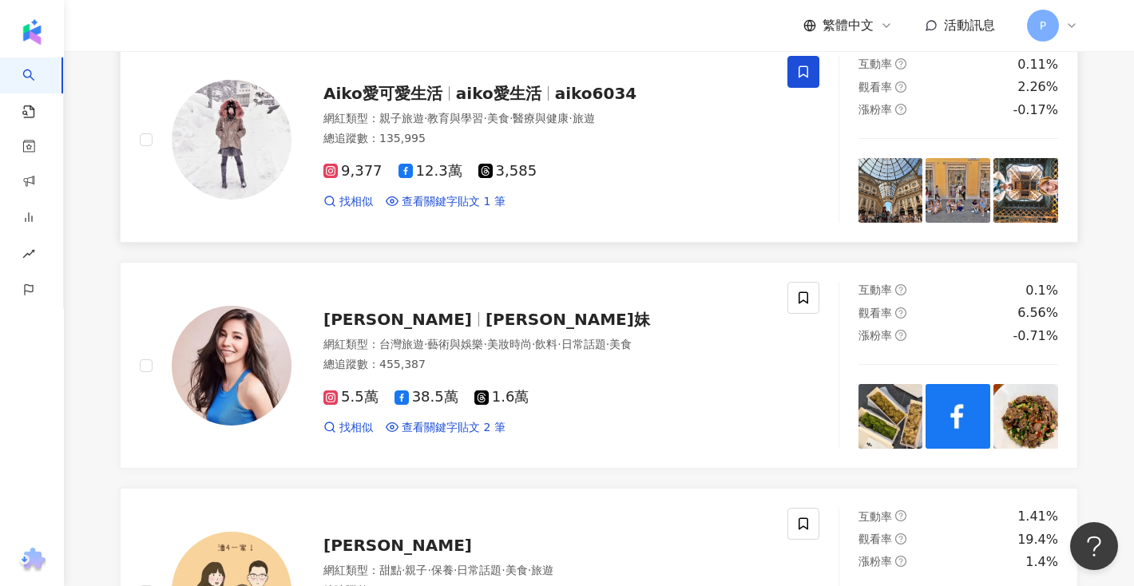
click at [794, 77] on span at bounding box center [803, 72] width 32 height 32
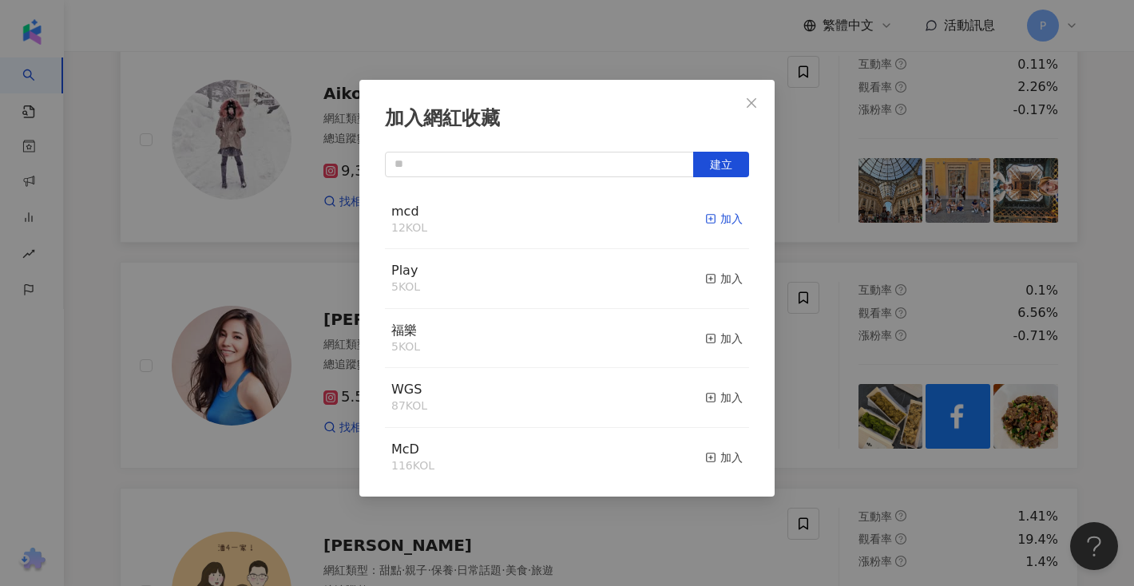
click at [706, 216] on rect "button" at bounding box center [710, 219] width 9 height 9
click at [798, 356] on div "加入網紅收藏 建立 mcd 12 KOL 加入 Play 5 KOL 加入 福樂 5 KOL 加入 WGS 87 KOL 加入 McD 116 KOL 加入 …" at bounding box center [567, 293] width 1134 height 586
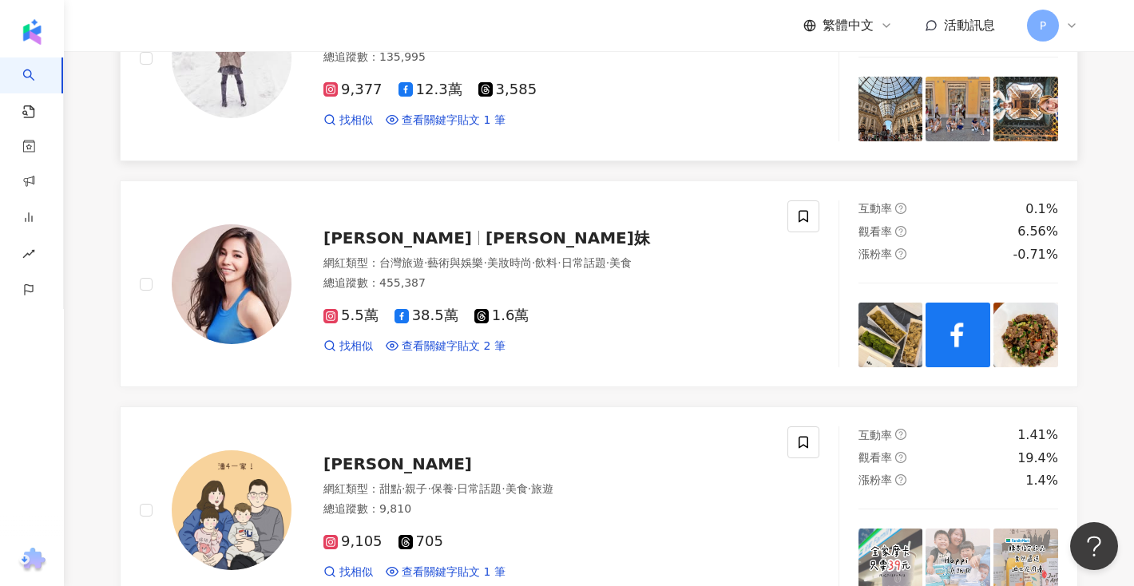
scroll to position [1620, 0]
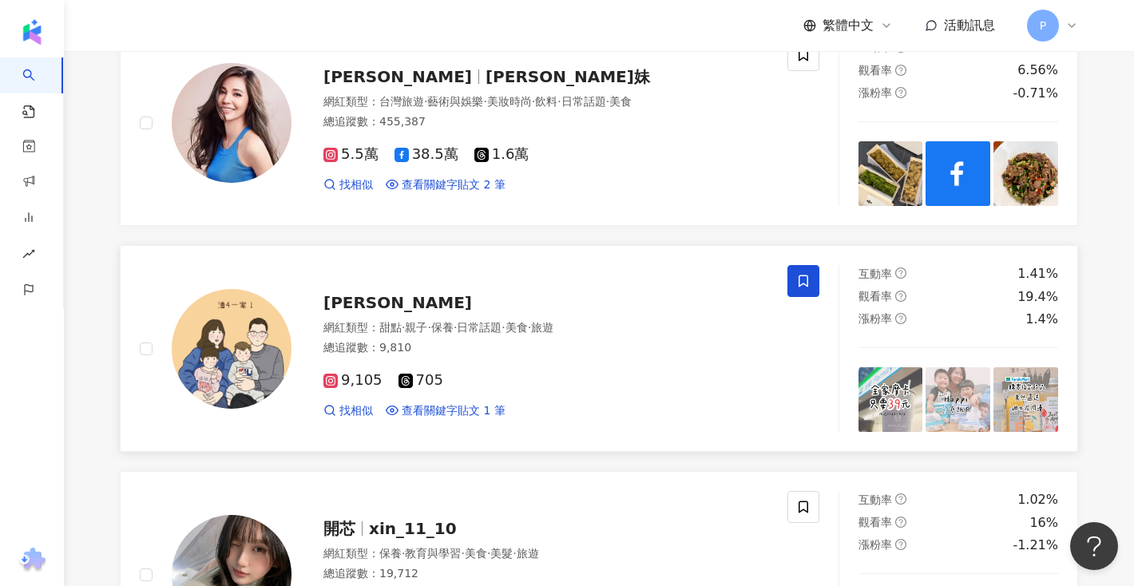
click at [797, 286] on icon at bounding box center [803, 281] width 14 height 14
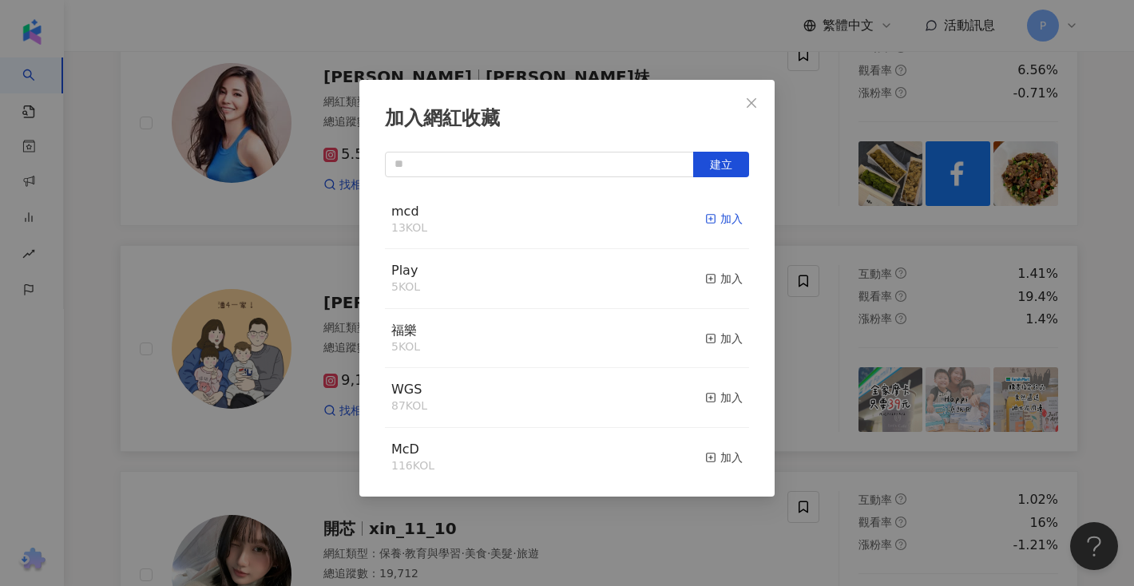
click at [729, 214] on div "加入" at bounding box center [724, 219] width 38 height 18
click at [818, 410] on div "加入網紅收藏 建立 mcd 14 KOL 已加入 Play 5 KOL 加入 福樂 5 KOL 加入 WGS 87 KOL 加入 McD 116 KOL 加入…" at bounding box center [567, 293] width 1134 height 586
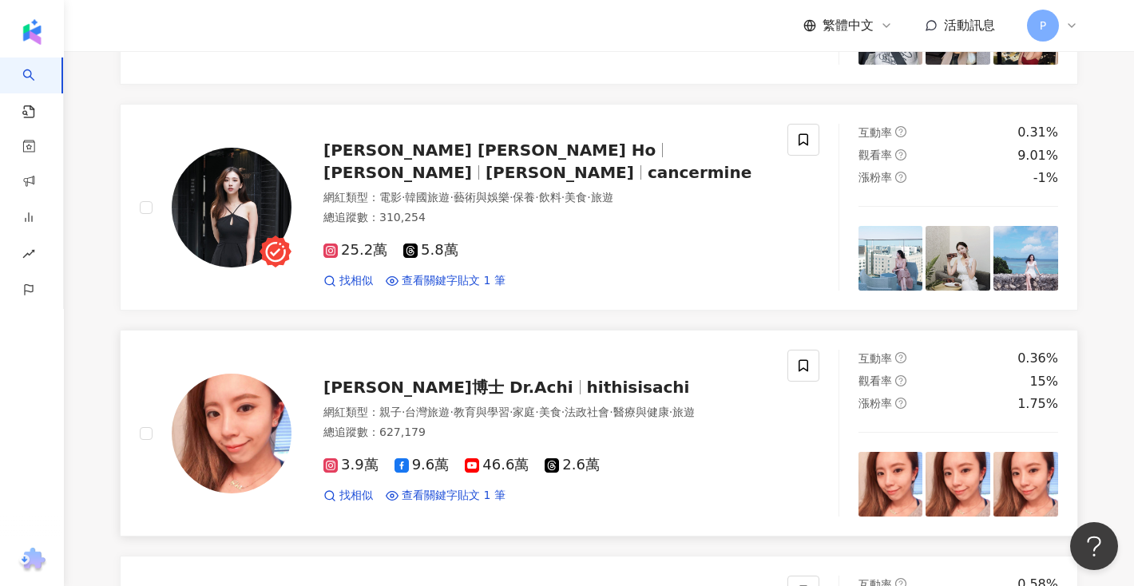
scroll to position [2321, 0]
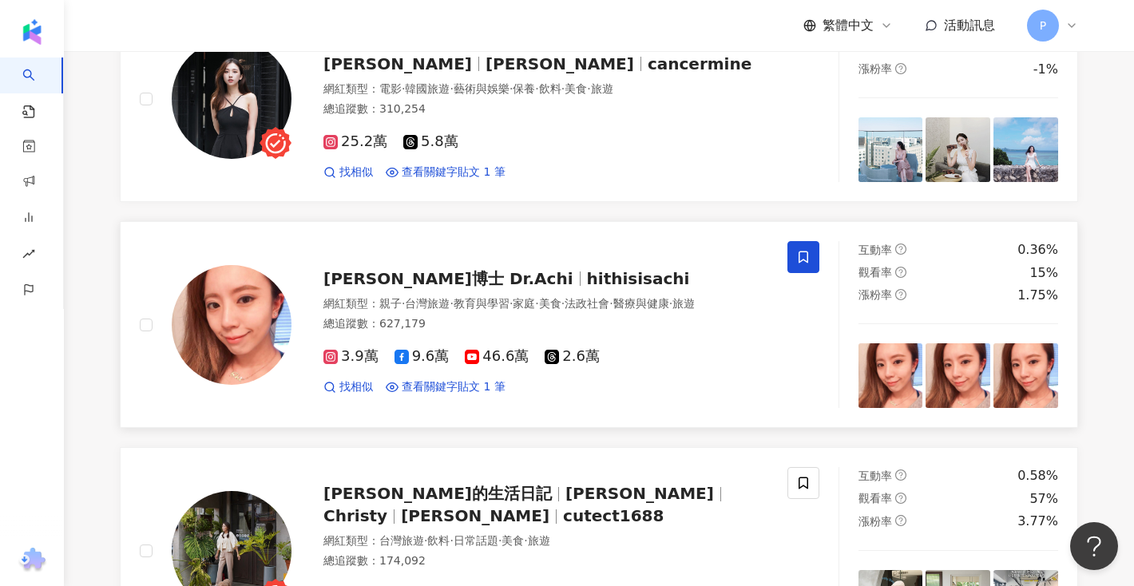
click at [788, 251] on span at bounding box center [803, 257] width 32 height 32
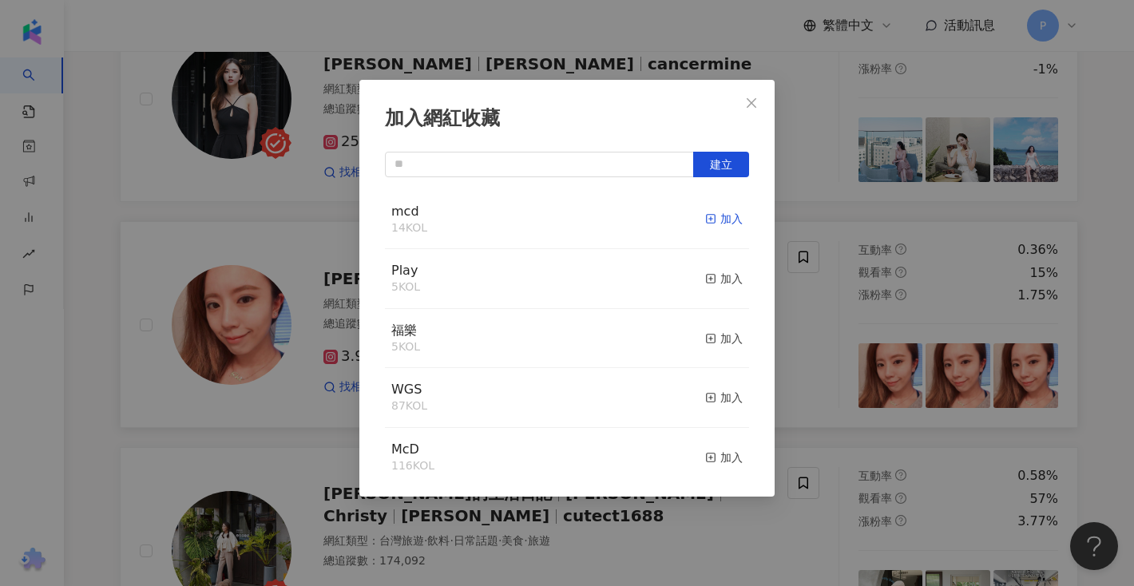
click at [721, 217] on div "加入" at bounding box center [724, 219] width 38 height 18
click at [805, 294] on div "加入網紅收藏 建立 mcd 14 KOL 加入 Play 5 KOL 加入 福樂 5 KOL 加入 WGS 87 KOL 加入 McD 116 KOL 加入 …" at bounding box center [567, 293] width 1134 height 586
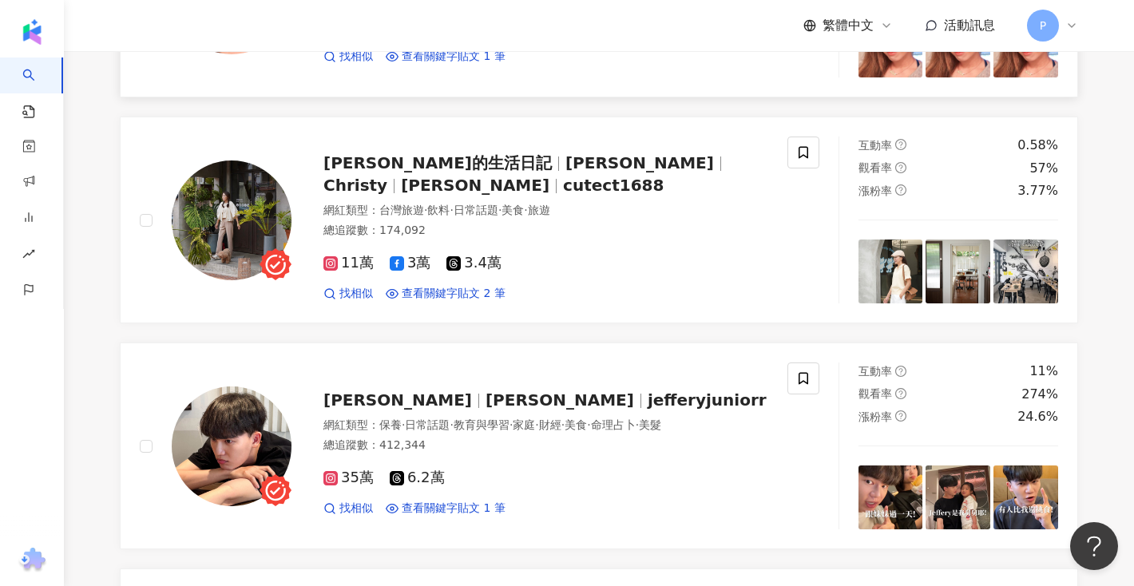
scroll to position [2656, 0]
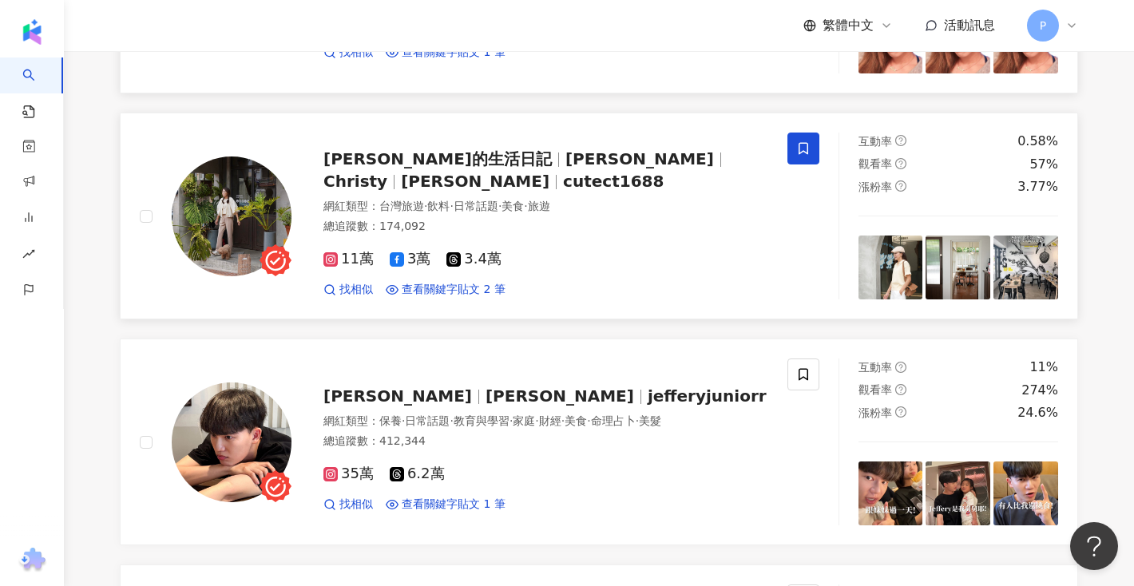
click at [809, 143] on icon at bounding box center [803, 148] width 14 height 14
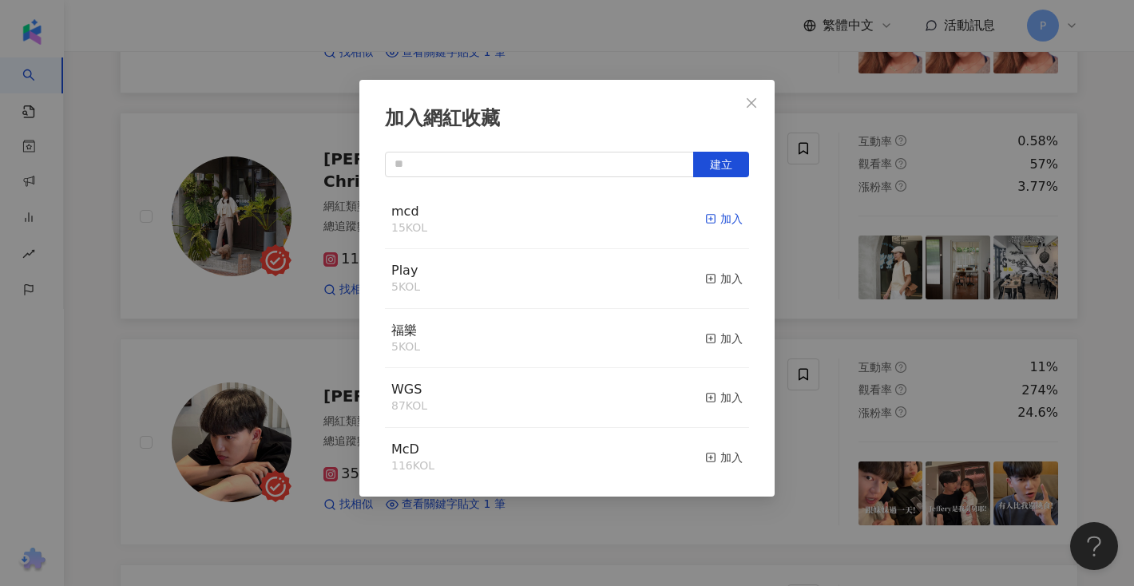
click at [728, 220] on div "加入" at bounding box center [724, 219] width 38 height 18
click at [809, 288] on div "加入網紅收藏 建立 mcd 15 KOL 加入 Play 5 KOL 加入 福樂 5 KOL 加入 WGS 87 KOL 加入 McD 116 KOL 加入 …" at bounding box center [567, 293] width 1134 height 586
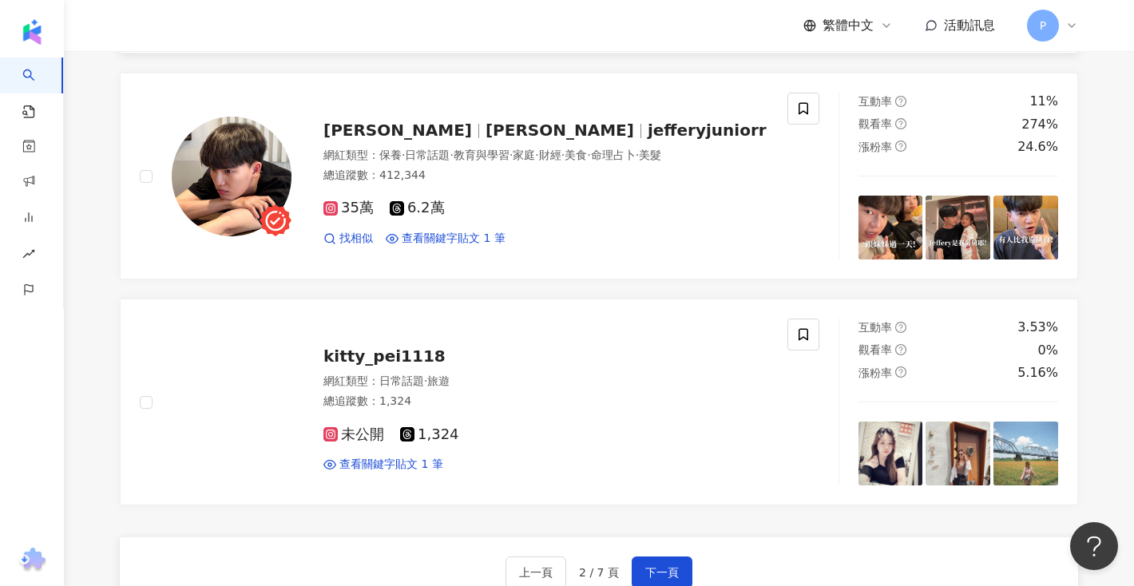
scroll to position [3188, 0]
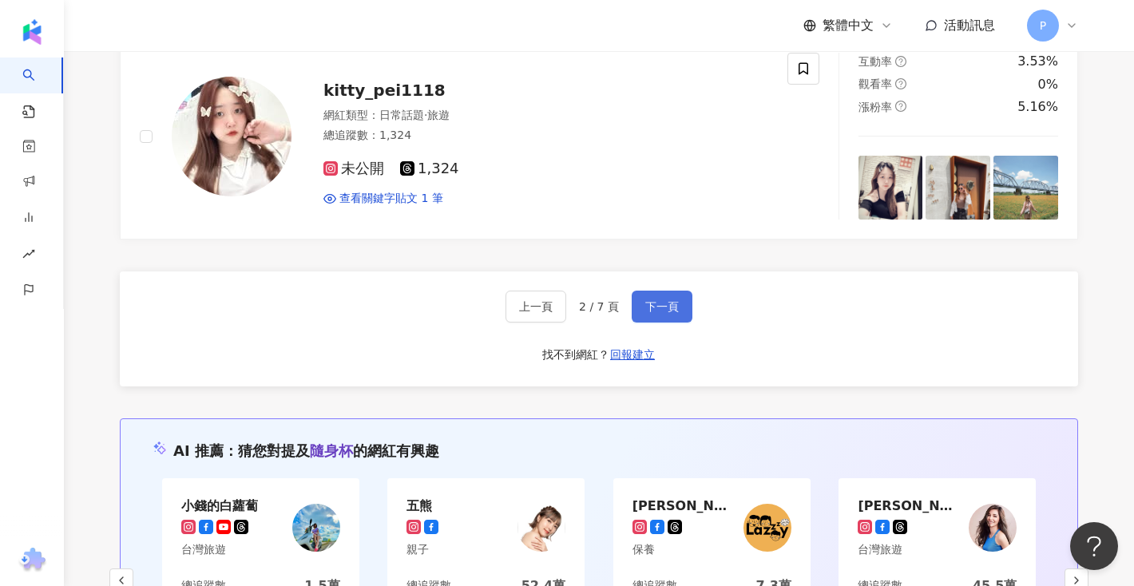
click at [666, 297] on button "下一頁" at bounding box center [661, 307] width 61 height 32
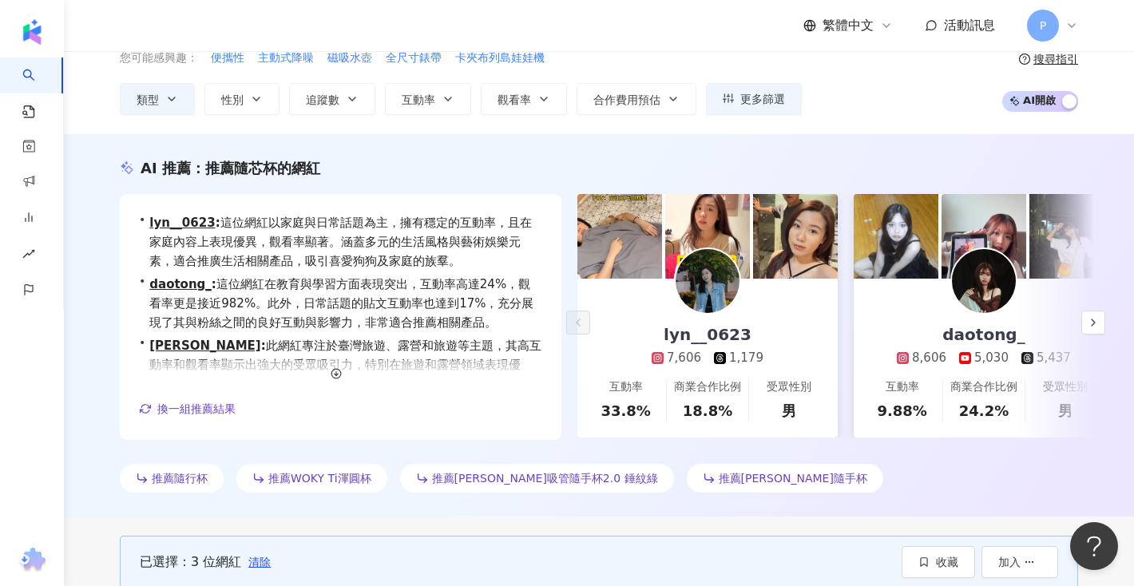
scroll to position [0, 0]
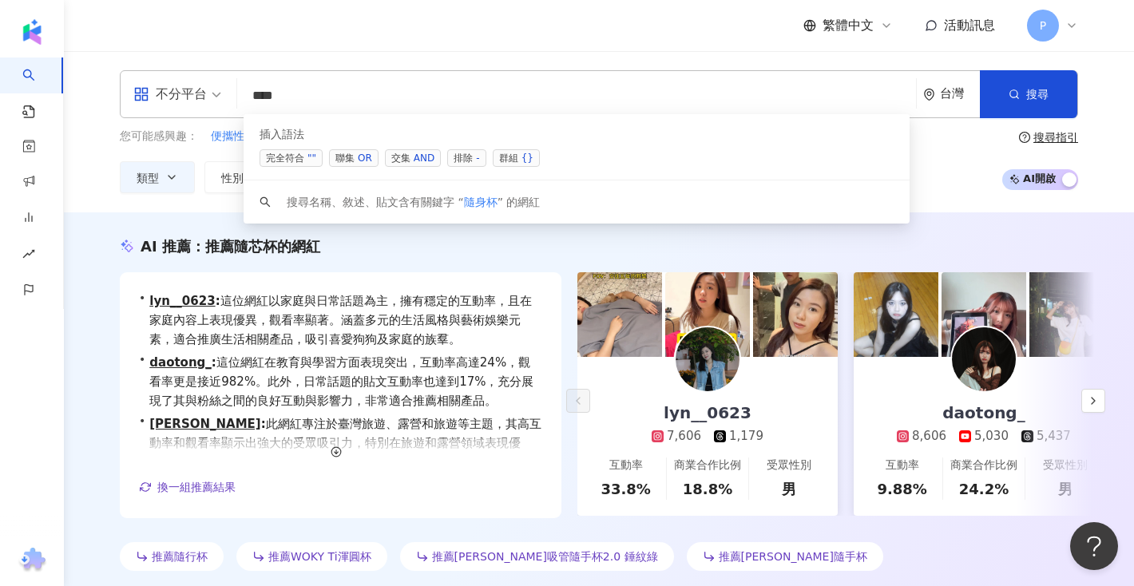
drag, startPoint x: 330, startPoint y: 93, endPoint x: 196, endPoint y: 89, distance: 133.4
click at [196, 89] on div "不分平台 *** 台灣 搜尋 searchOperator 插入語法 完全符合 "" 聯集 OR 交集 AND 排除 - 群組 {} 搜尋名稱、敘述、貼文含有…" at bounding box center [599, 94] width 958 height 48
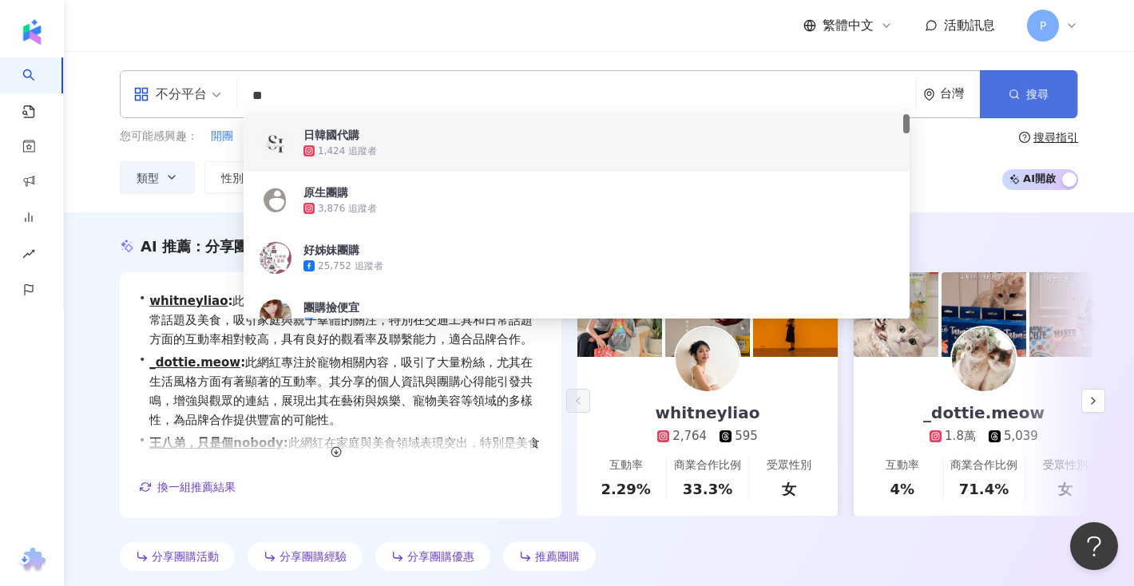
type input "**"
click at [1015, 82] on button "搜尋" at bounding box center [1028, 94] width 97 height 48
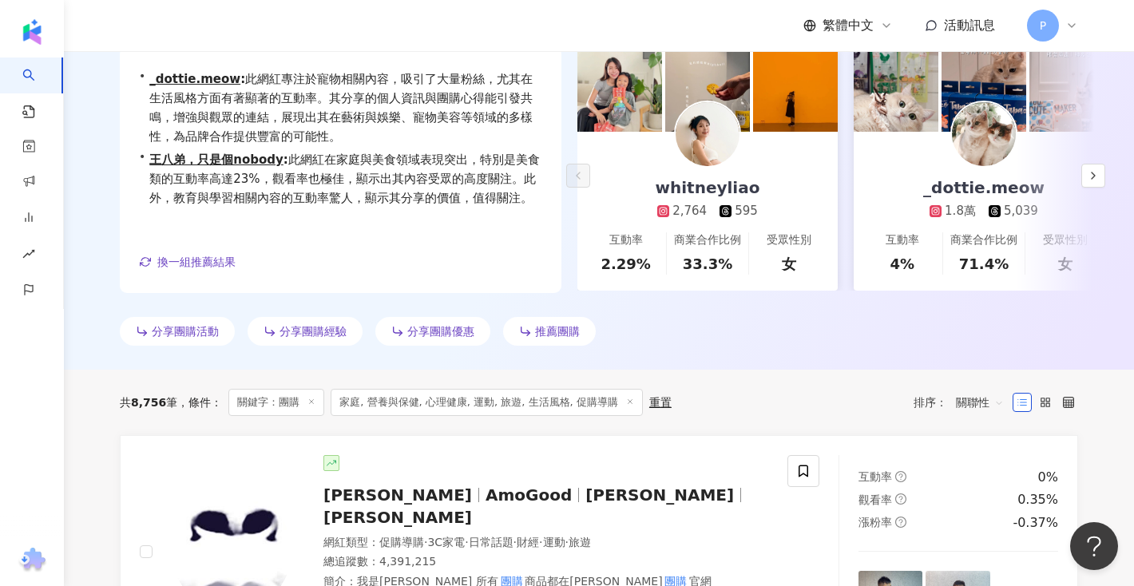
scroll to position [162, 0]
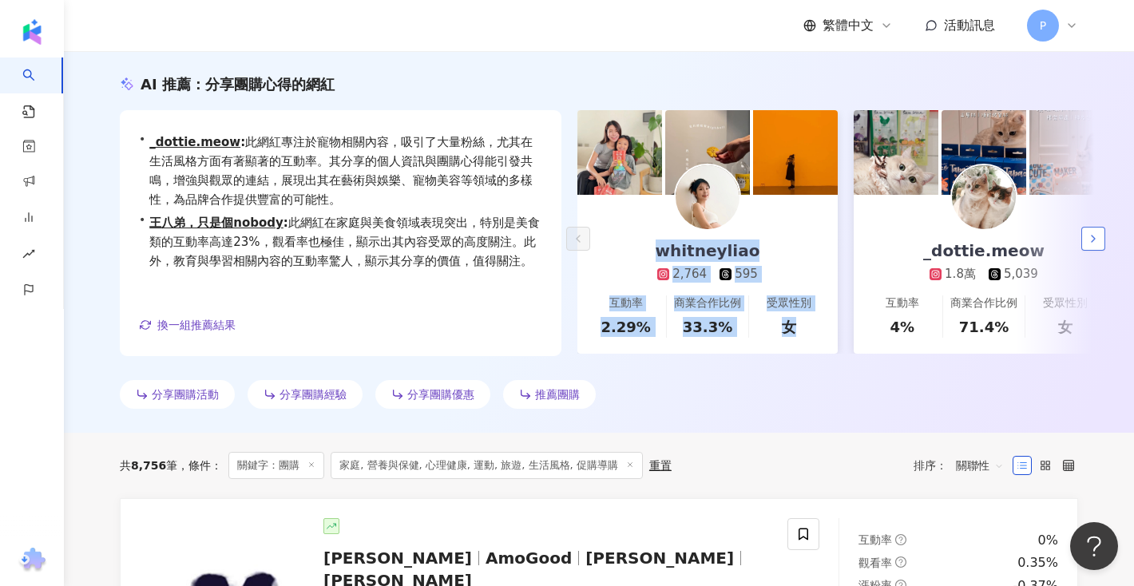
click at [1091, 240] on polyline "button" at bounding box center [1092, 238] width 3 height 6
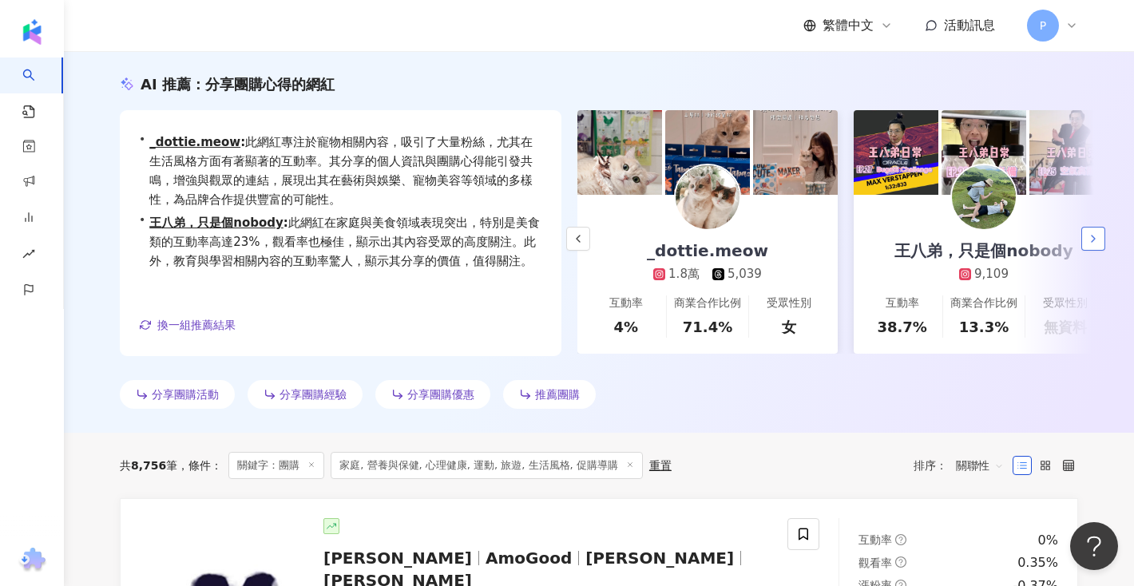
click at [1091, 240] on polyline "button" at bounding box center [1092, 238] width 3 height 6
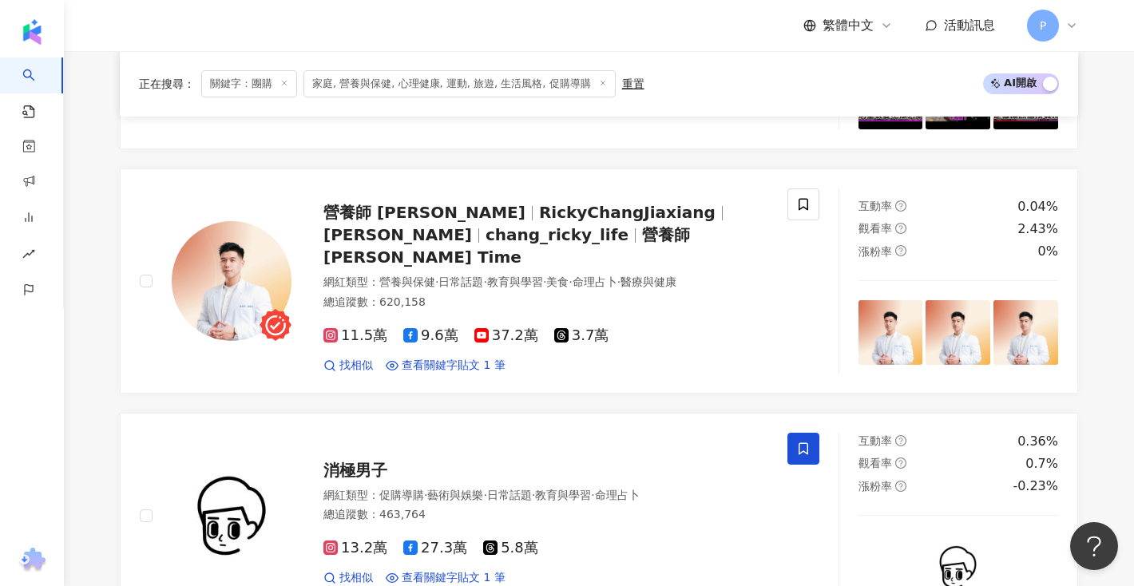
scroll to position [2583, 0]
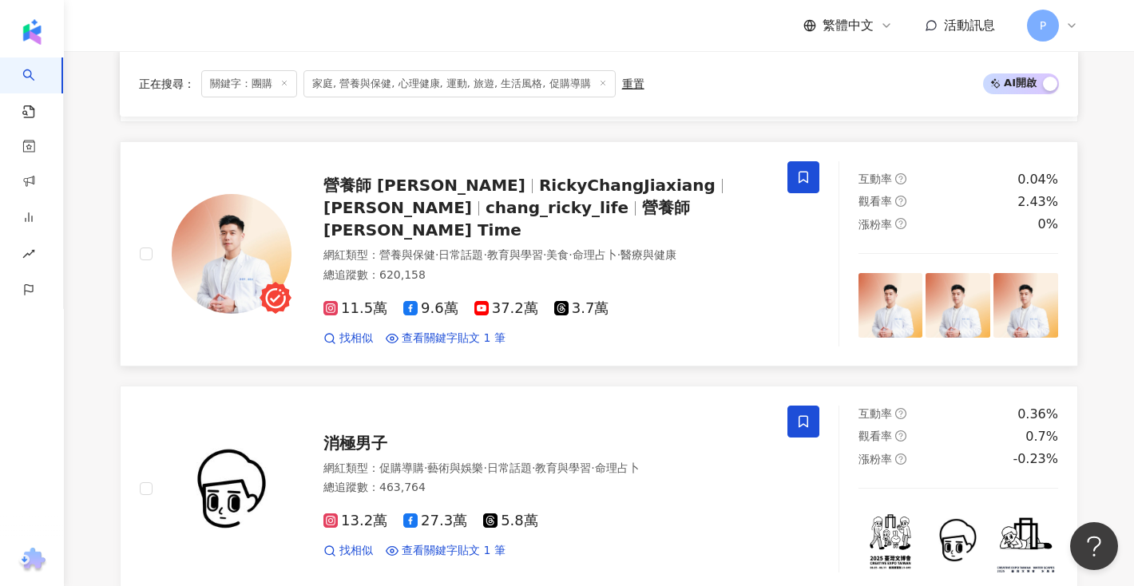
click at [802, 170] on icon at bounding box center [803, 177] width 14 height 14
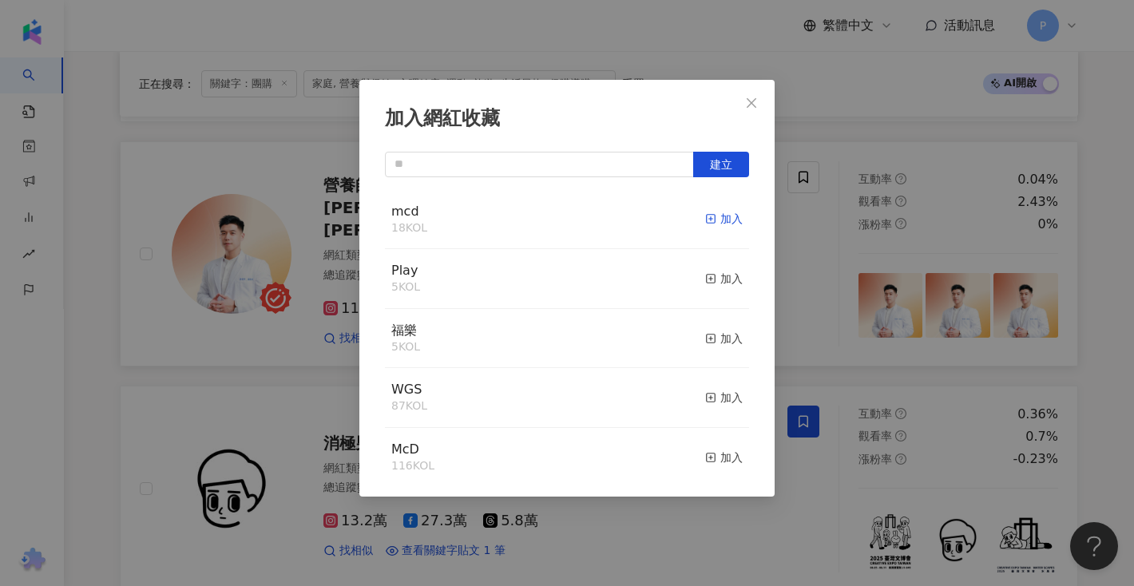
click at [719, 220] on div "加入" at bounding box center [724, 219] width 38 height 18
click at [753, 105] on icon "close" at bounding box center [751, 103] width 13 height 13
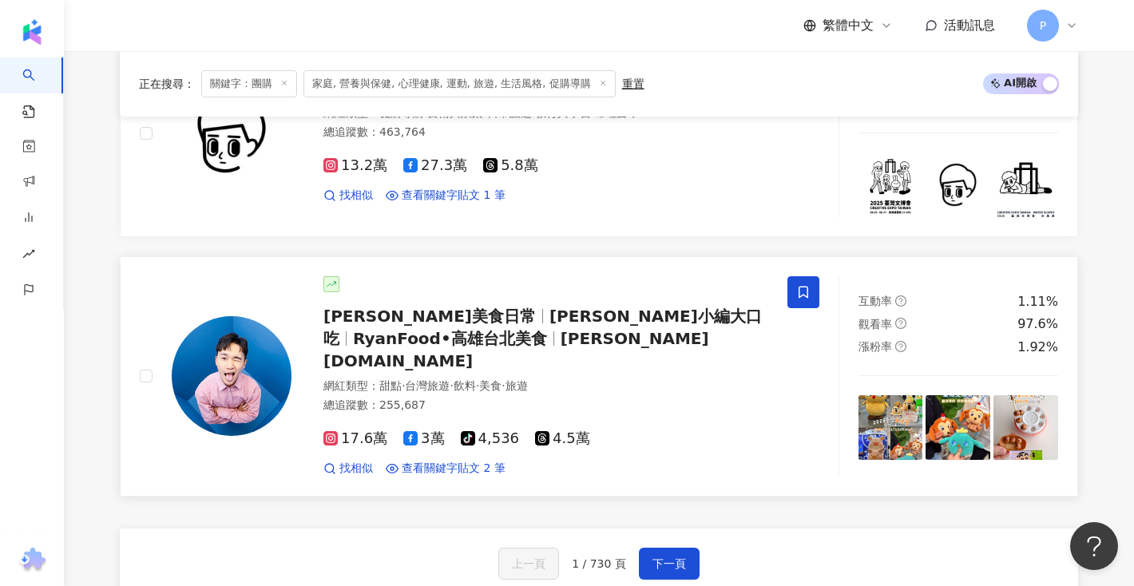
scroll to position [2942, 0]
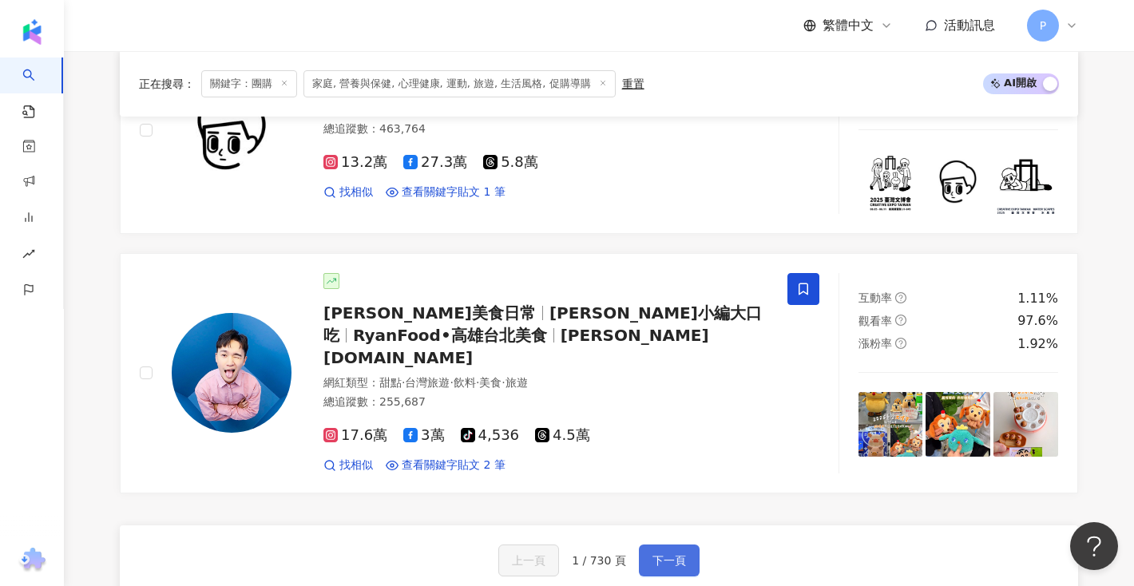
click at [683, 554] on span "下一頁" at bounding box center [669, 560] width 34 height 13
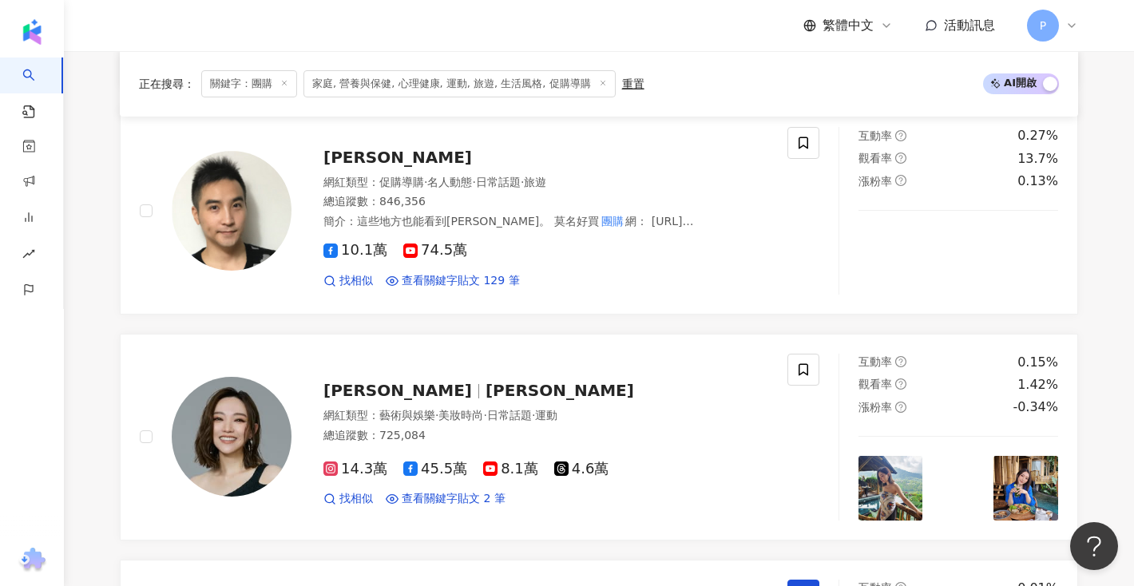
scroll to position [2519, 0]
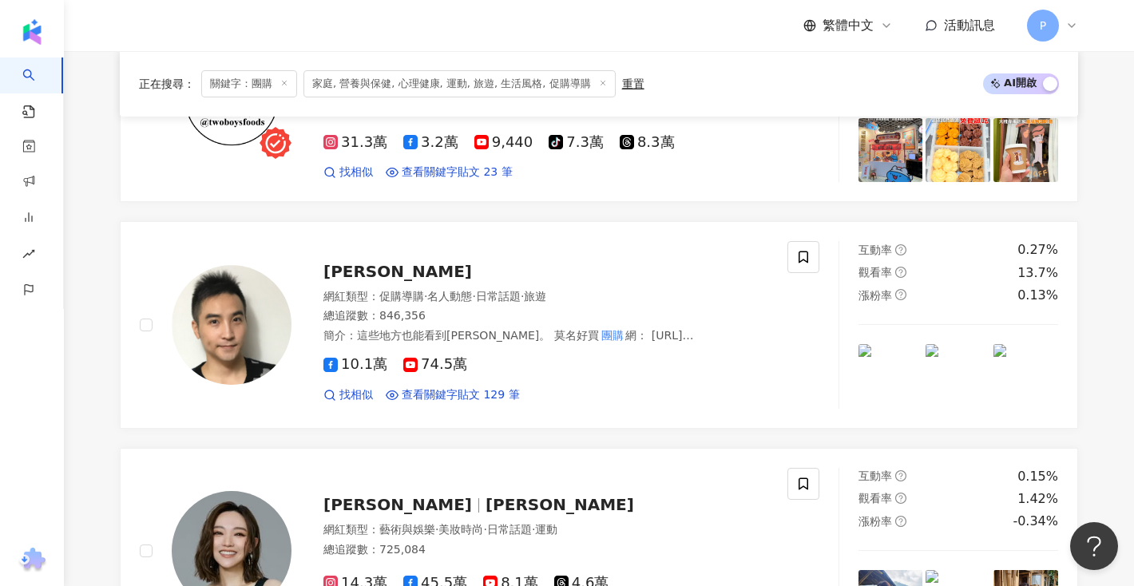
click at [415, 83] on span "家庭, 營養與保健, 心理健康, 運動, 旅遊, 生活風格, 促購導購" at bounding box center [459, 83] width 312 height 27
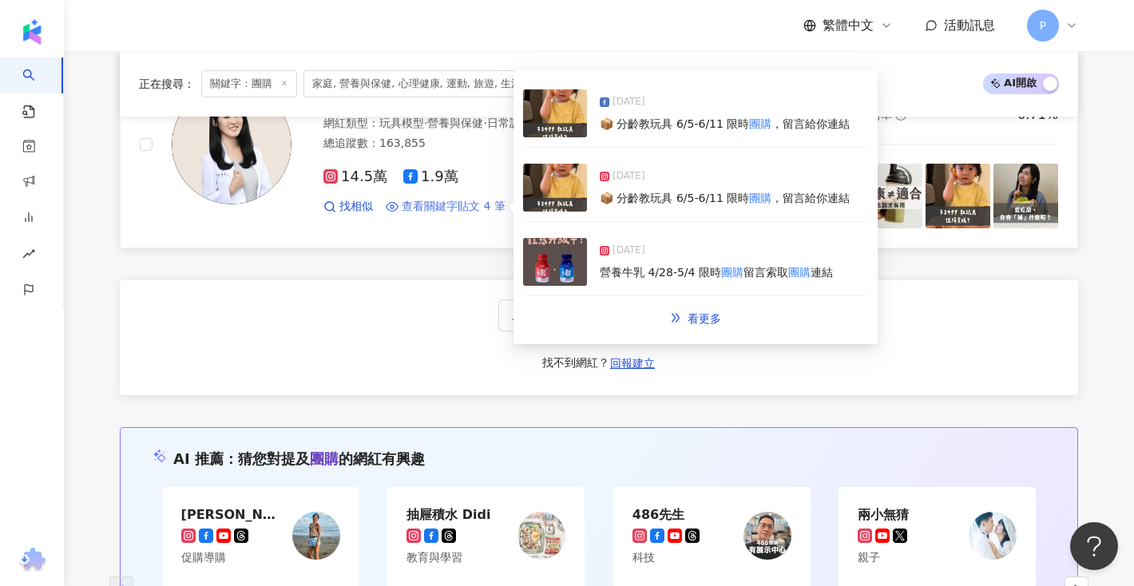
scroll to position [2996, 0]
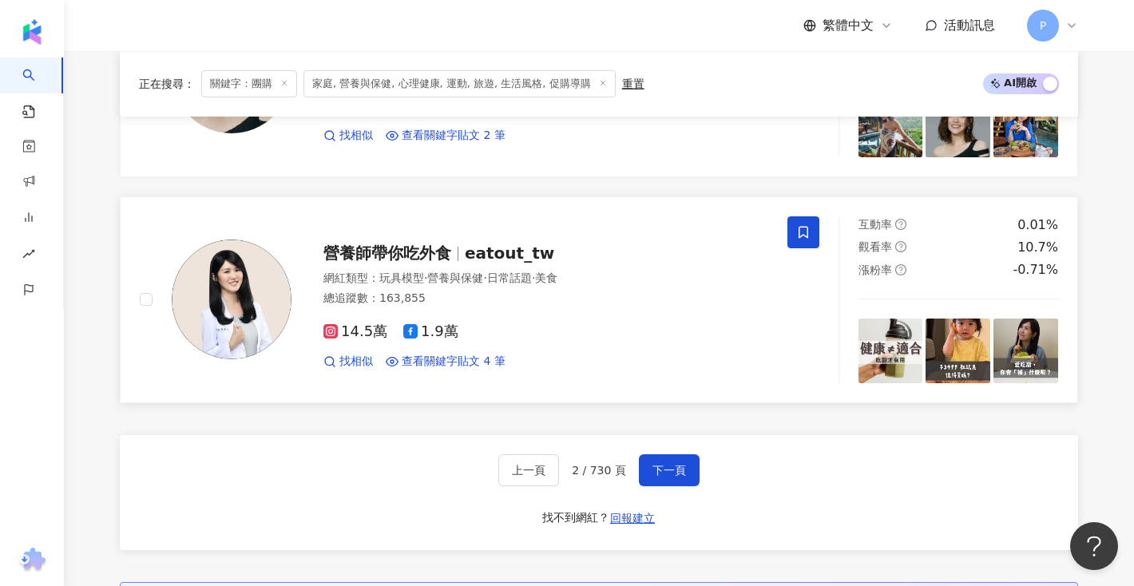
click at [801, 220] on span at bounding box center [803, 232] width 32 height 32
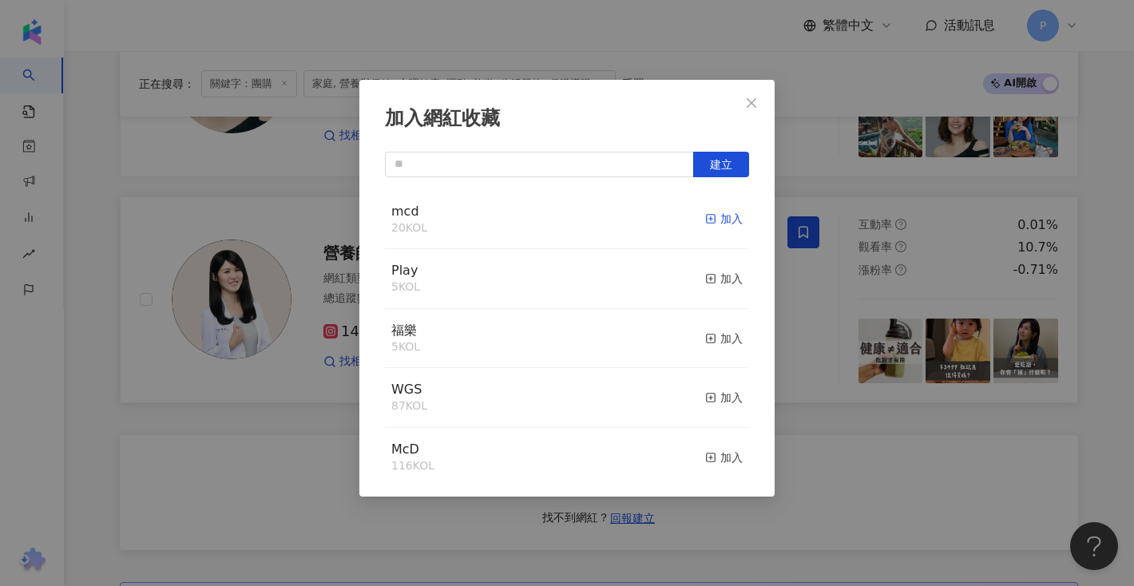
click at [720, 221] on div "加入" at bounding box center [724, 219] width 38 height 18
click at [821, 351] on div "加入網紅收藏 建立 mcd 21 KOL 已加入 Play 5 KOL 加入 福樂 5 KOL 加入 WGS 87 KOL 加入 McD 116 KOL 加入…" at bounding box center [567, 293] width 1134 height 586
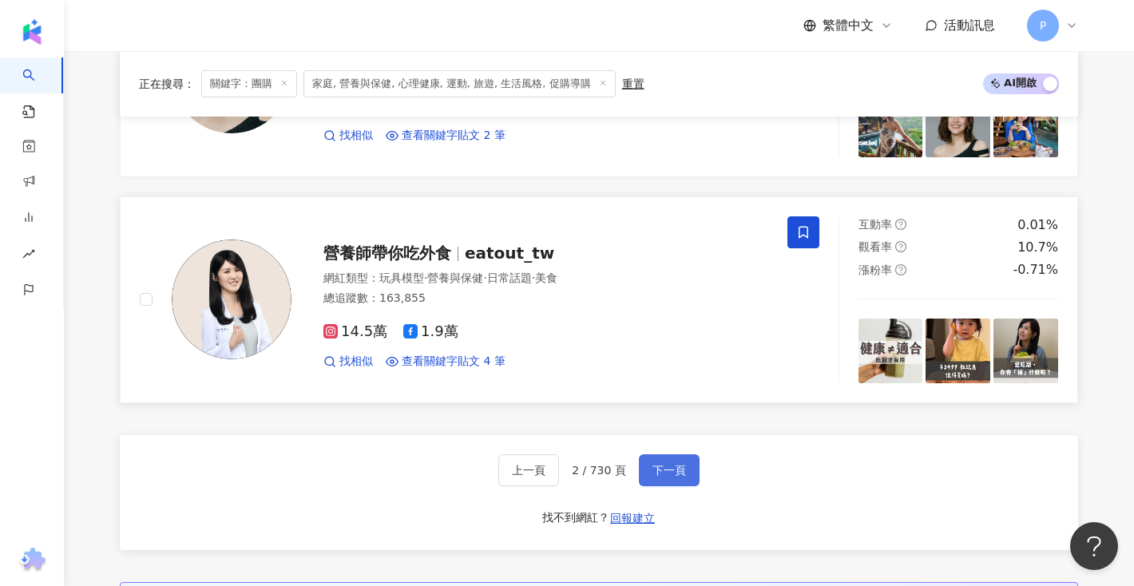
click at [666, 467] on span "下一頁" at bounding box center [669, 470] width 34 height 13
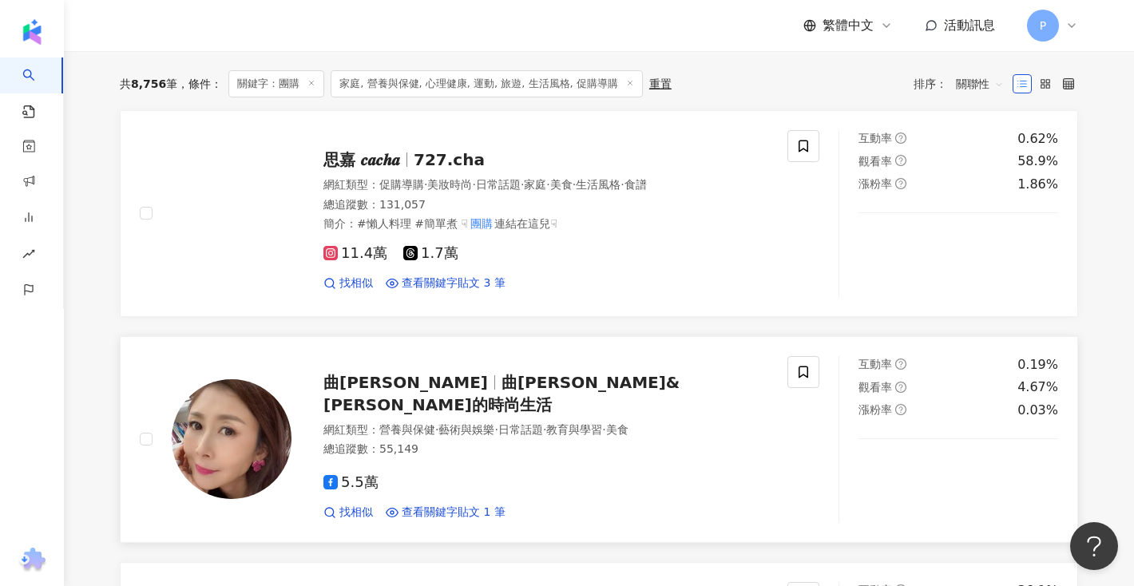
scroll to position [503, 0]
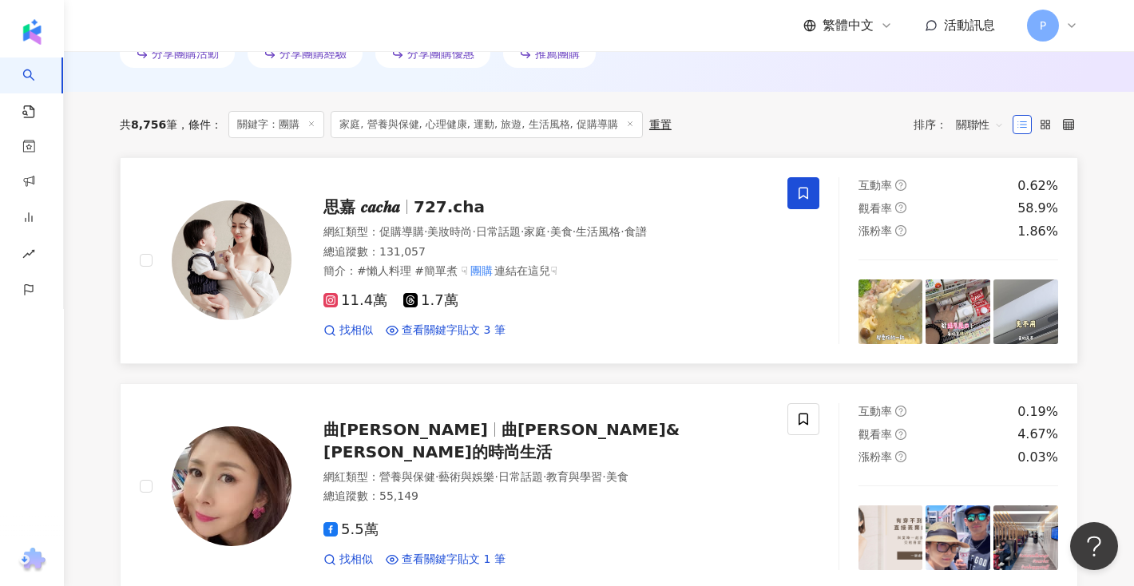
click at [808, 196] on icon at bounding box center [803, 193] width 14 height 14
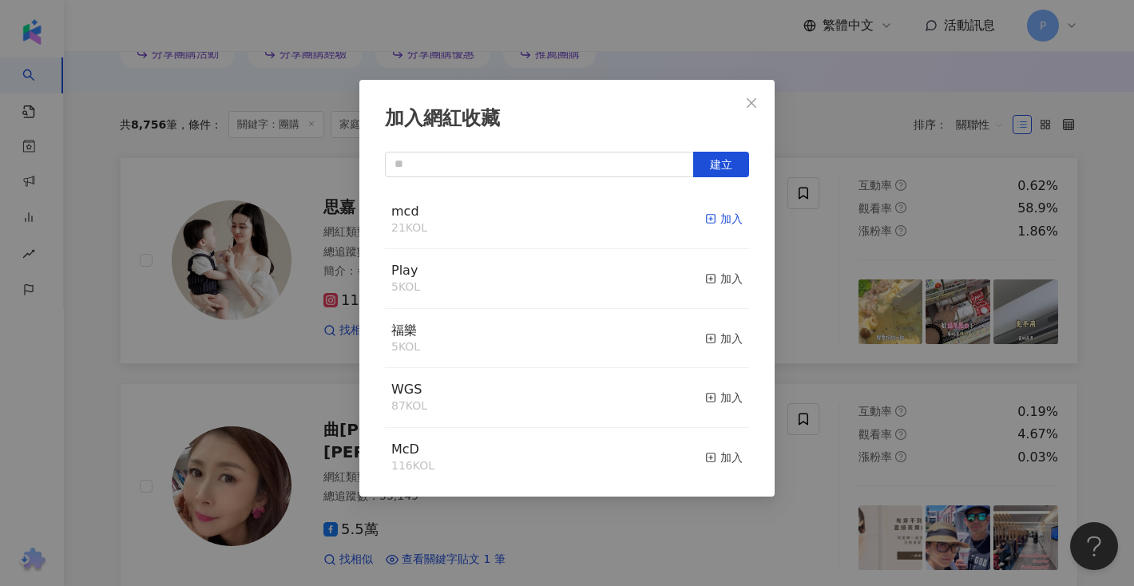
click at [734, 219] on div "加入" at bounding box center [724, 219] width 38 height 18
click at [805, 338] on div "加入網紅收藏 建立 mcd 22 KOL 已加入 Play 5 KOL 加入 福樂 5 KOL 加入 WGS 87 KOL 加入 McD 116 KOL 加入…" at bounding box center [567, 293] width 1134 height 586
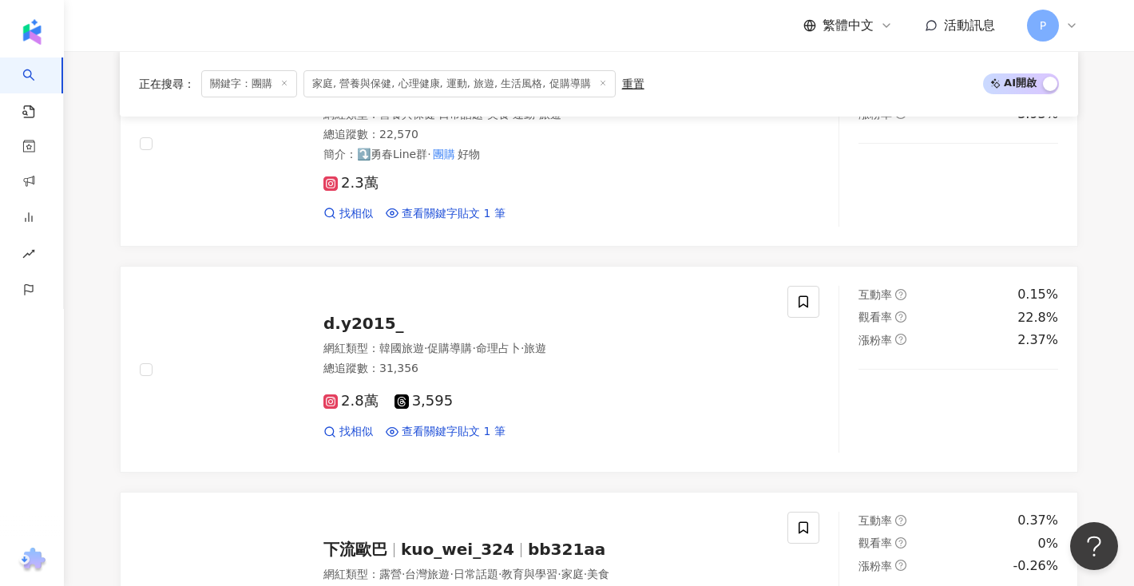
scroll to position [2939, 0]
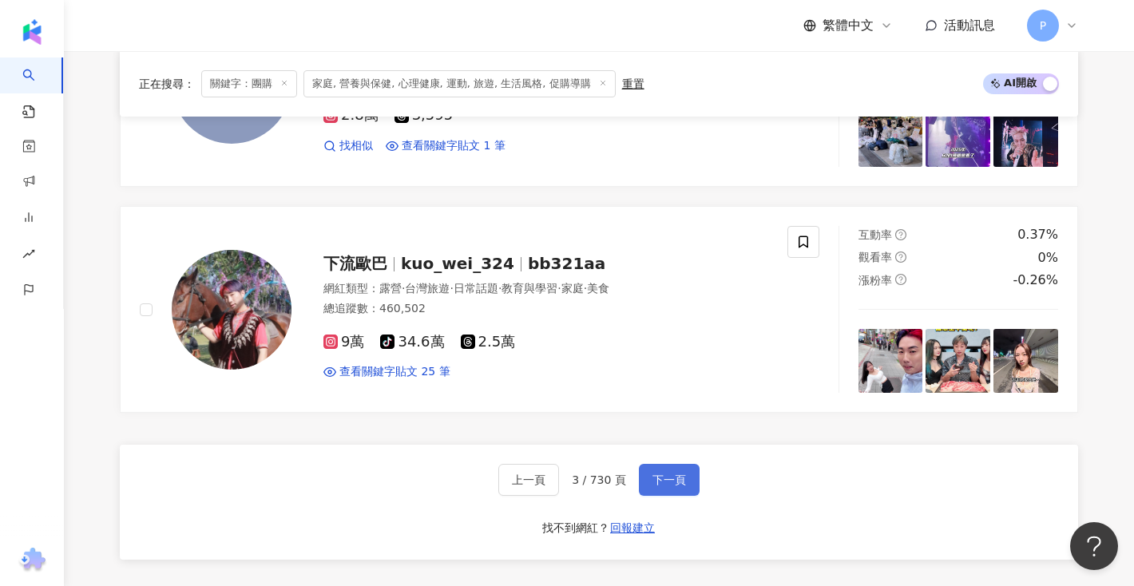
click at [642, 484] on button "下一頁" at bounding box center [669, 480] width 61 height 32
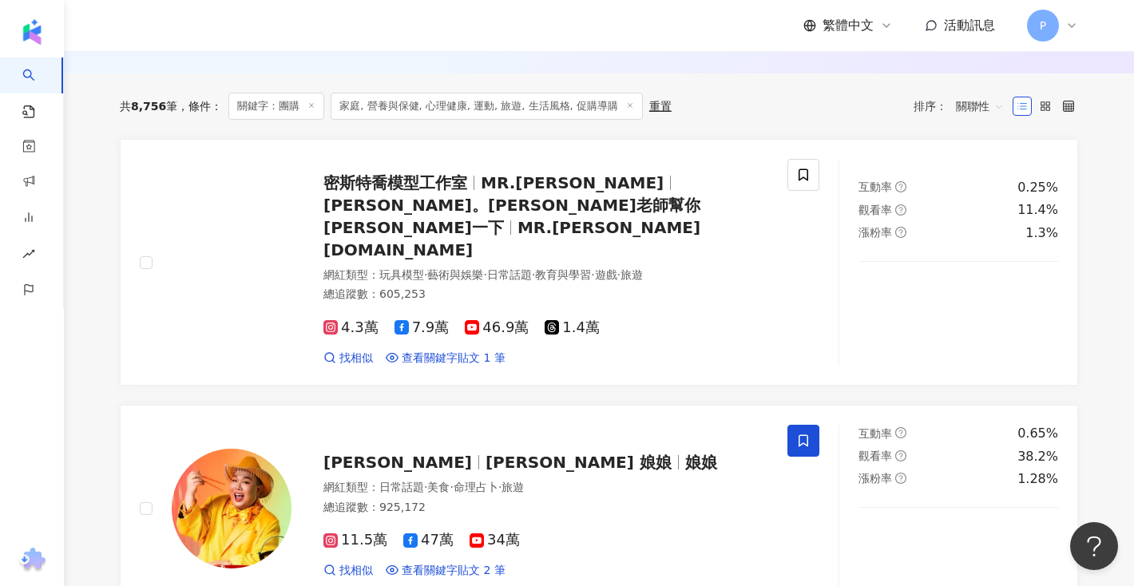
scroll to position [0, 0]
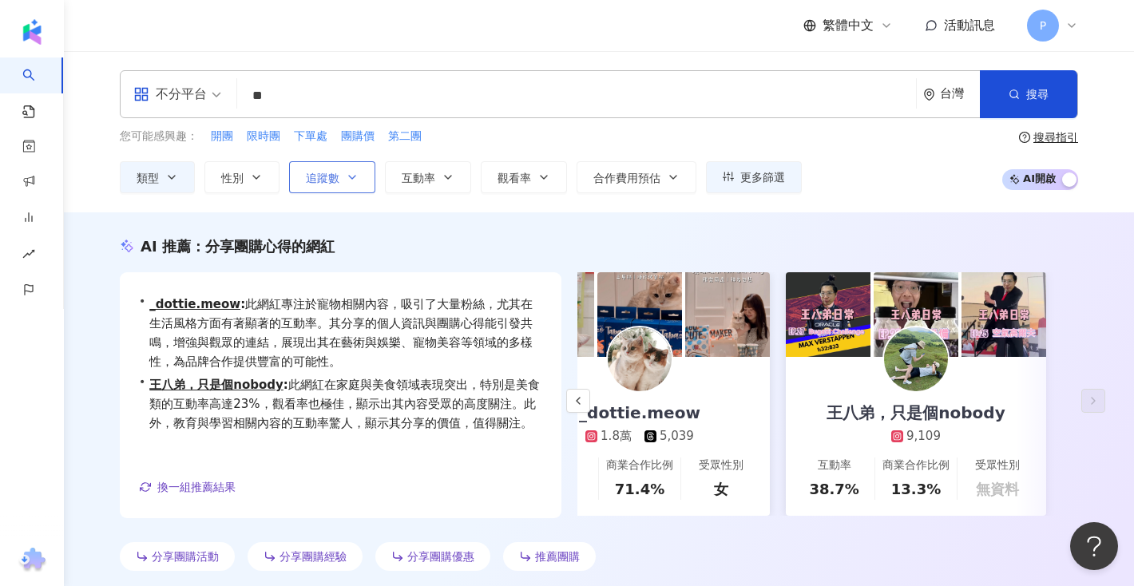
click at [343, 180] on button "追蹤數" at bounding box center [332, 177] width 86 height 32
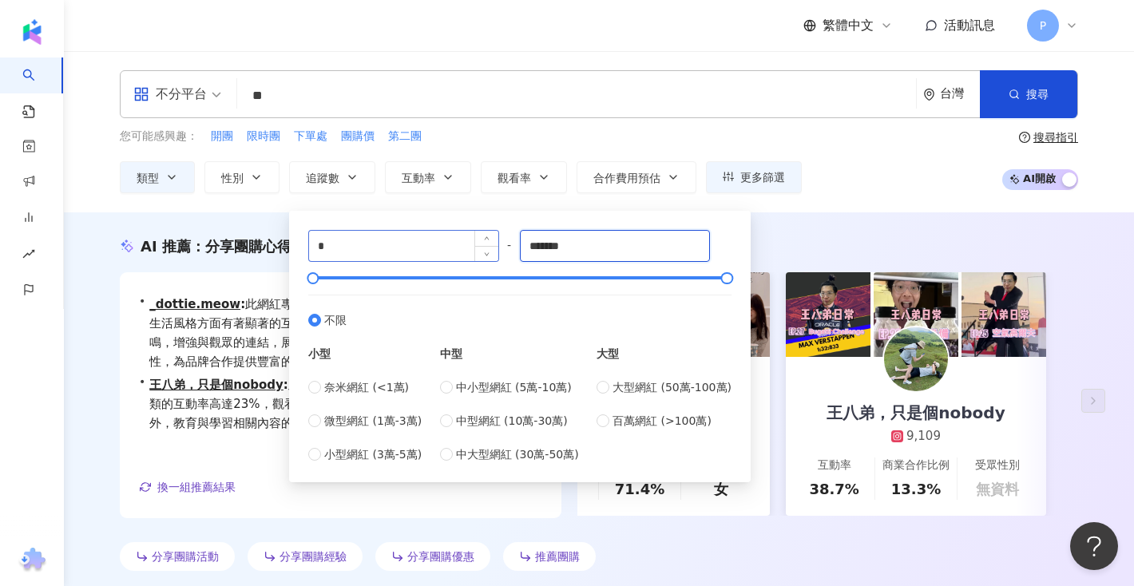
drag, startPoint x: 600, startPoint y: 241, endPoint x: 452, endPoint y: 241, distance: 147.7
click at [452, 241] on div "* - ******* 不限 小型 奈米網紅 (<1萬) 微型網紅 (1萬-3萬) 小型網紅 (3萬-5萬) 中型 中小型網紅 (5萬-10萬) 中型網紅 (…" at bounding box center [519, 346] width 423 height 233
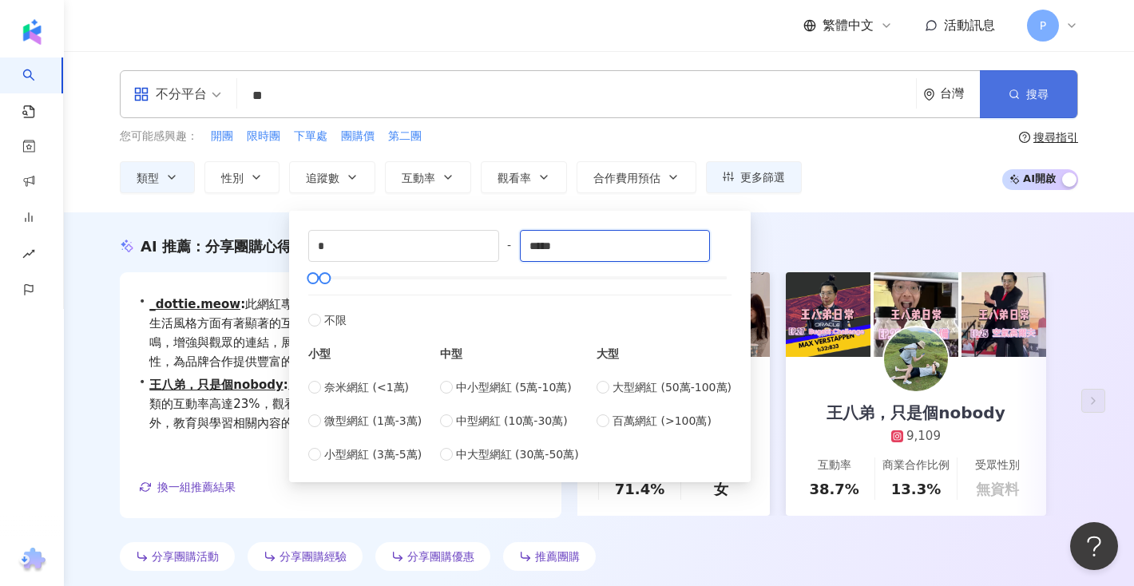
type input "*****"
click at [1018, 79] on button "搜尋" at bounding box center [1028, 94] width 97 height 48
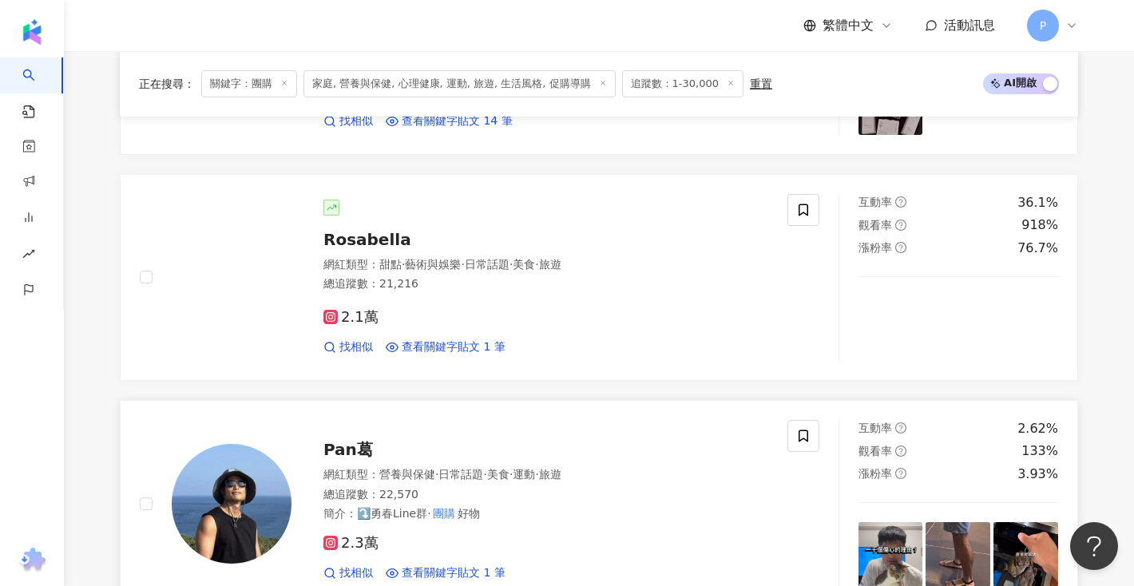
scroll to position [540, 0]
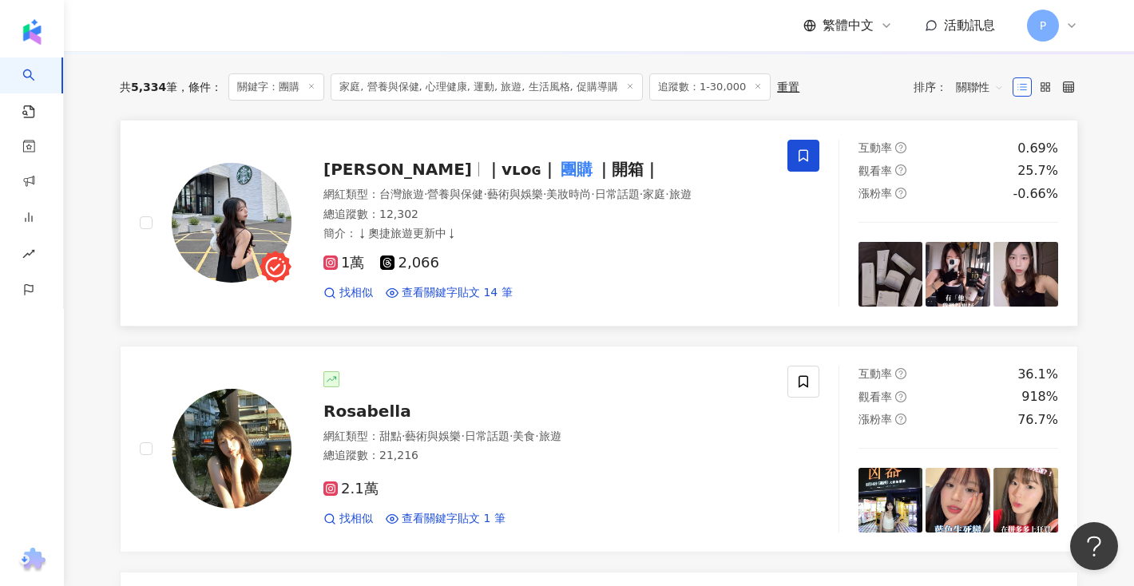
click at [802, 160] on icon at bounding box center [803, 155] width 14 height 14
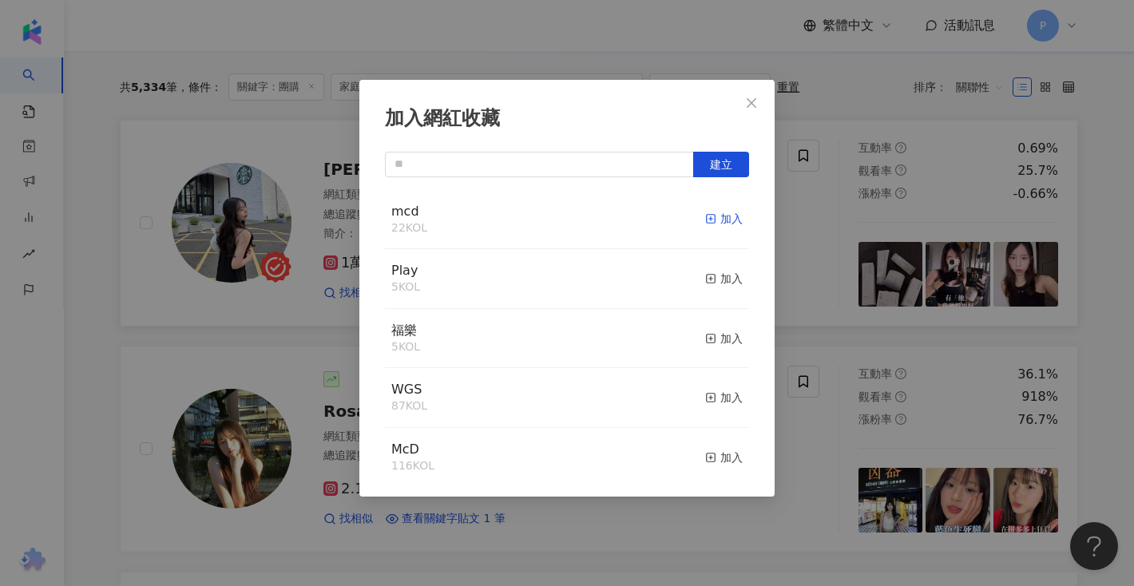
click at [706, 218] on icon "button" at bounding box center [710, 218] width 11 height 11
click at [801, 271] on div "加入網紅收藏 建立 mcd 23 KOL 已加入 Play 5 KOL 加入 福樂 5 KOL 加入 WGS 87 KOL 加入 McD 116 KOL 加入…" at bounding box center [567, 293] width 1134 height 586
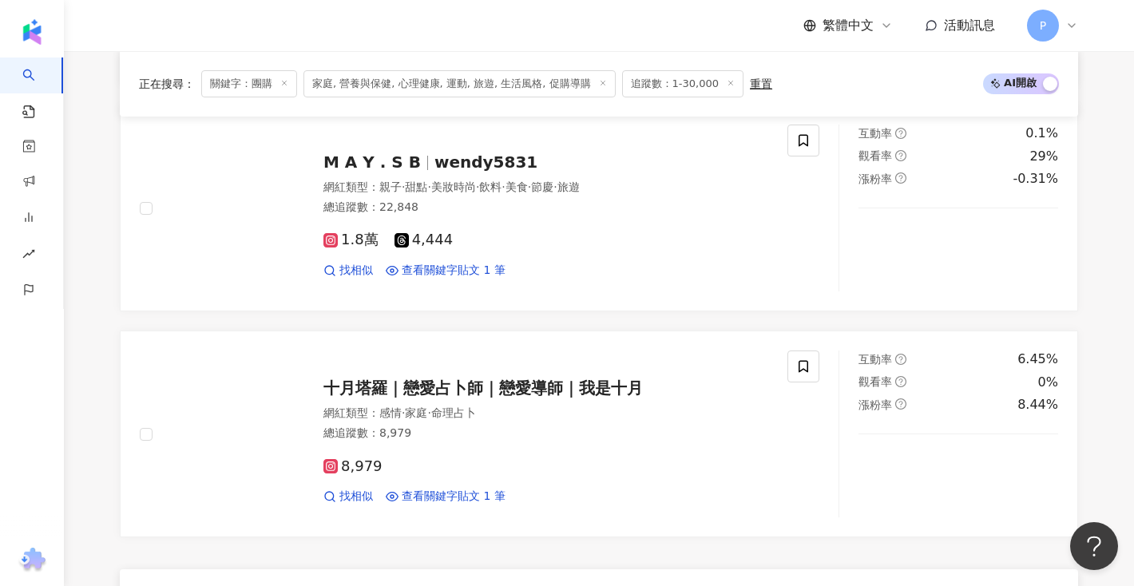
scroll to position [2856, 0]
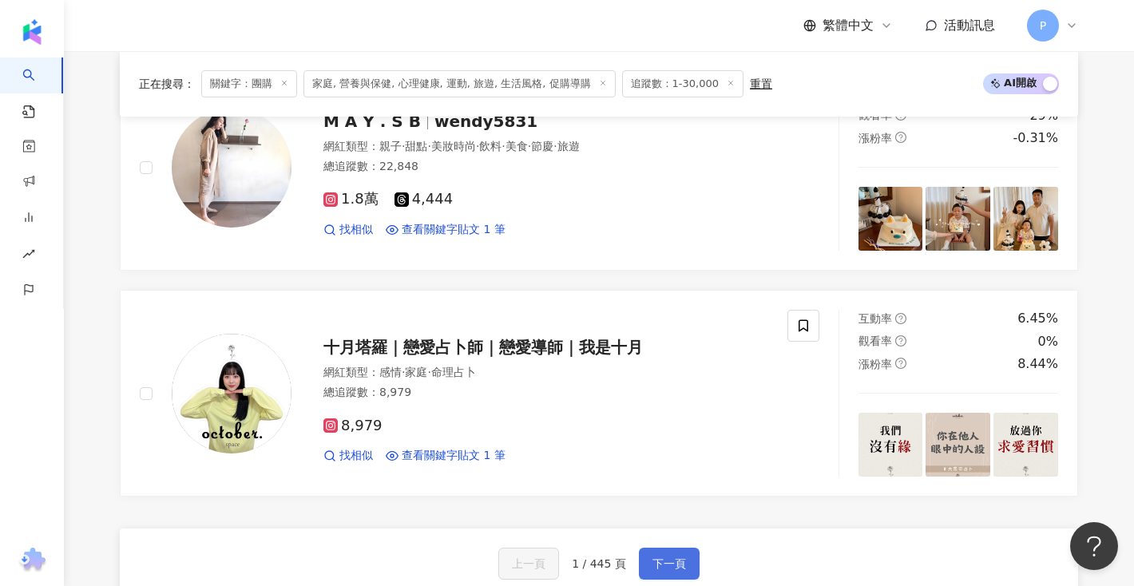
click at [667, 560] on span "下一頁" at bounding box center [669, 563] width 34 height 13
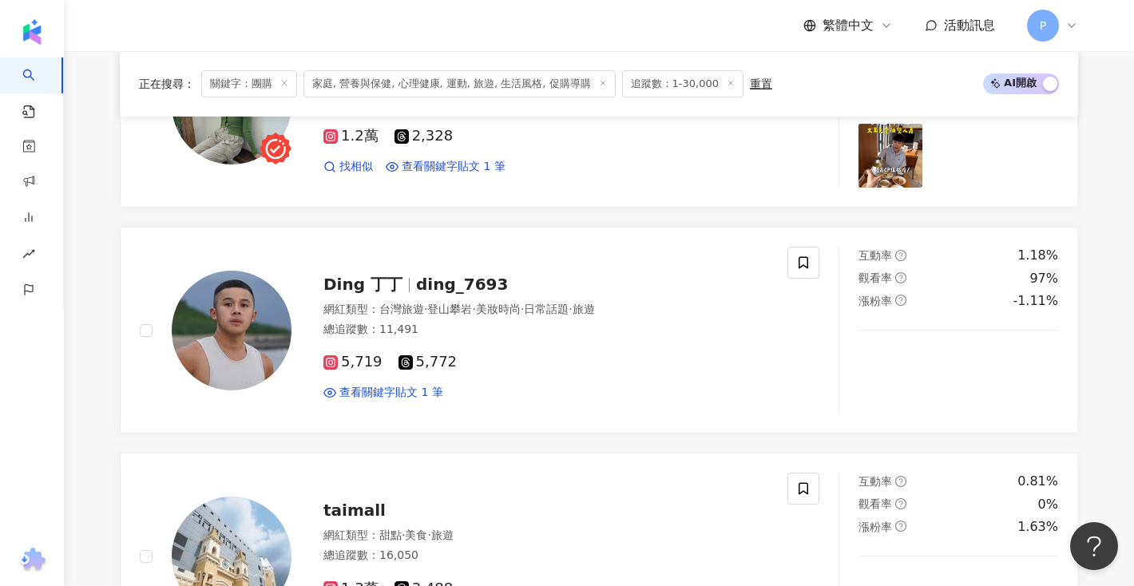
scroll to position [2988, 0]
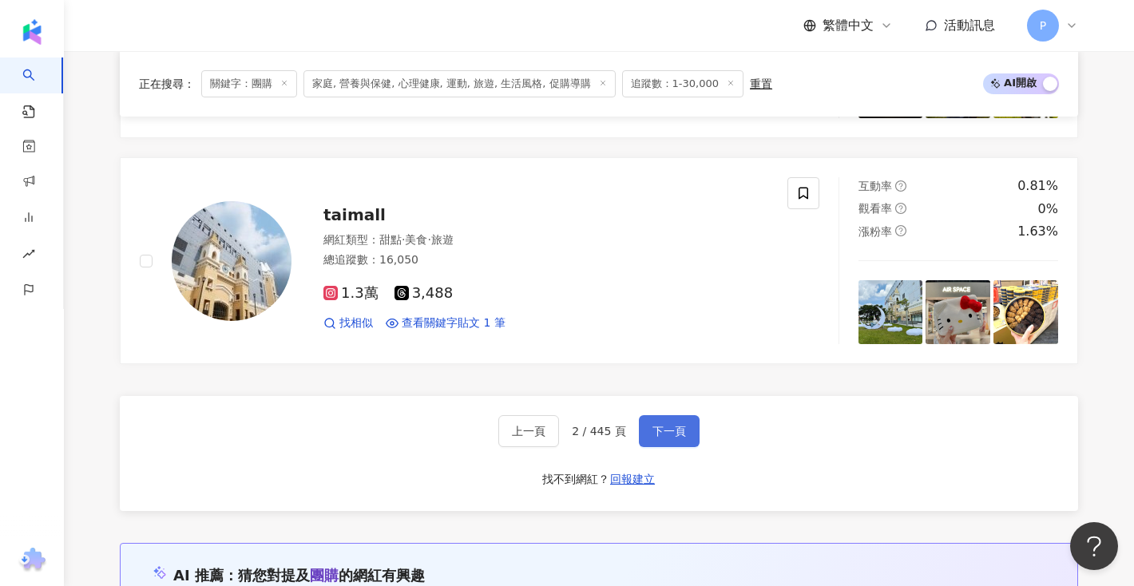
click at [657, 436] on span "下一頁" at bounding box center [669, 431] width 34 height 13
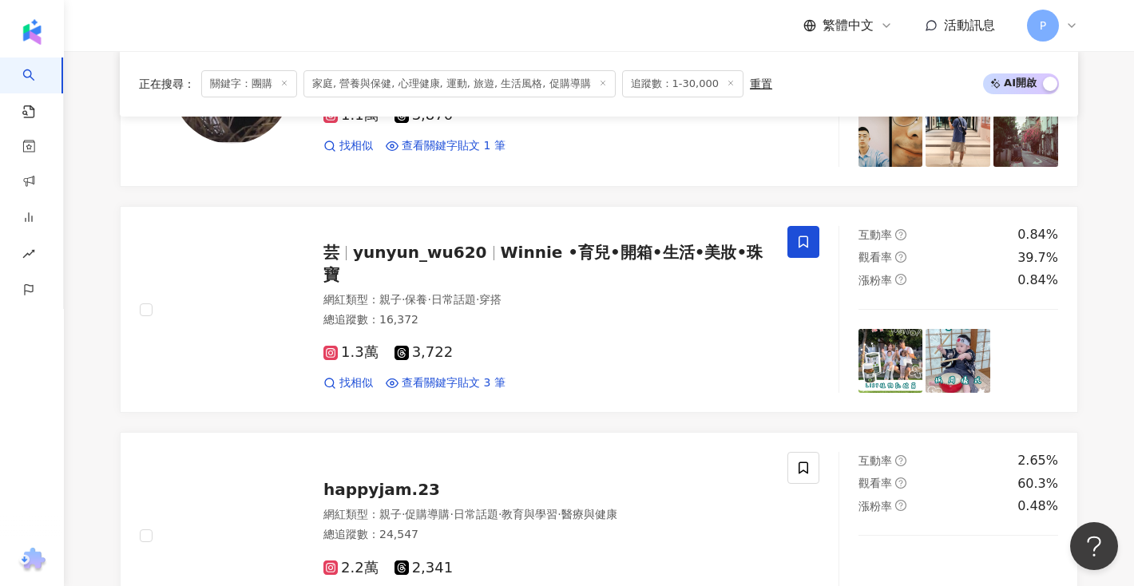
scroll to position [2707, 0]
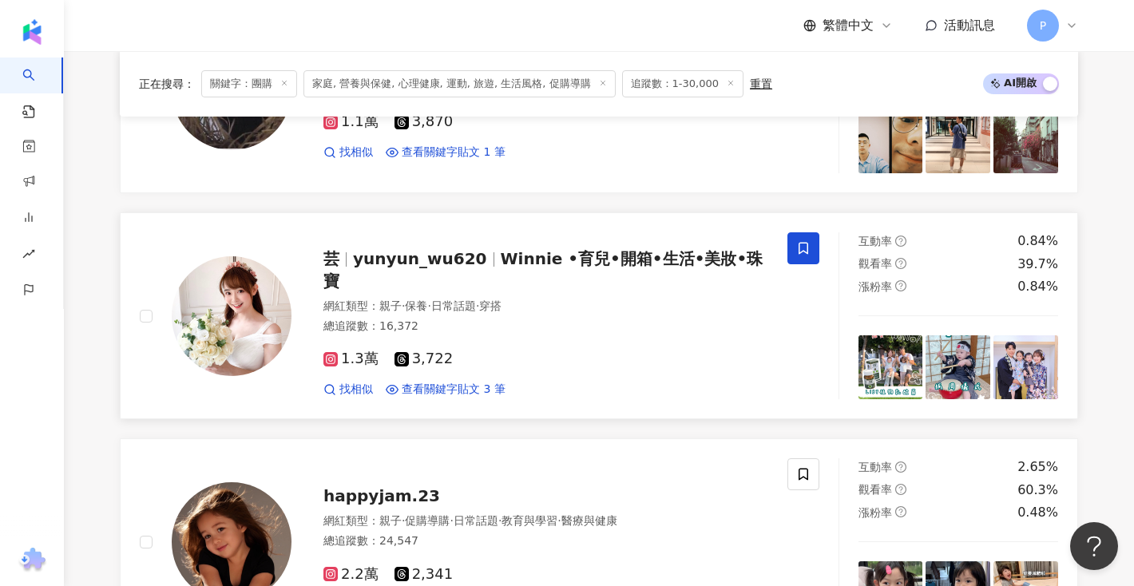
click at [805, 260] on span at bounding box center [803, 248] width 32 height 32
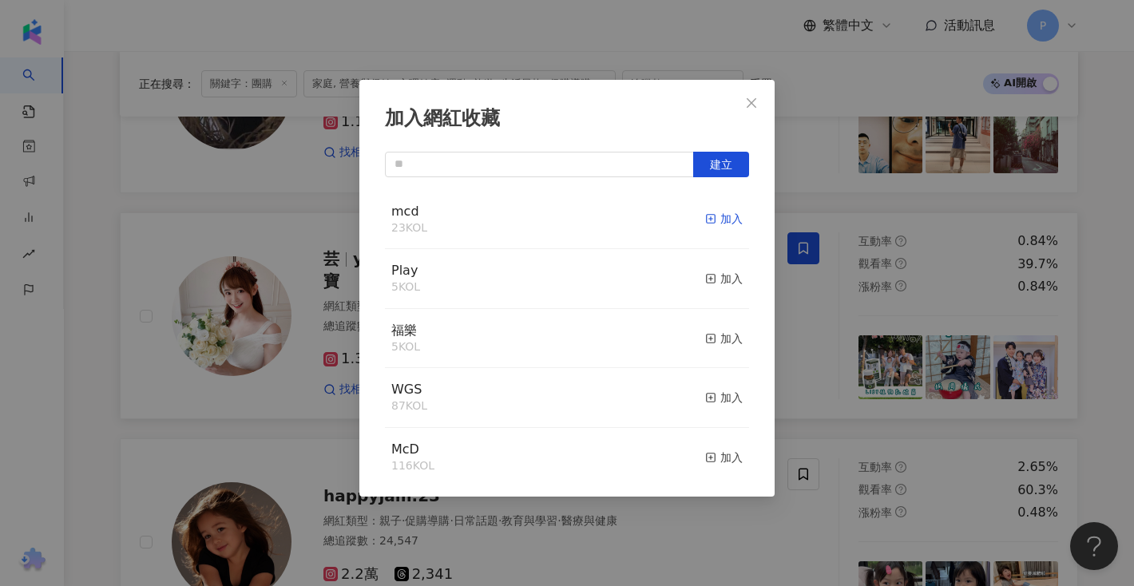
click at [714, 219] on rect "button" at bounding box center [710, 219] width 9 height 9
click at [775, 306] on div "加入網紅收藏 建立 mcd 24 KOL 已加入 Play 5 KOL 加入 福樂 5 KOL 加入 WGS 87 KOL 加入 McD 116 KOL 加入…" at bounding box center [567, 293] width 1134 height 586
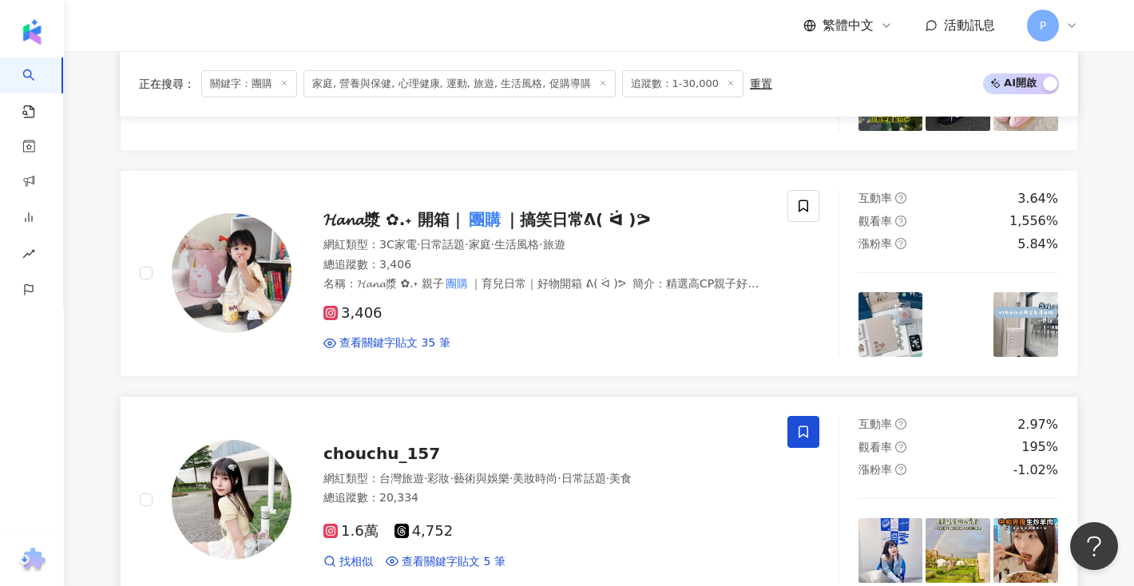
scroll to position [623, 0]
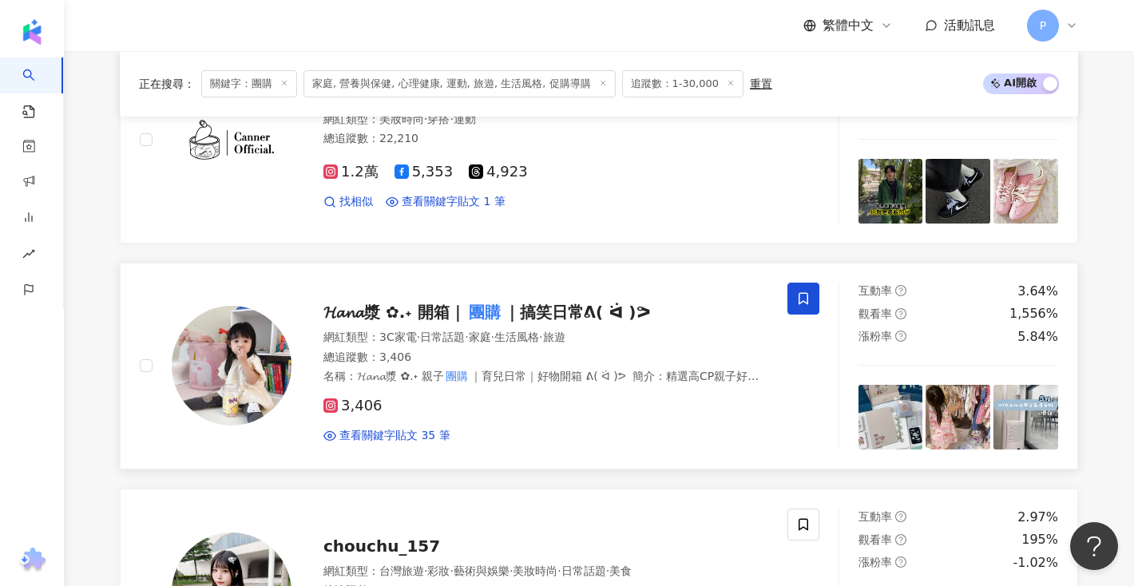
click at [801, 287] on span at bounding box center [803, 299] width 32 height 32
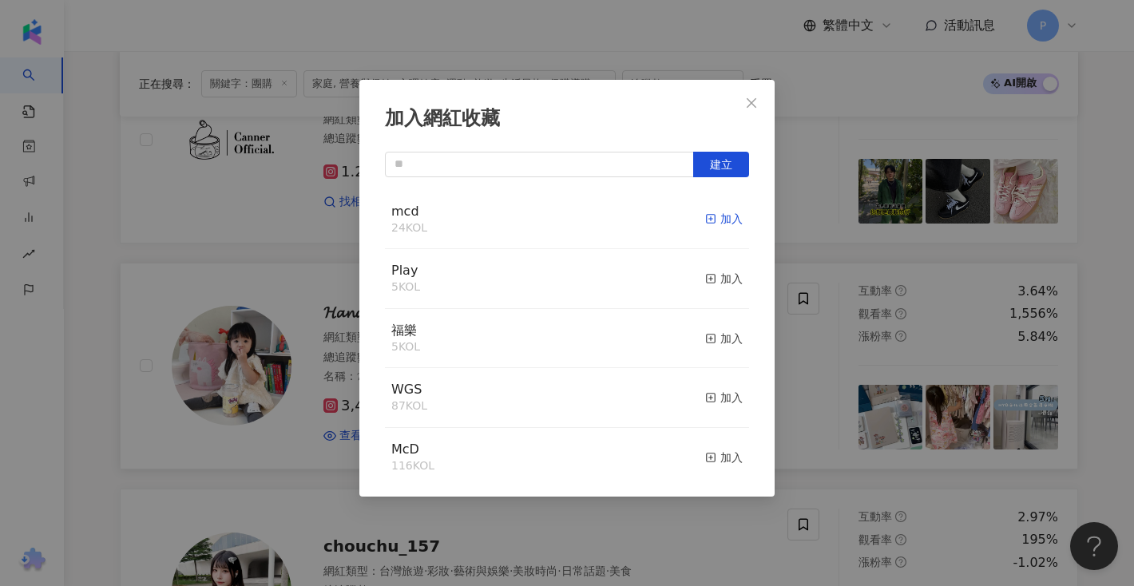
click at [726, 216] on div "加入" at bounding box center [724, 219] width 38 height 18
click at [797, 247] on div "加入網紅收藏 建立 mcd 25 KOL 已加入 Play 5 KOL 加入 福樂 5 KOL 加入 WGS 87 KOL 加入 McD 116 KOL 加入…" at bounding box center [567, 293] width 1134 height 586
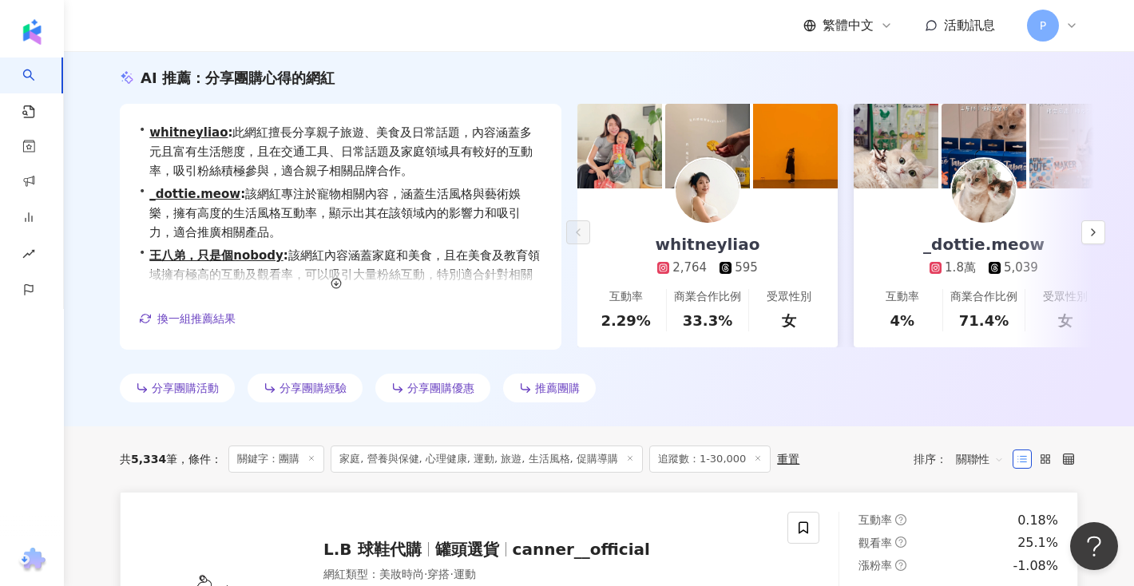
scroll to position [0, 0]
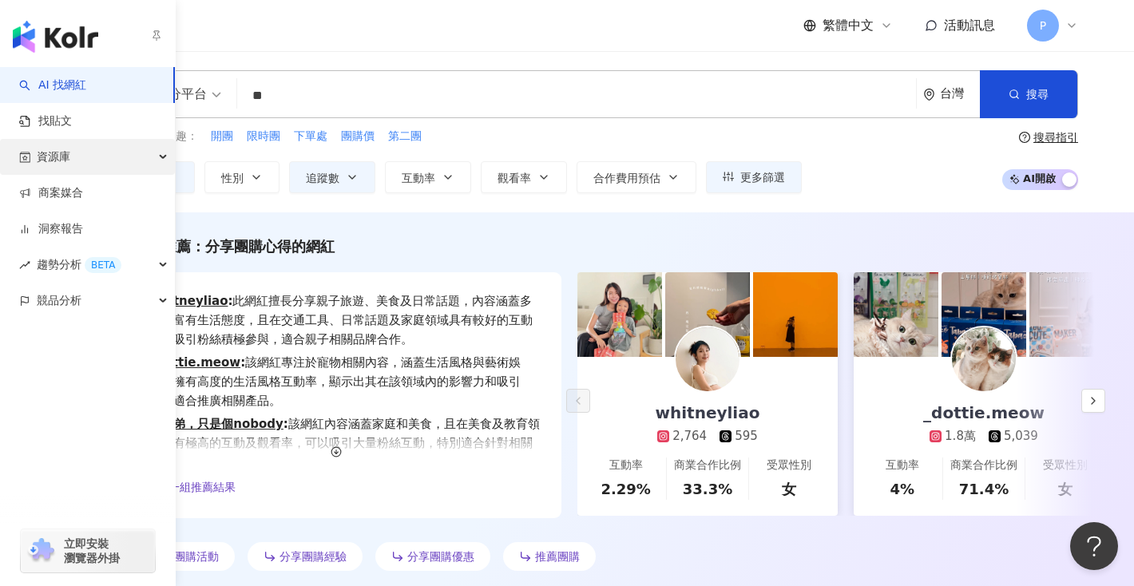
click at [69, 158] on span "資源庫" at bounding box center [54, 157] width 34 height 36
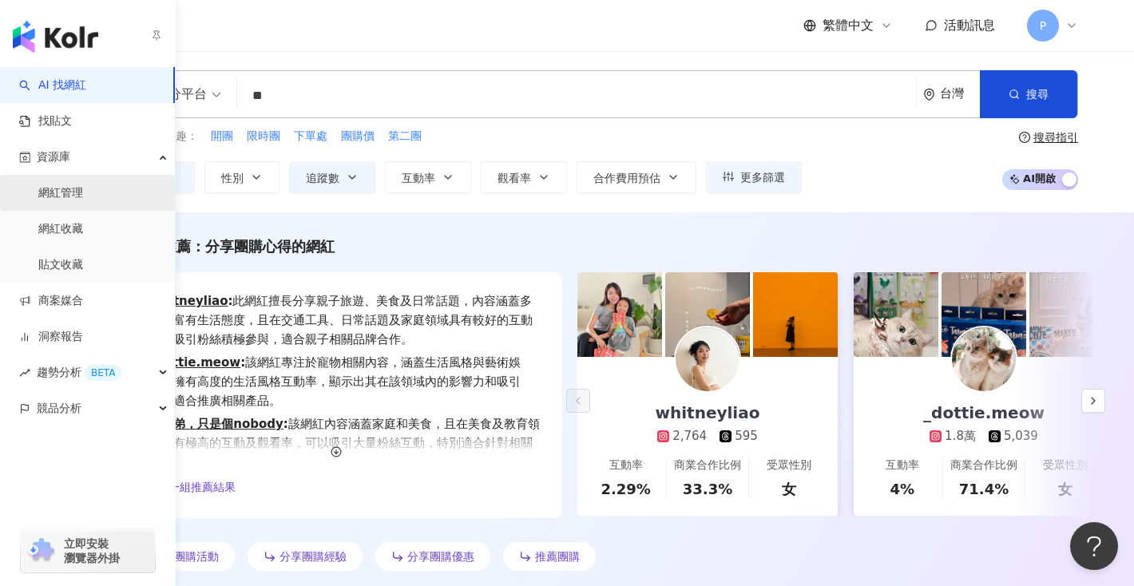
click at [83, 197] on link "網紅管理" at bounding box center [60, 193] width 45 height 16
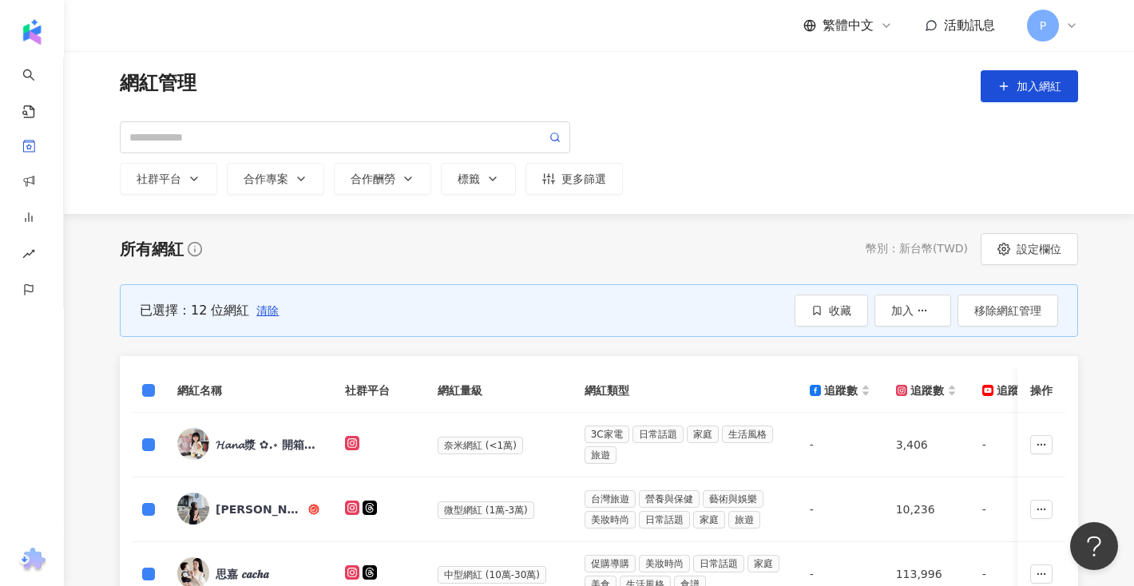
click at [150, 319] on div "已選擇：12 位網紅" at bounding box center [194, 311] width 109 height 18
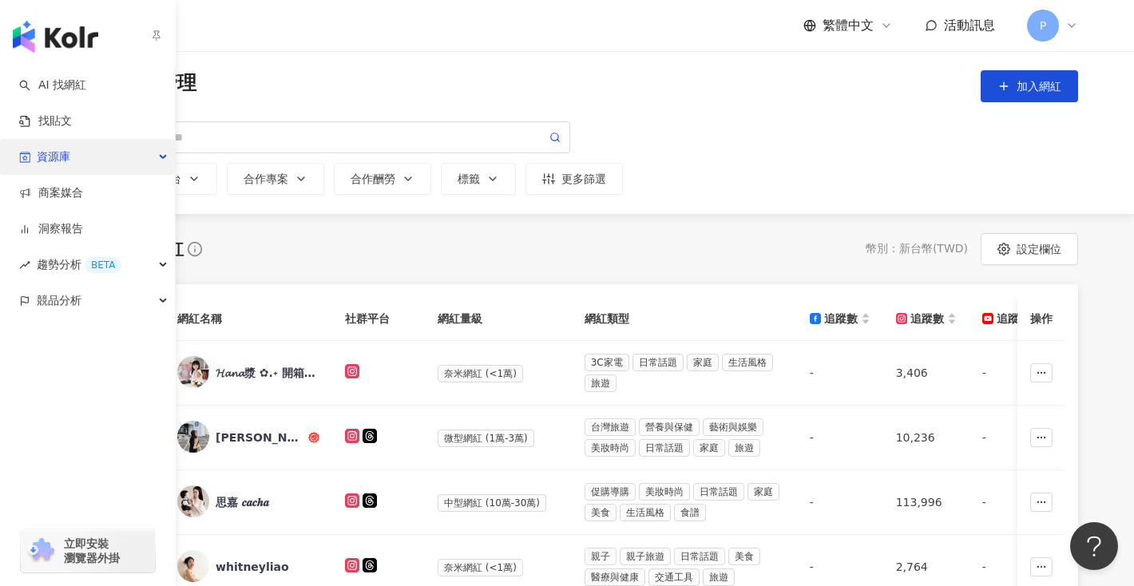
click at [55, 153] on span "資源庫" at bounding box center [54, 157] width 34 height 36
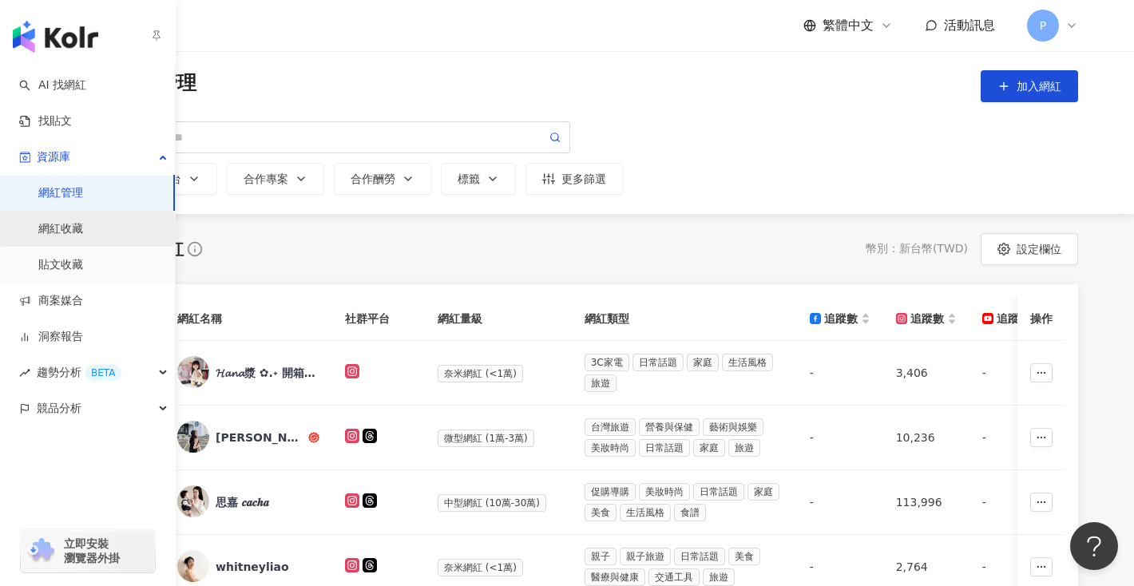
click at [83, 221] on link "網紅收藏" at bounding box center [60, 229] width 45 height 16
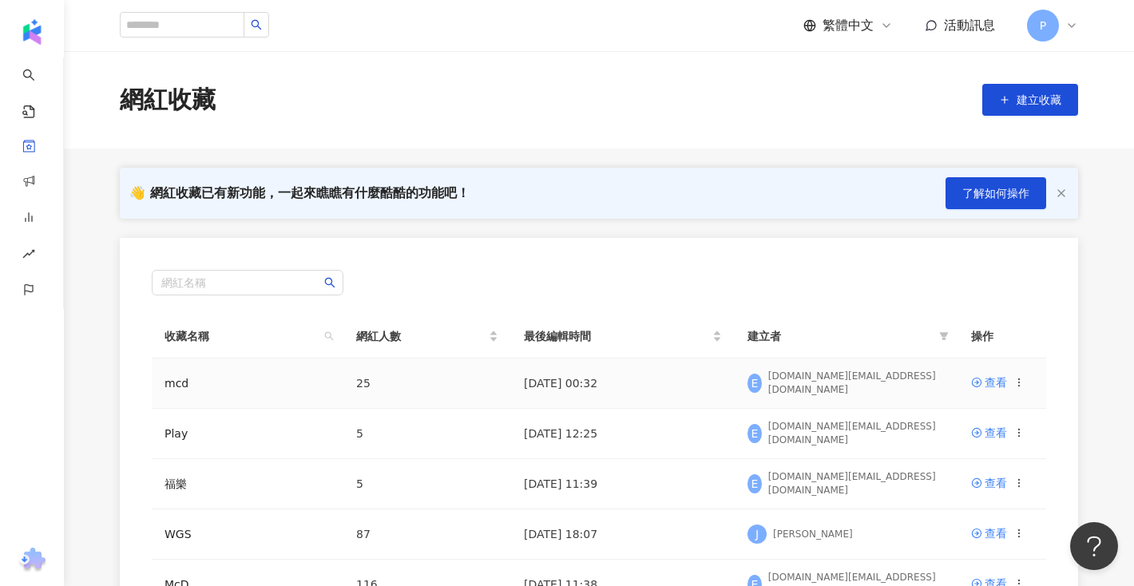
click at [192, 387] on td "mcd" at bounding box center [248, 383] width 192 height 50
click at [987, 384] on div "查看" at bounding box center [995, 383] width 22 height 18
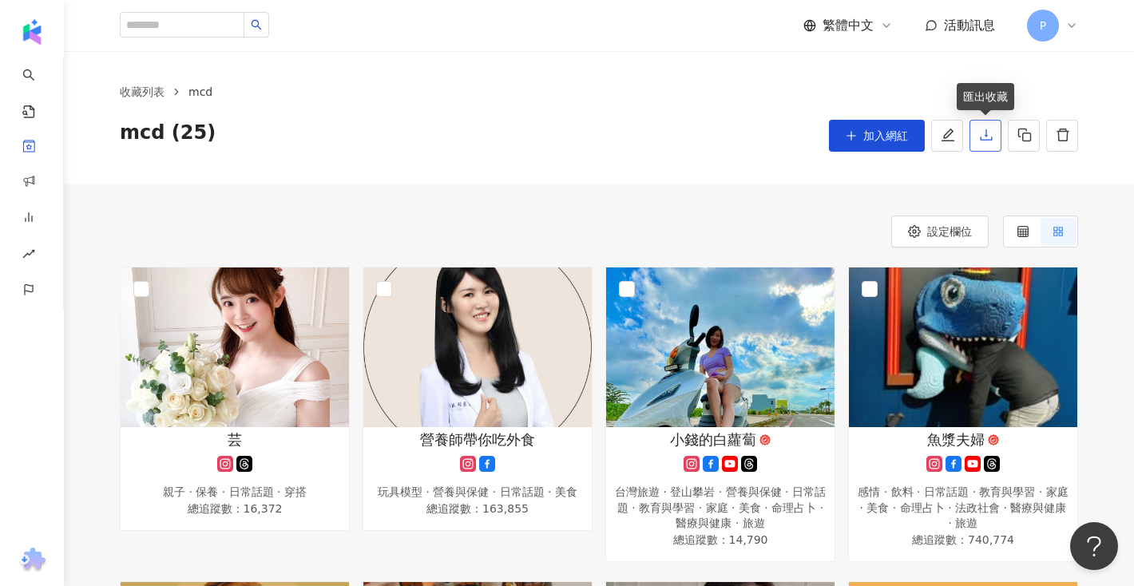
click at [984, 143] on button "button" at bounding box center [985, 136] width 32 height 32
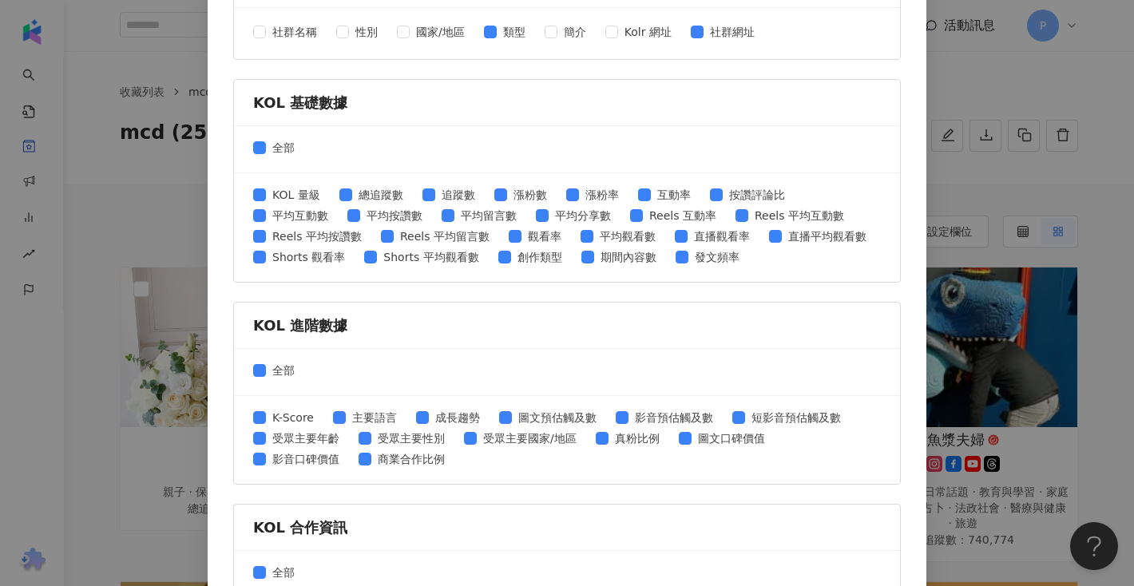
scroll to position [529, 0]
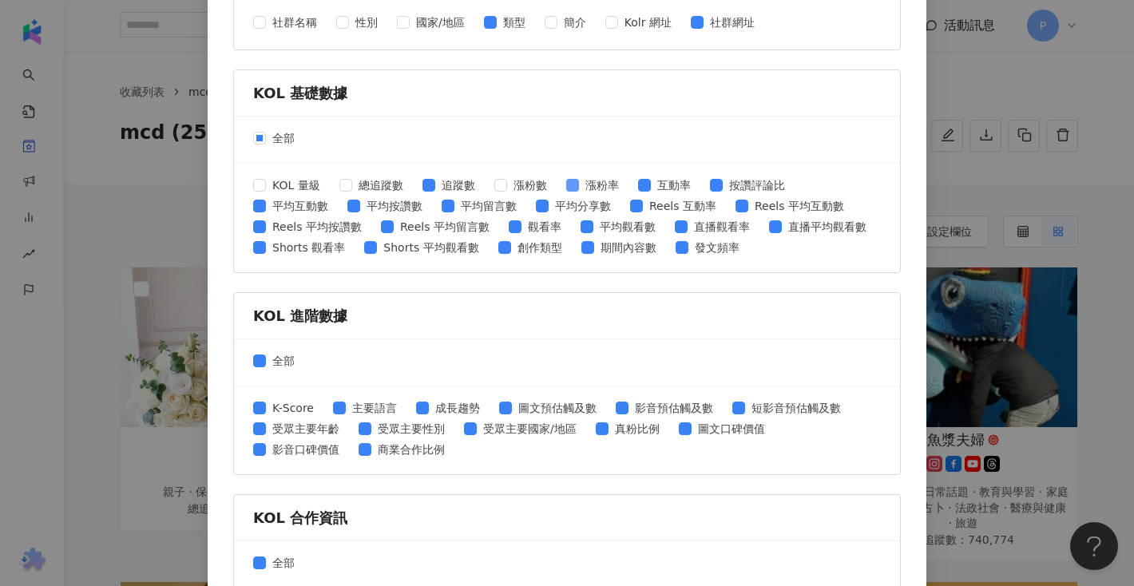
click at [578, 182] on span at bounding box center [572, 185] width 13 height 13
click at [548, 203] on span at bounding box center [542, 206] width 13 height 13
click at [390, 228] on span at bounding box center [387, 226] width 13 height 13
click at [744, 205] on span at bounding box center [741, 206] width 13 height 13
click at [593, 228] on span "平均觀看數" at bounding box center [627, 227] width 69 height 18
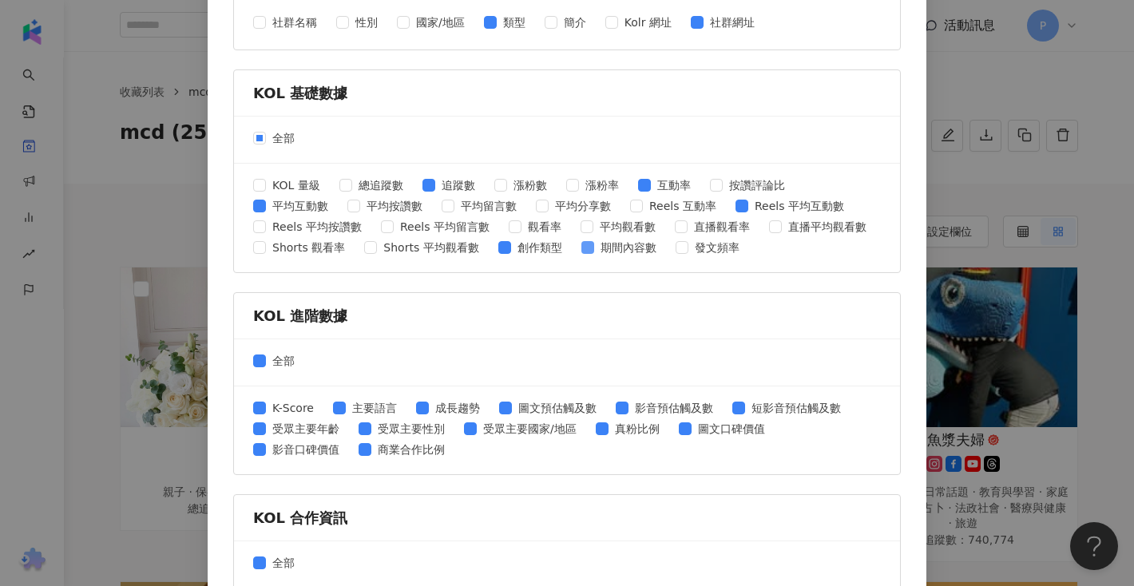
click at [594, 248] on span "期間內容數" at bounding box center [628, 248] width 69 height 18
drag, startPoint x: 505, startPoint y: 251, endPoint x: 572, endPoint y: 322, distance: 97.1
click at [572, 322] on form "社群平台 全部 Facebook Instagram YouTube TikTok X 數據時間 全部 近三個月 近六個月 KOL 基本資訊 全部 社群名稱 …" at bounding box center [566, 106] width 667 height 1067
click at [572, 322] on div "KOL 進階數據" at bounding box center [566, 316] width 627 height 20
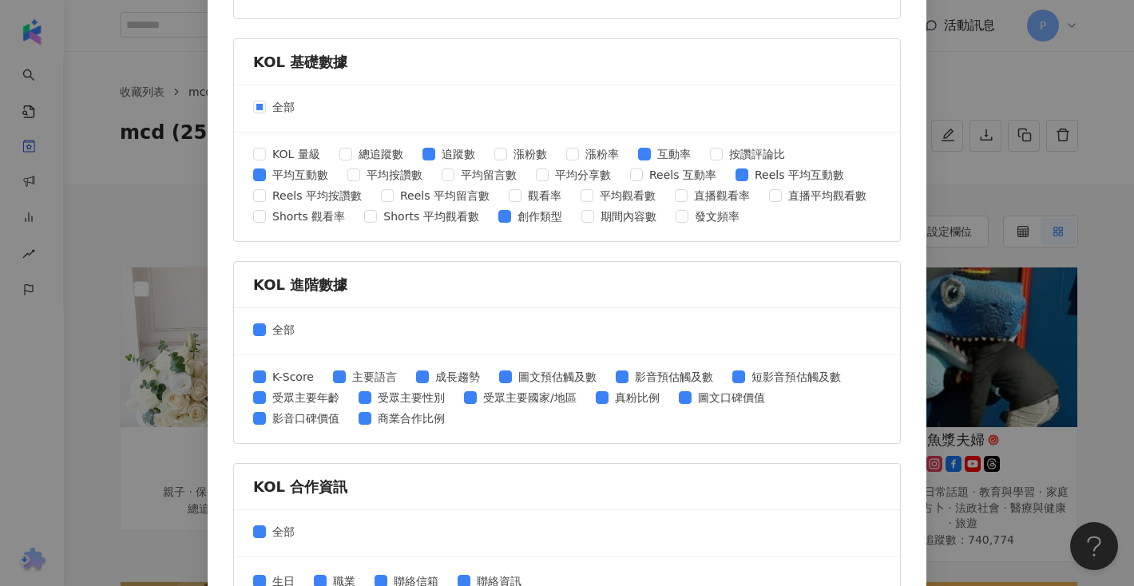
scroll to position [654, 0]
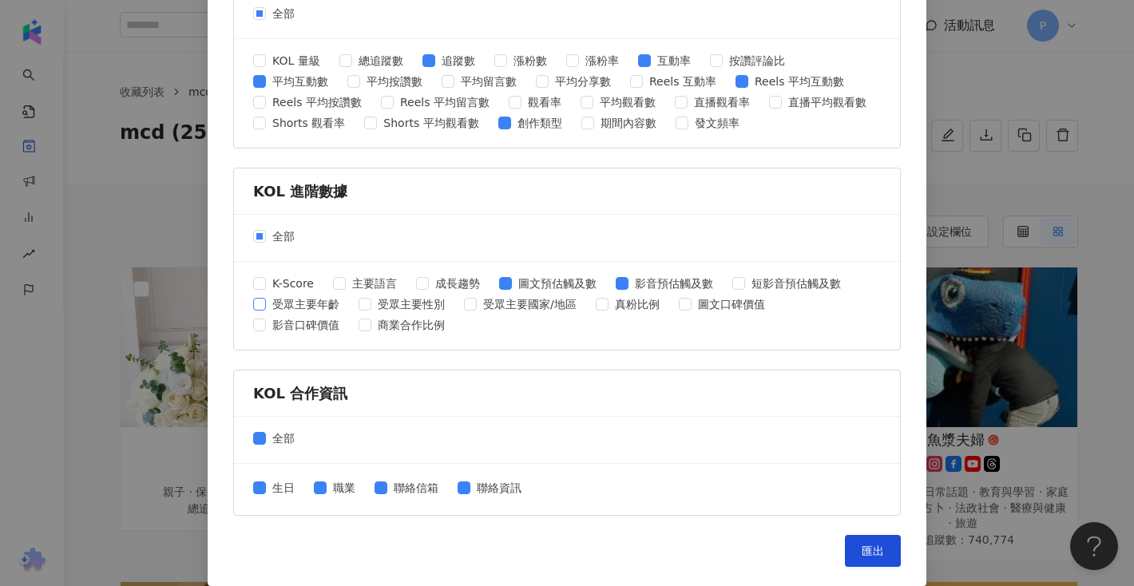
click at [266, 311] on span "受眾主要年齡" at bounding box center [306, 304] width 80 height 18
click at [865, 552] on span "匯出" at bounding box center [872, 550] width 22 height 13
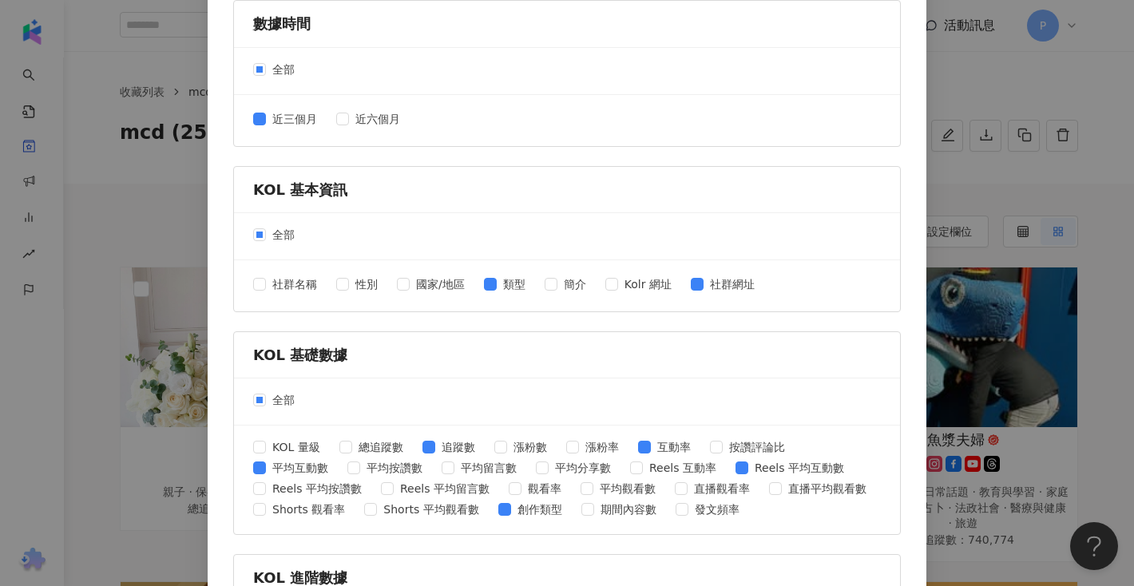
scroll to position [264, 0]
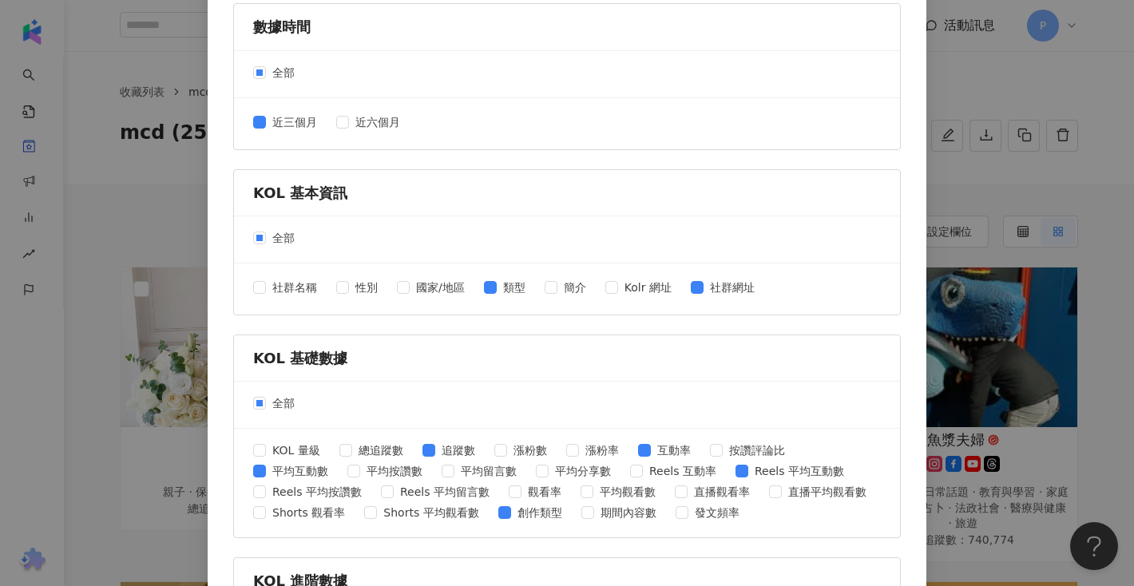
click at [986, 99] on div "匯出收藏 請選擇您欲匯出的項目 社群平台 全部 Facebook Instagram YouTube TikTok X 數據時間 全部 近三個月 近六個月 K…" at bounding box center [567, 293] width 1134 height 586
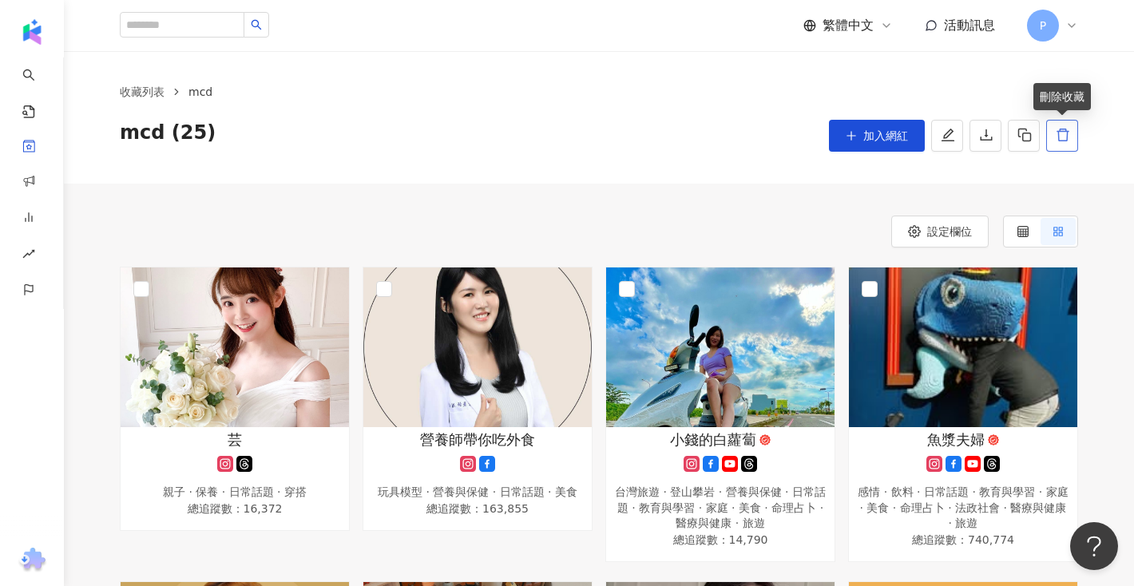
click at [1061, 137] on icon "delete" at bounding box center [1062, 135] width 14 height 14
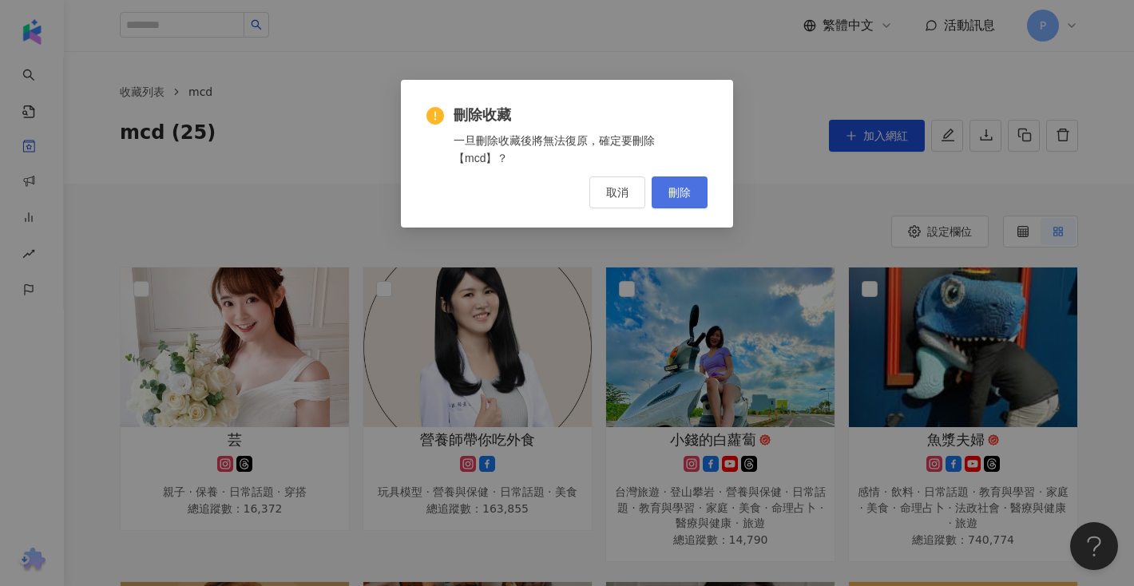
click at [695, 194] on button "刪除" at bounding box center [679, 192] width 56 height 32
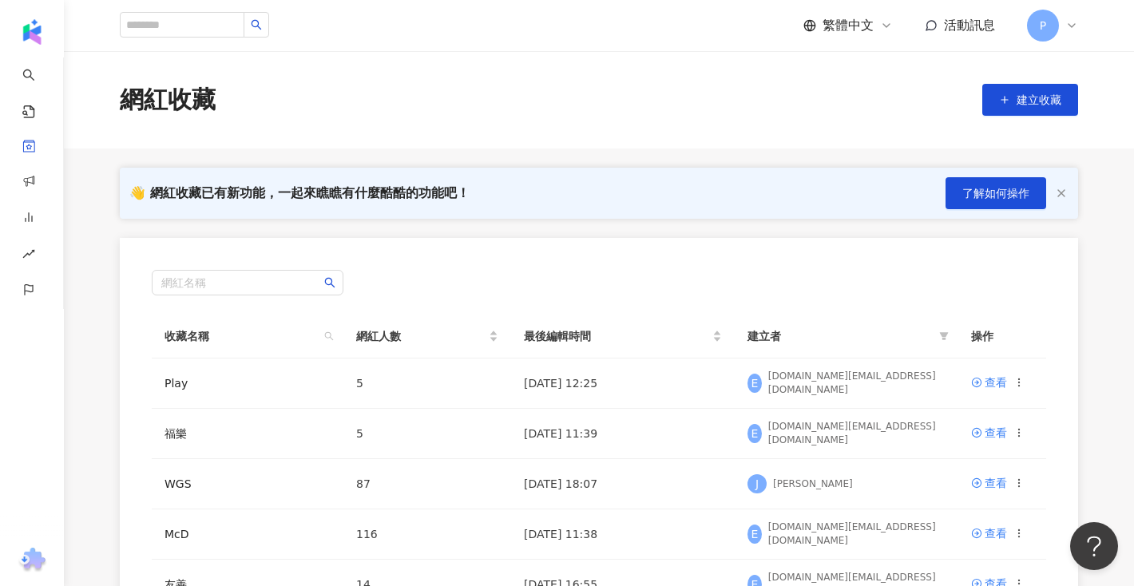
click at [1058, 22] on span "P" at bounding box center [1043, 26] width 32 height 32
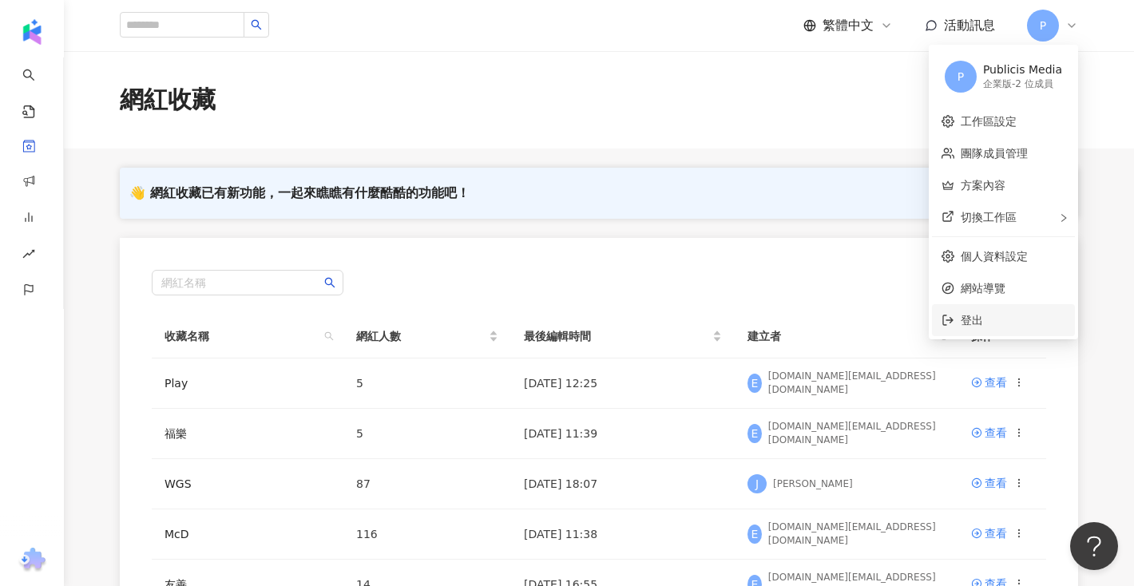
click at [968, 305] on li "登出" at bounding box center [1003, 320] width 143 height 32
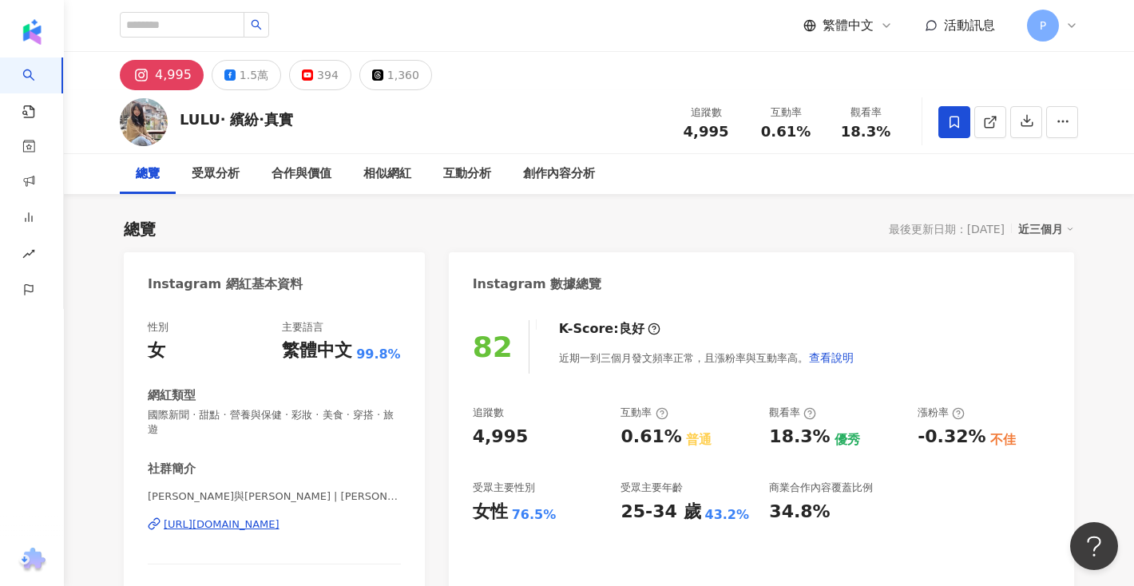
click at [956, 121] on icon at bounding box center [954, 122] width 14 height 14
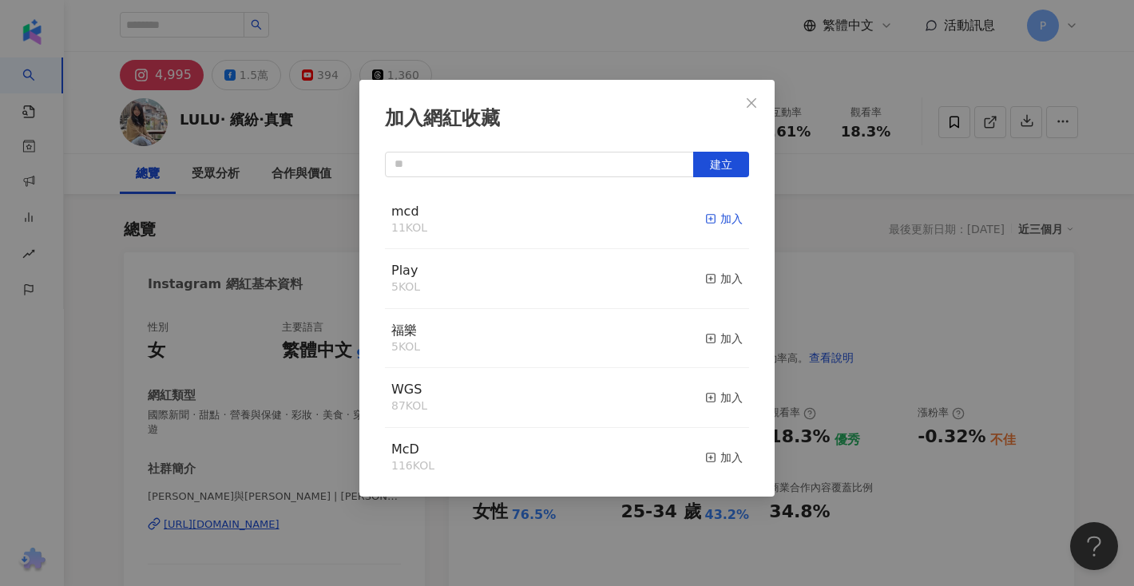
click at [728, 220] on div "加入" at bounding box center [724, 219] width 38 height 18
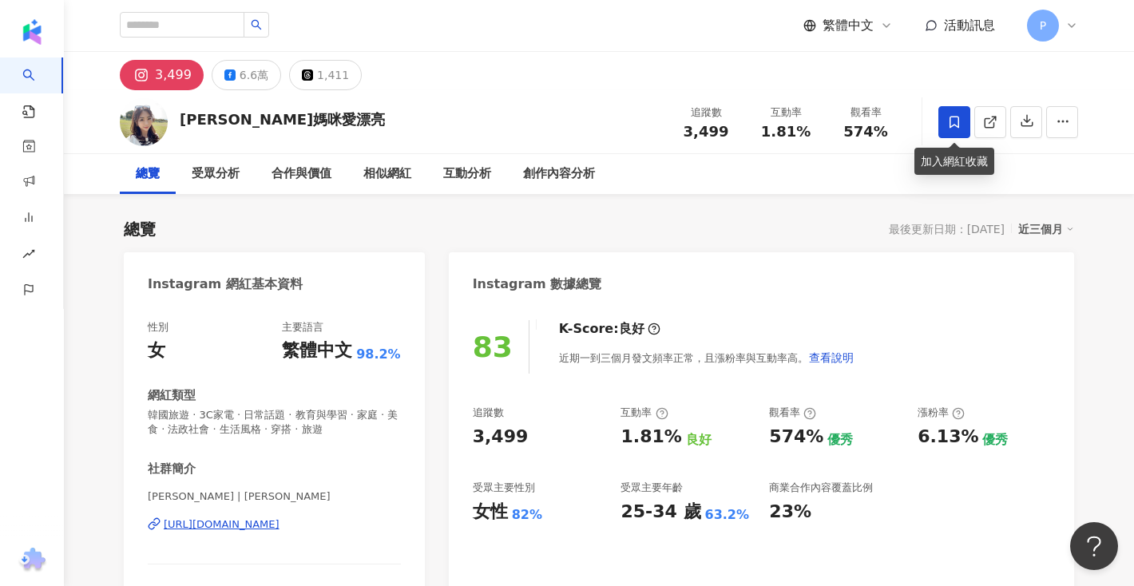
click at [951, 134] on span at bounding box center [954, 122] width 32 height 32
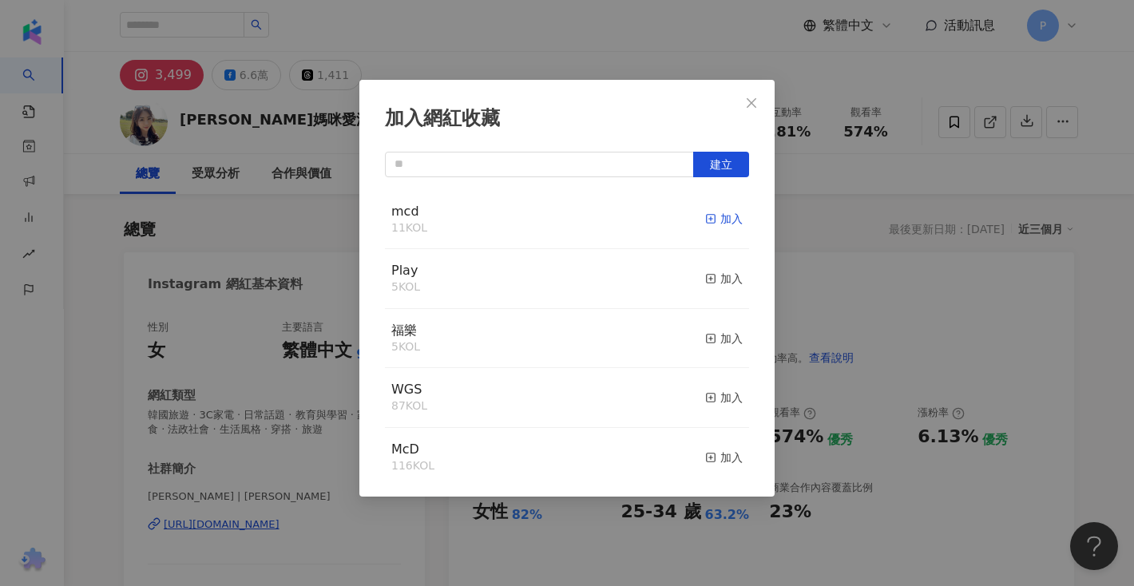
click at [719, 222] on div "加入" at bounding box center [724, 219] width 38 height 18
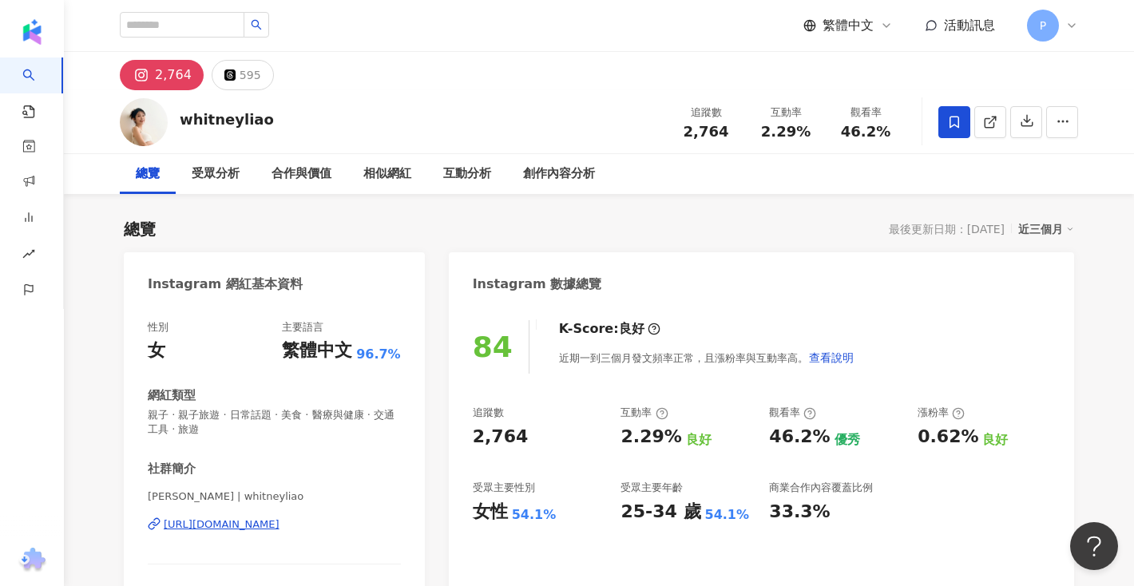
click at [954, 128] on icon at bounding box center [954, 122] width 14 height 14
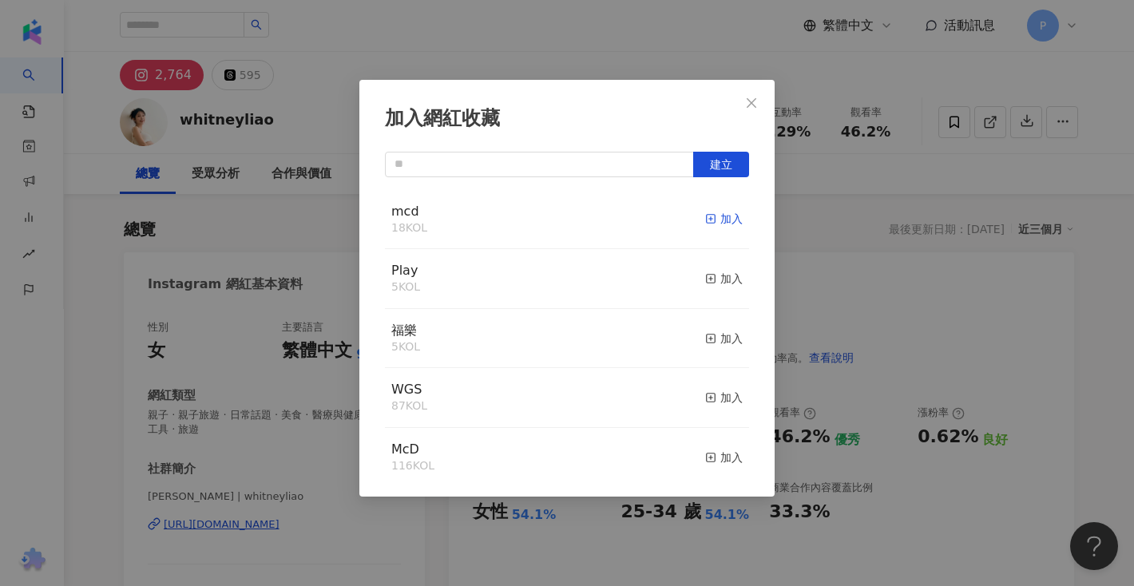
click at [709, 219] on line "button" at bounding box center [711, 219] width 4 height 0
